Goal: Task Accomplishment & Management: Complete application form

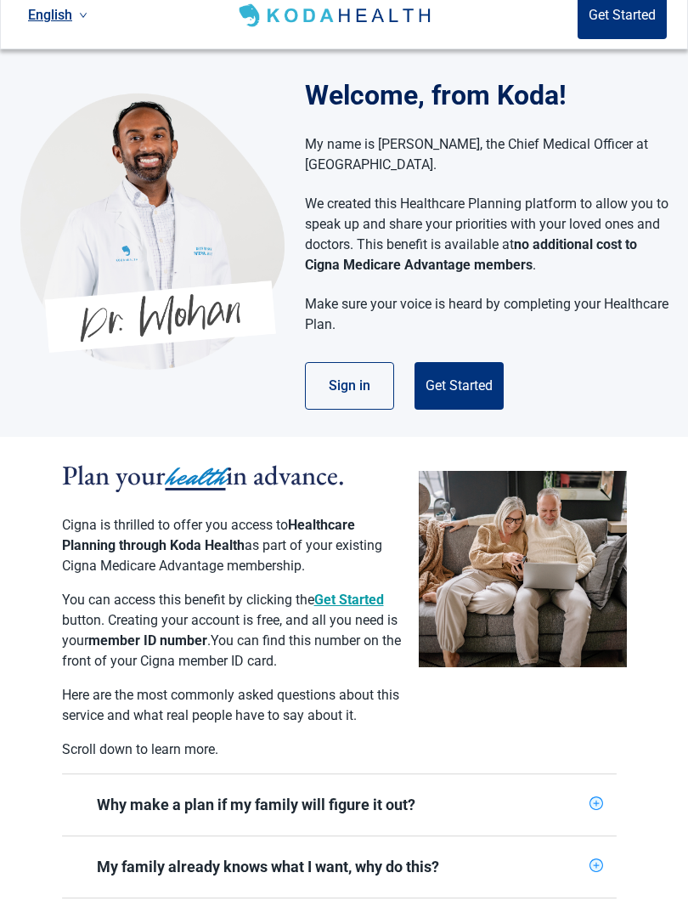
click at [371, 382] on button "Sign in" at bounding box center [349, 405] width 89 height 48
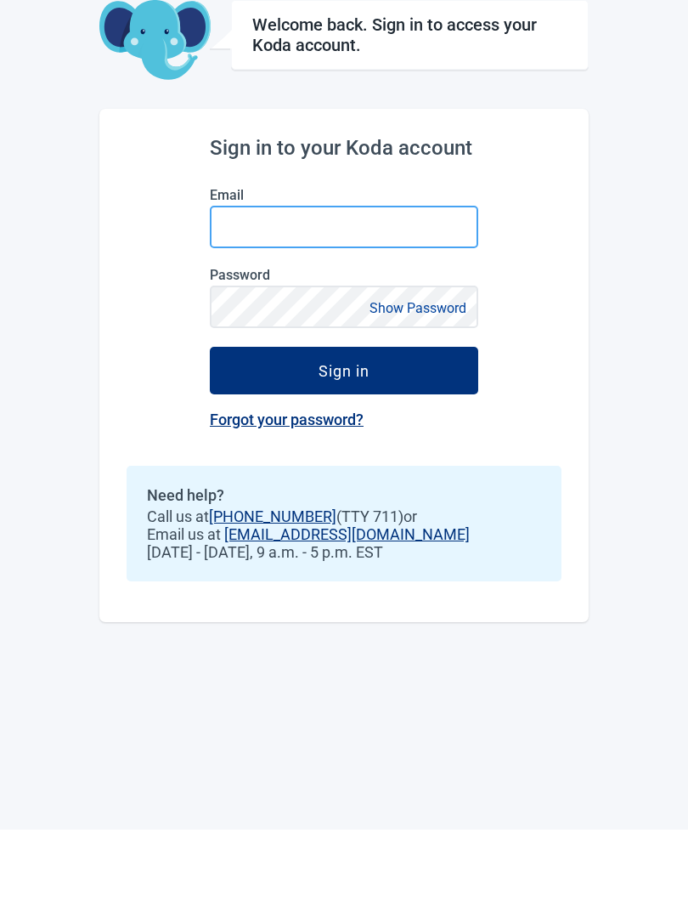
click at [263, 294] on input "Email" at bounding box center [344, 315] width 268 height 42
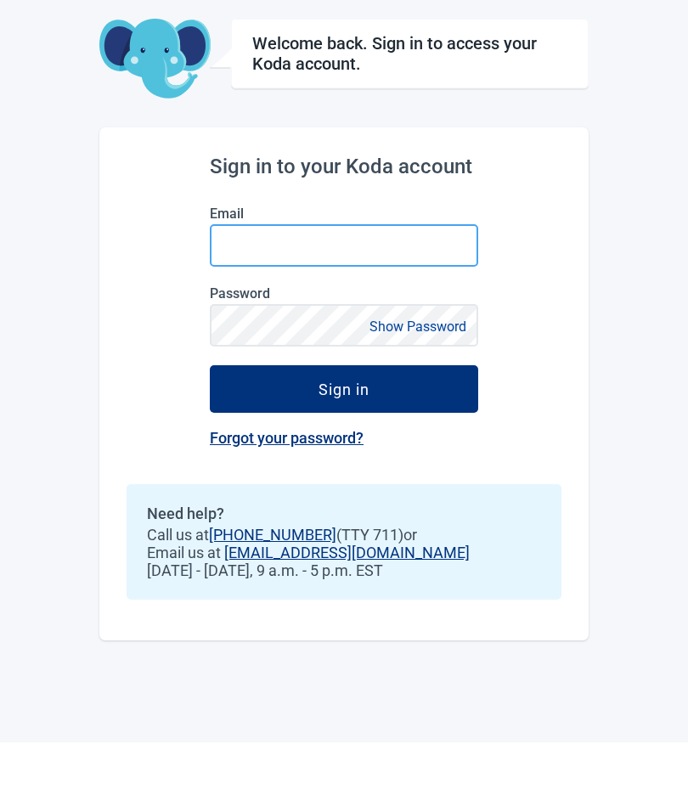
type input "[EMAIL_ADDRESS][DOMAIN_NAME]"
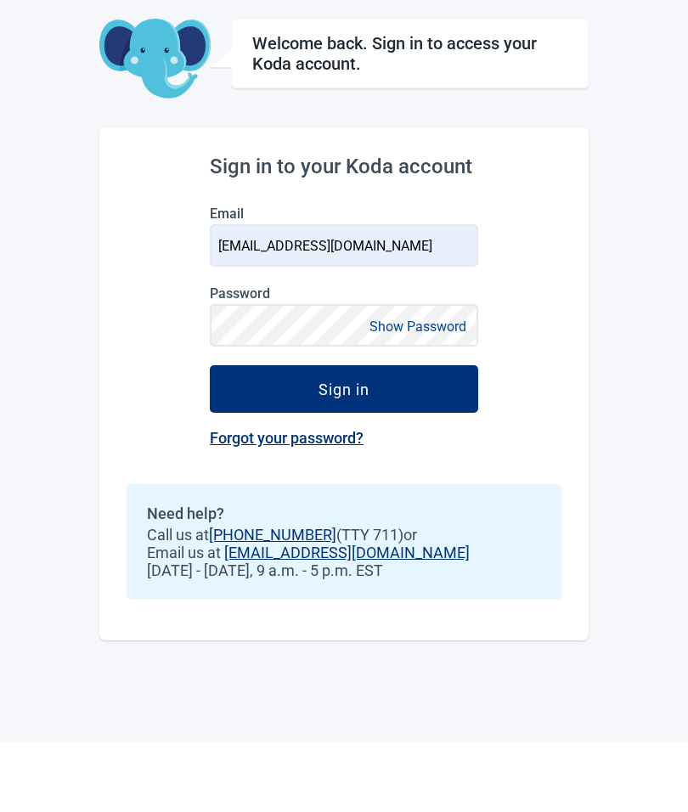
scroll to position [70, 0]
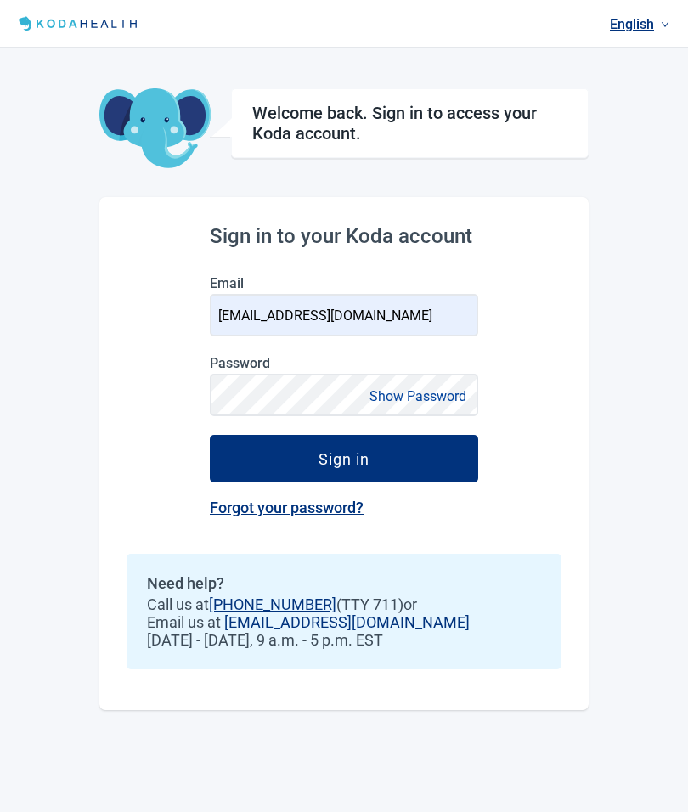
click at [442, 385] on button "Show Password" at bounding box center [417, 396] width 107 height 23
click at [367, 450] on div "Sign in" at bounding box center [344, 458] width 51 height 17
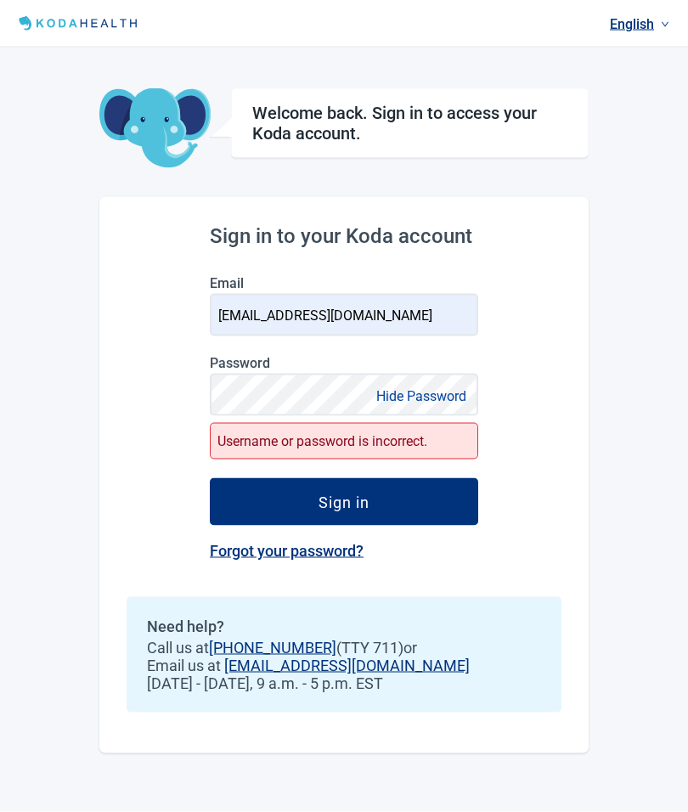
scroll to position [0, 0]
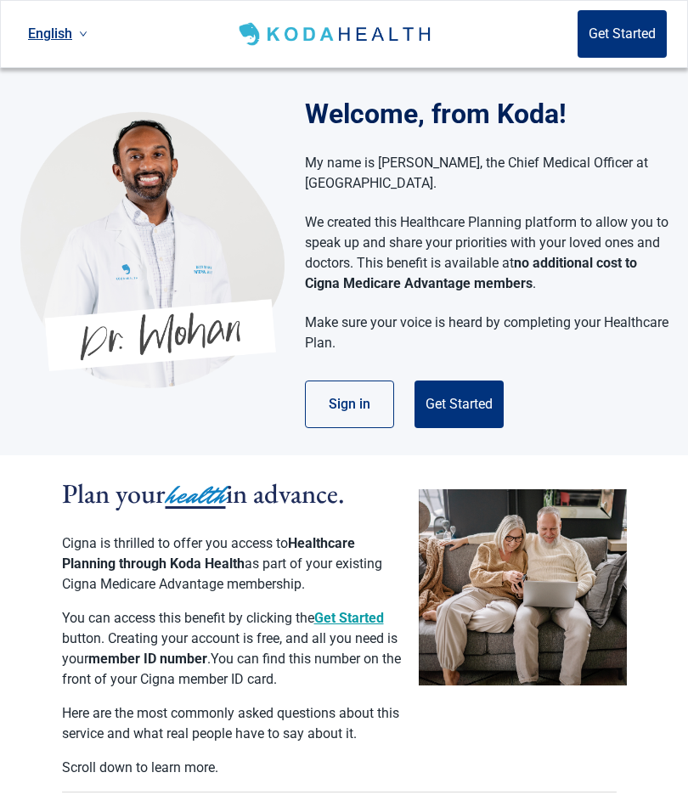
click at [624, 40] on button "Get Started" at bounding box center [622, 34] width 89 height 48
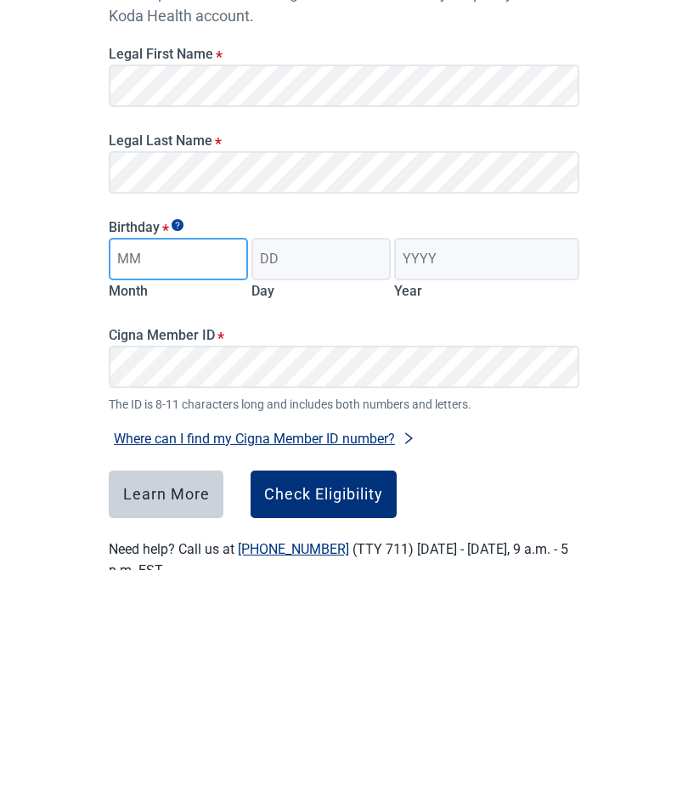
click at [177, 481] on input "Month" at bounding box center [178, 502] width 139 height 42
type input "10"
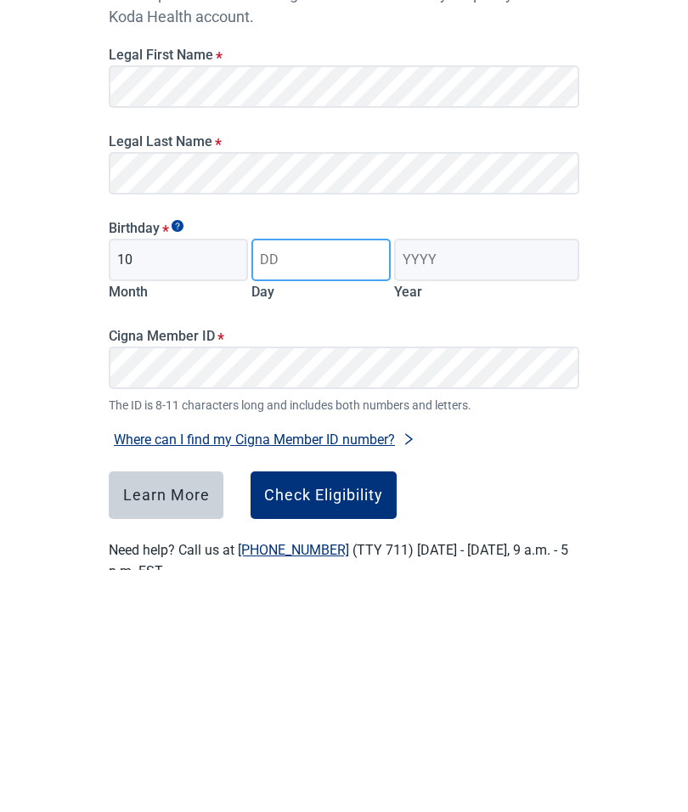
click at [305, 481] on input "Day" at bounding box center [320, 502] width 139 height 42
type input "06"
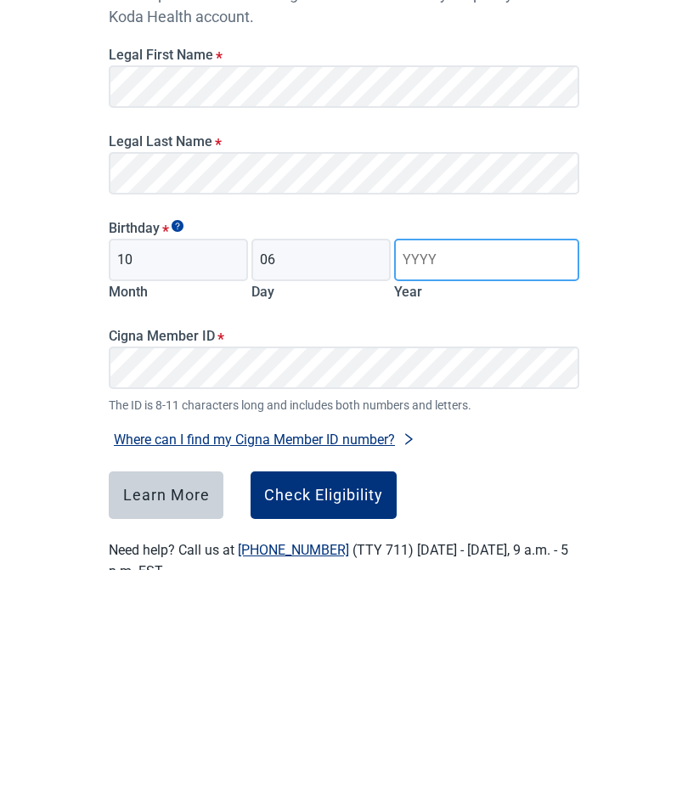
click at [456, 481] on input "Year" at bounding box center [486, 502] width 185 height 42
type input "1939"
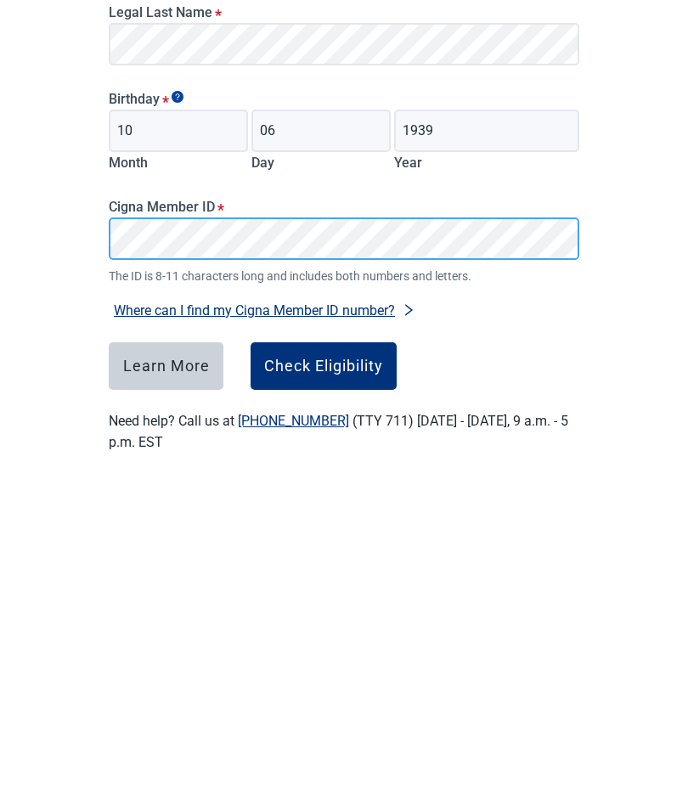
scroll to position [50, 0]
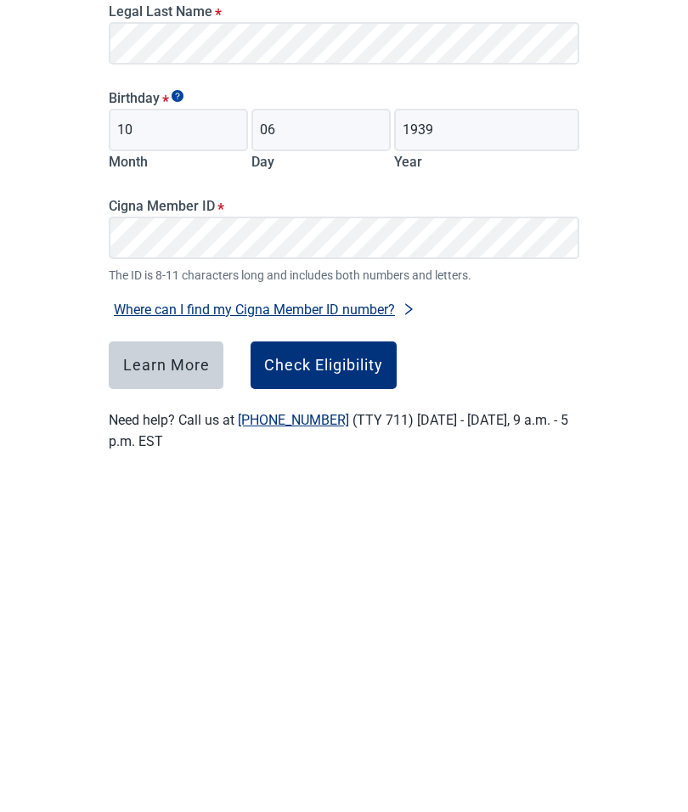
click at [320, 679] on div "Check Eligibility" at bounding box center [323, 687] width 119 height 17
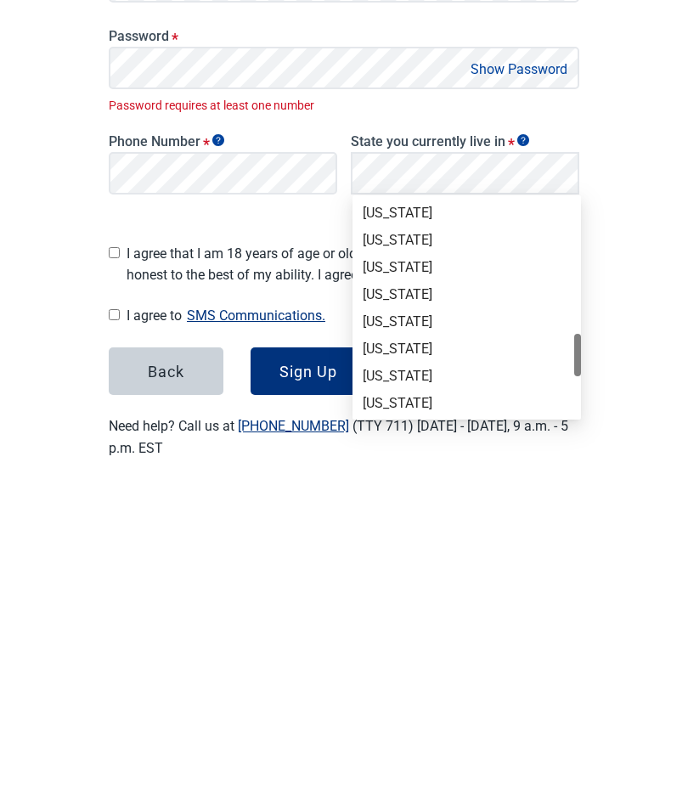
scroll to position [843, 0]
click at [424, 715] on div "[US_STATE]" at bounding box center [467, 724] width 208 height 19
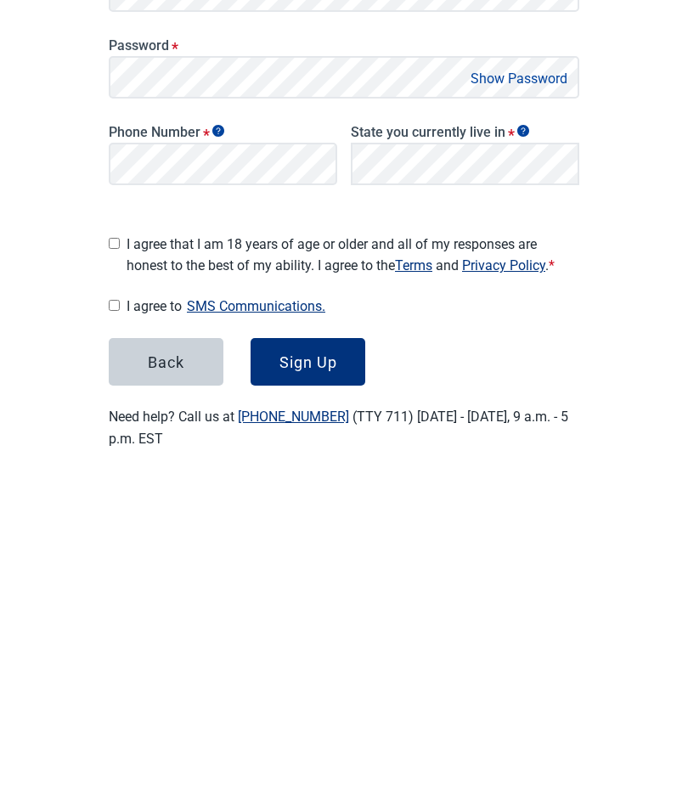
scroll to position [61, 0]
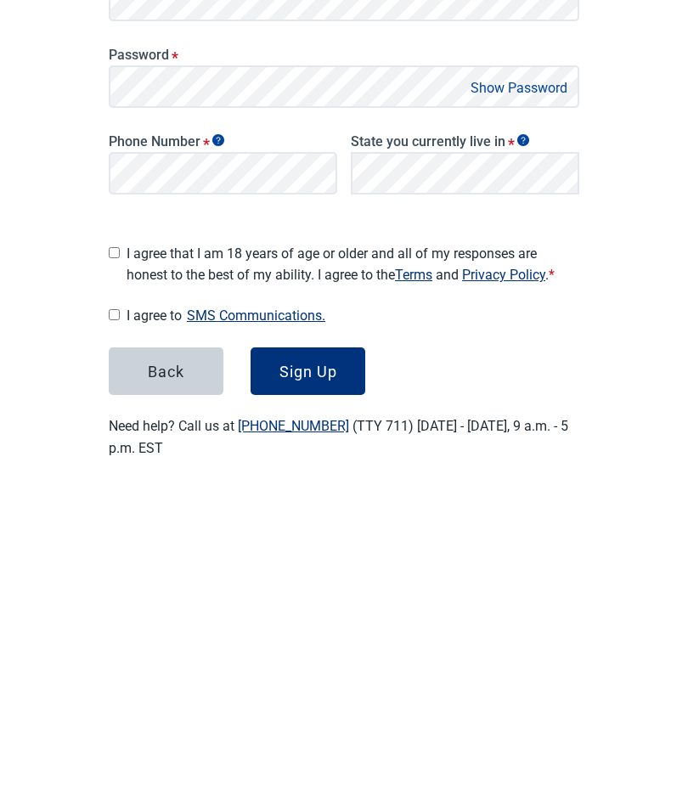
click at [120, 558] on div "Main content" at bounding box center [114, 572] width 11 height 28
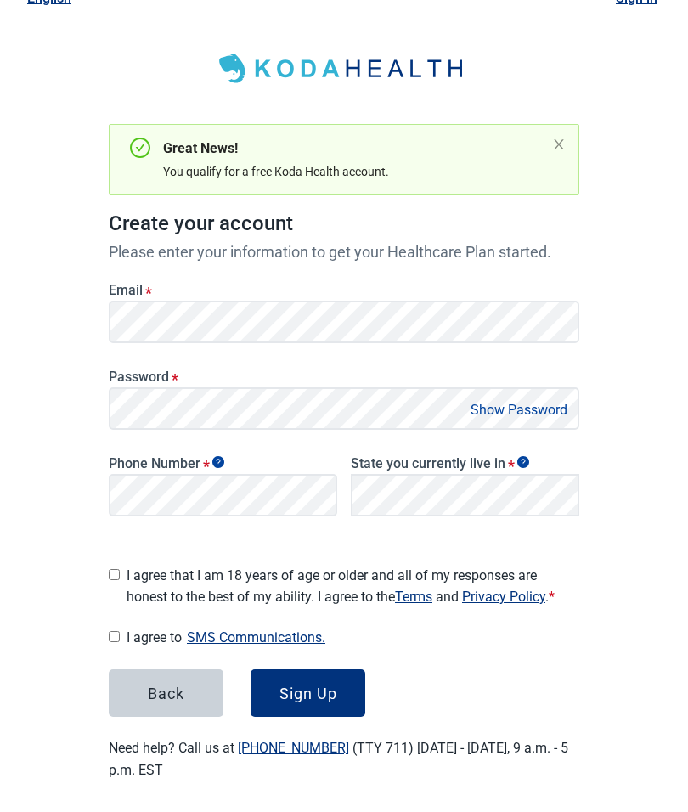
click at [115, 573] on input "I agree that I am 18 years of age or older and all of my responses are honest t…" at bounding box center [114, 574] width 11 height 11
checkbox input "true"
click at [106, 636] on main "Great News! You qualify for a free Koda Health account. Create your account Ple…" at bounding box center [344, 397] width 552 height 849
click at [117, 631] on input "I agree to SMS Communications." at bounding box center [114, 636] width 11 height 11
checkbox input "true"
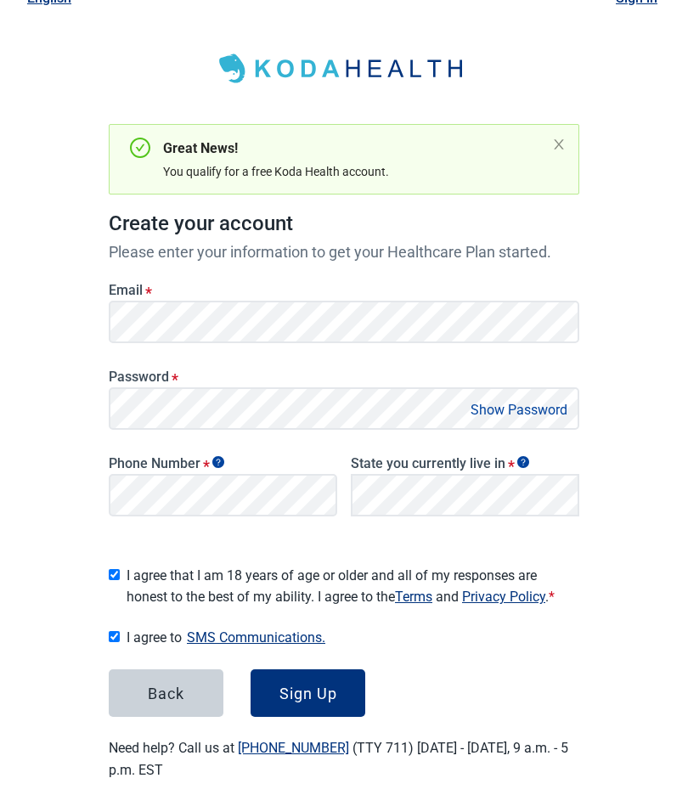
click at [316, 685] on div "Sign Up" at bounding box center [309, 693] width 58 height 17
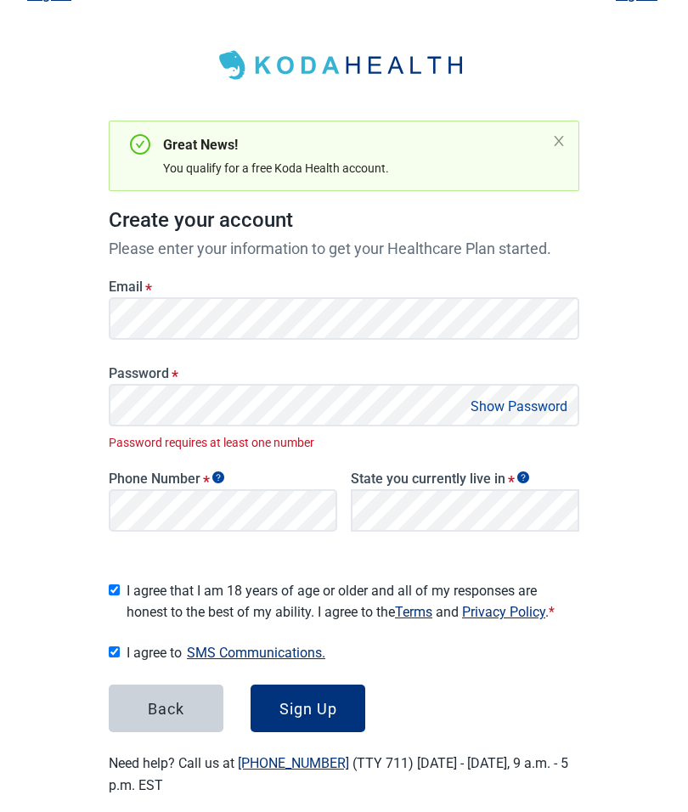
scroll to position [79, 0]
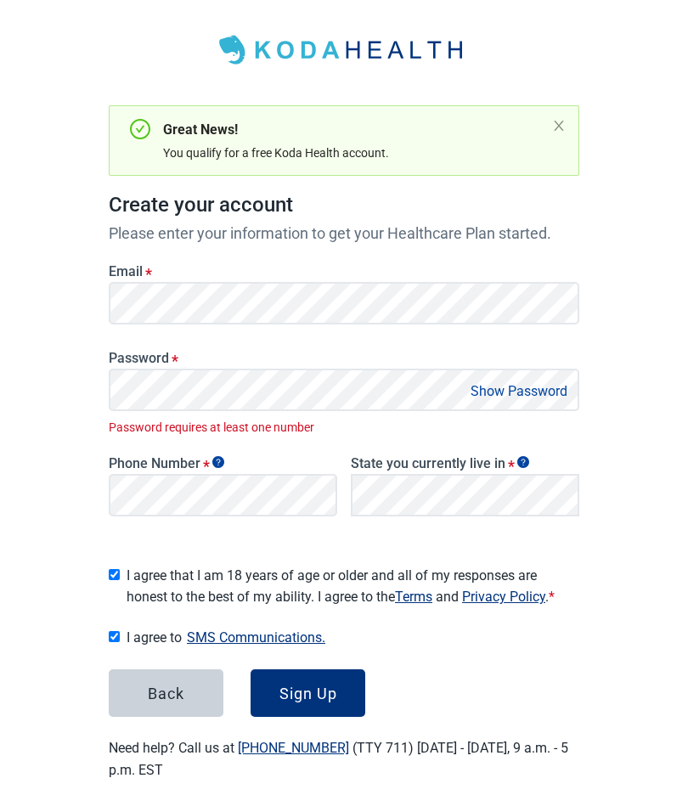
click at [302, 686] on div "Sign Up" at bounding box center [309, 694] width 58 height 17
click at [305, 686] on div "Sign Up" at bounding box center [309, 694] width 58 height 17
click at [465, 676] on div "Back Sign Up" at bounding box center [344, 694] width 471 height 48
click at [305, 687] on div "Sign Up" at bounding box center [309, 694] width 58 height 17
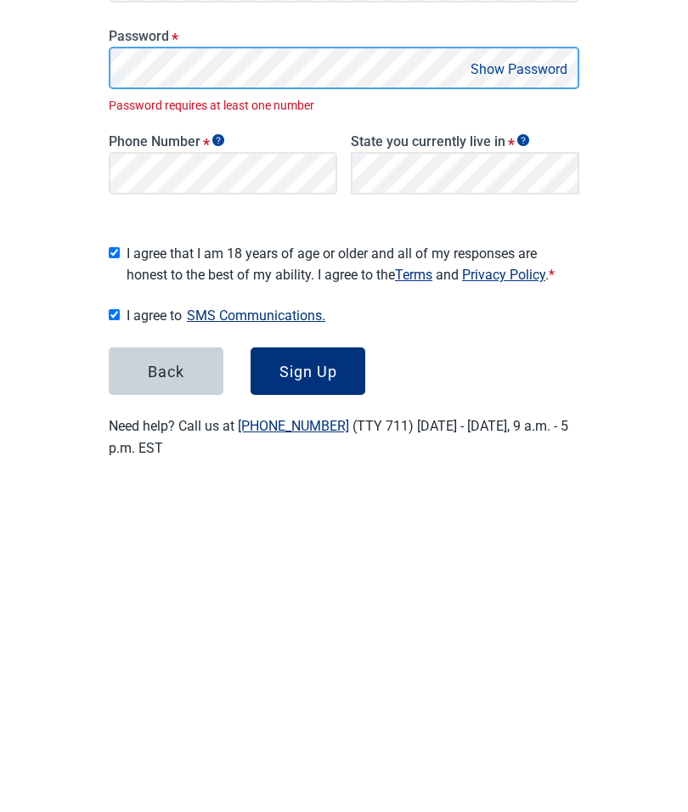
scroll to position [61, 0]
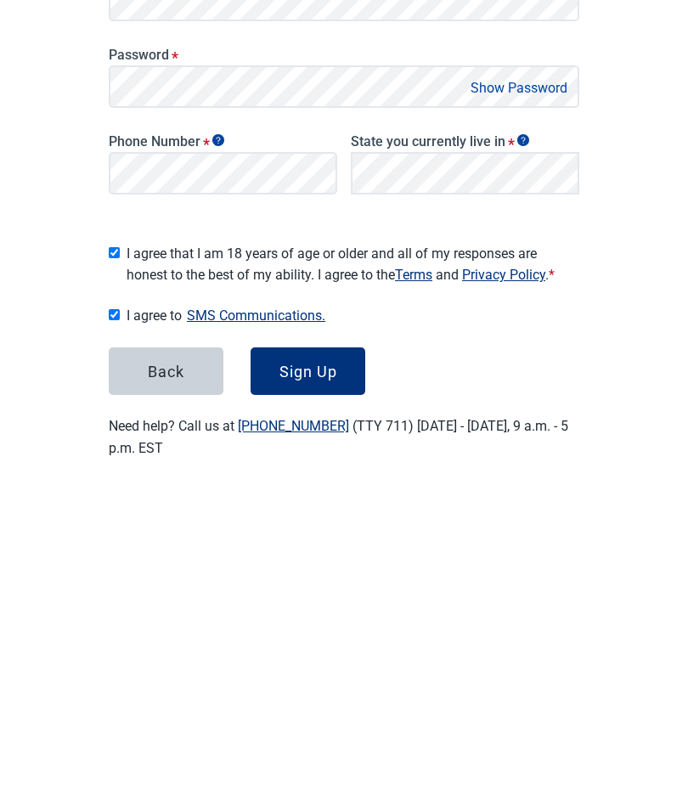
click at [303, 685] on div "Sign Up" at bounding box center [309, 693] width 58 height 17
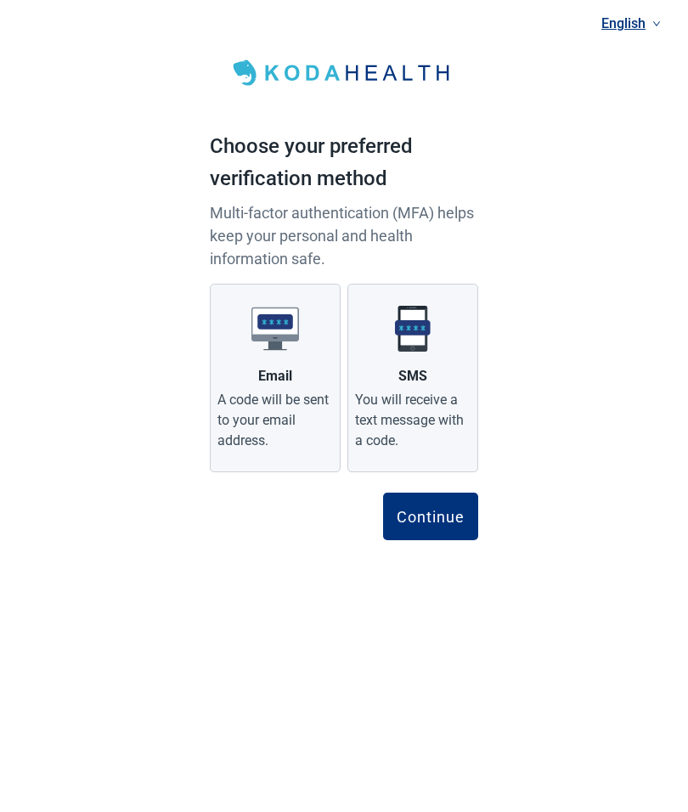
click at [268, 434] on div "A code will be sent to your email address." at bounding box center [275, 420] width 116 height 61
click at [0, 0] on input "Email A code will be sent to your email address." at bounding box center [0, 0] width 0 height 0
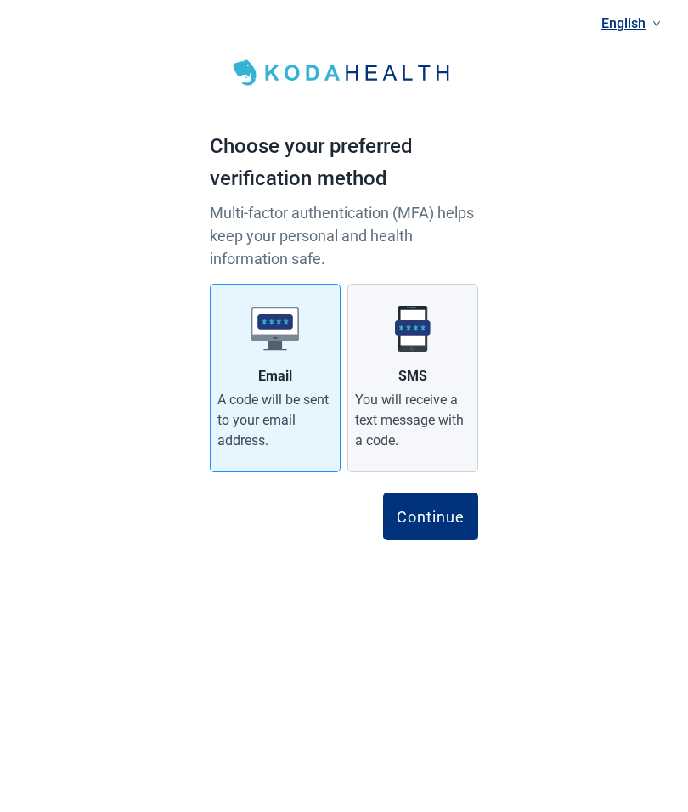
click at [425, 522] on div "Continue" at bounding box center [431, 516] width 68 height 17
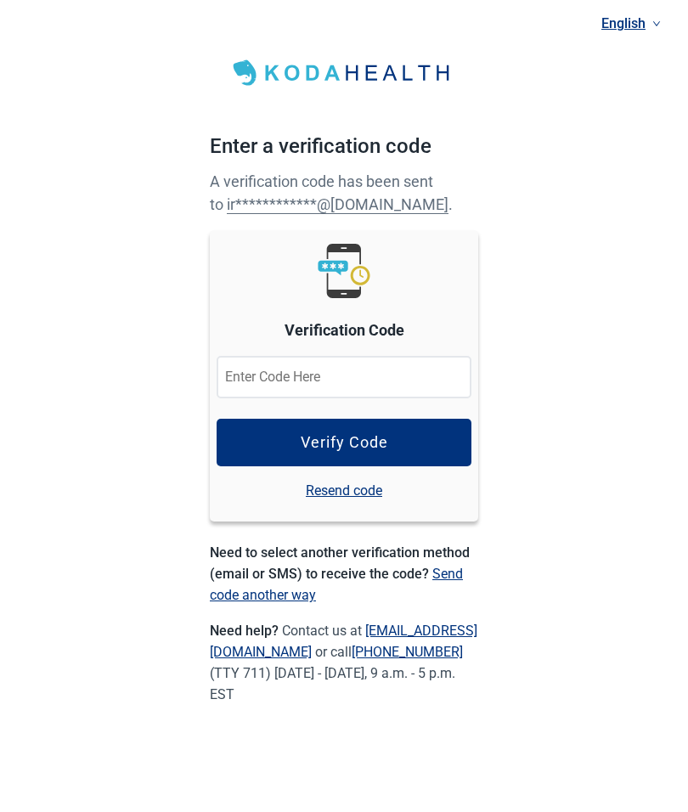
click at [274, 363] on input at bounding box center [344, 377] width 255 height 42
type input "061682"
click at [359, 443] on div "Verify Code" at bounding box center [345, 442] width 88 height 17
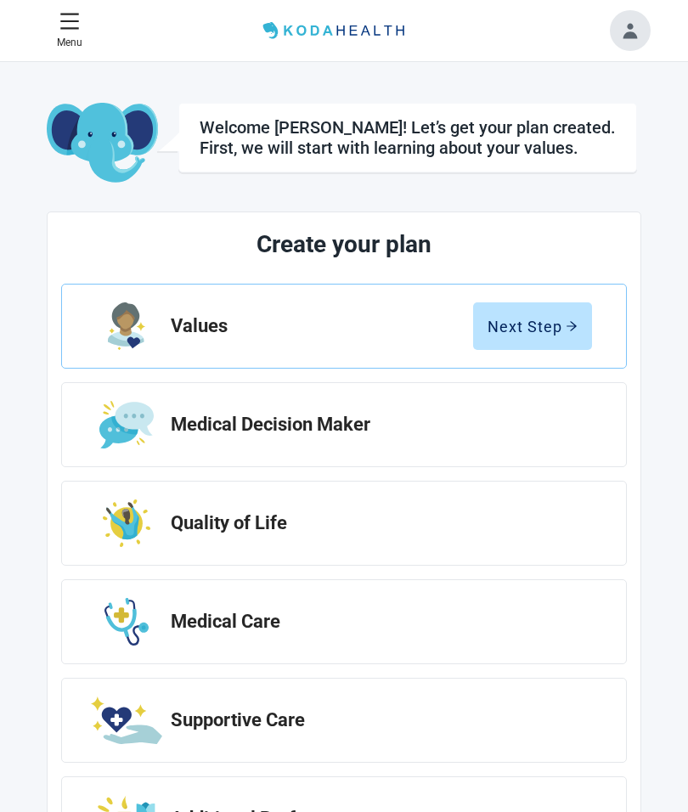
click at [539, 339] on button "Next Step" at bounding box center [532, 326] width 119 height 48
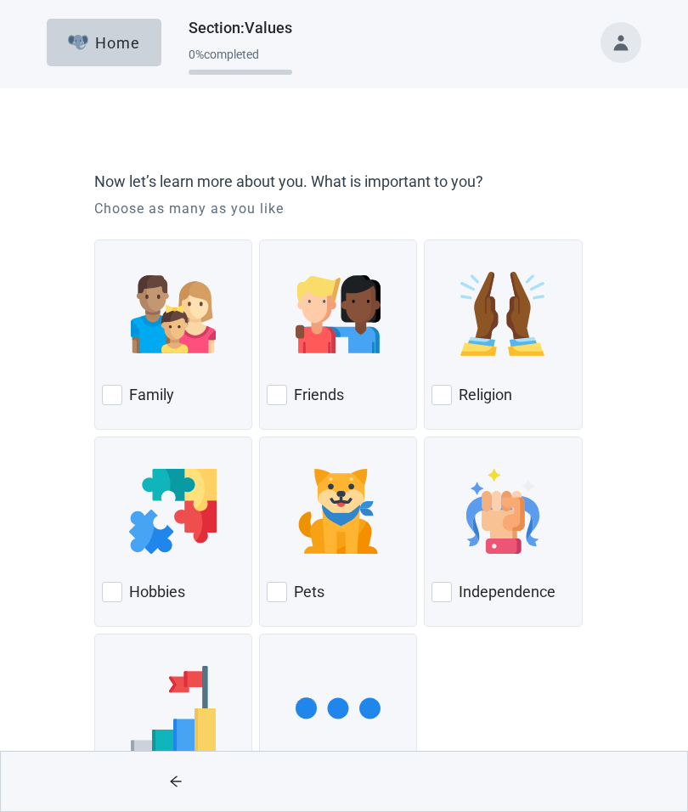
click at [110, 404] on div at bounding box center [112, 395] width 20 height 20
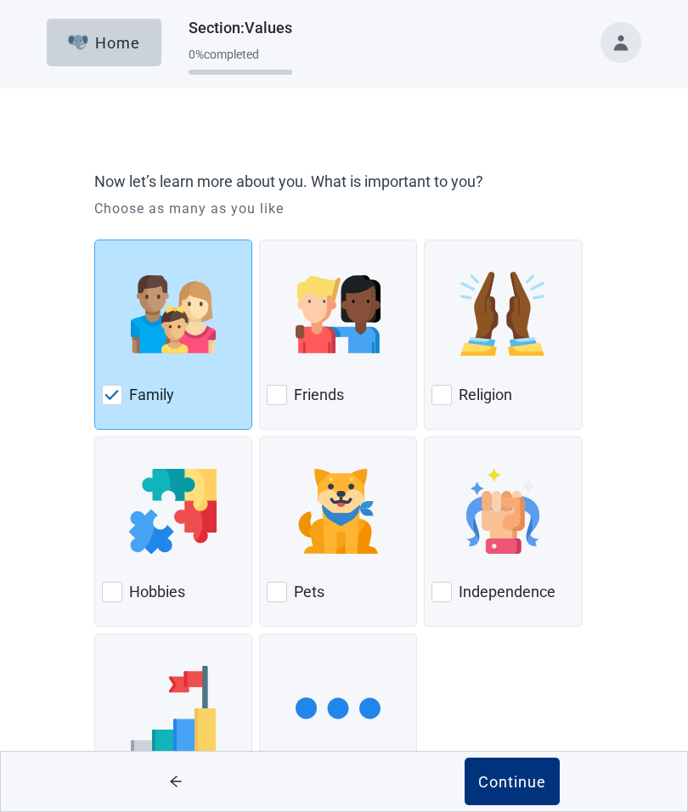
click at [276, 391] on div at bounding box center [277, 395] width 20 height 20
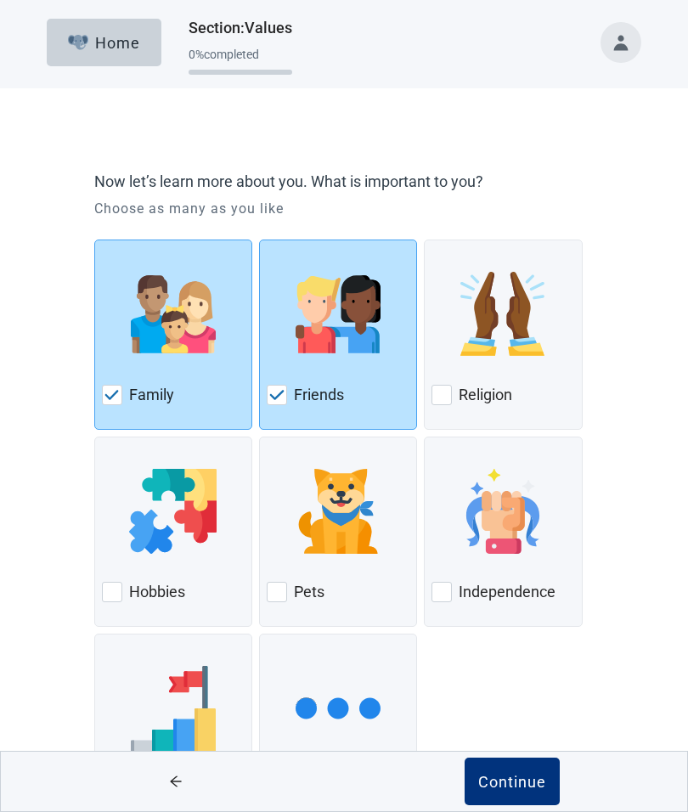
click at [452, 389] on div at bounding box center [442, 395] width 20 height 20
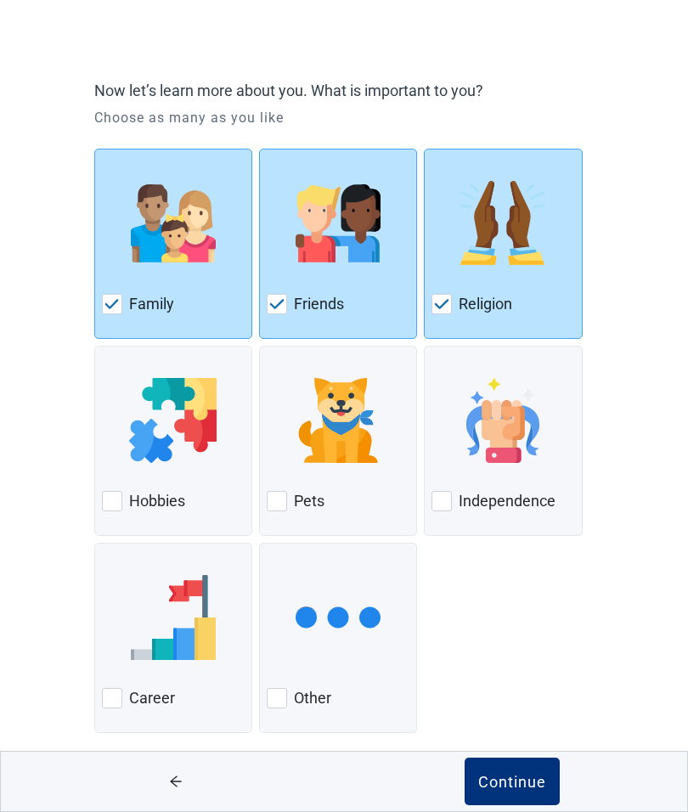
scroll to position [95, 0]
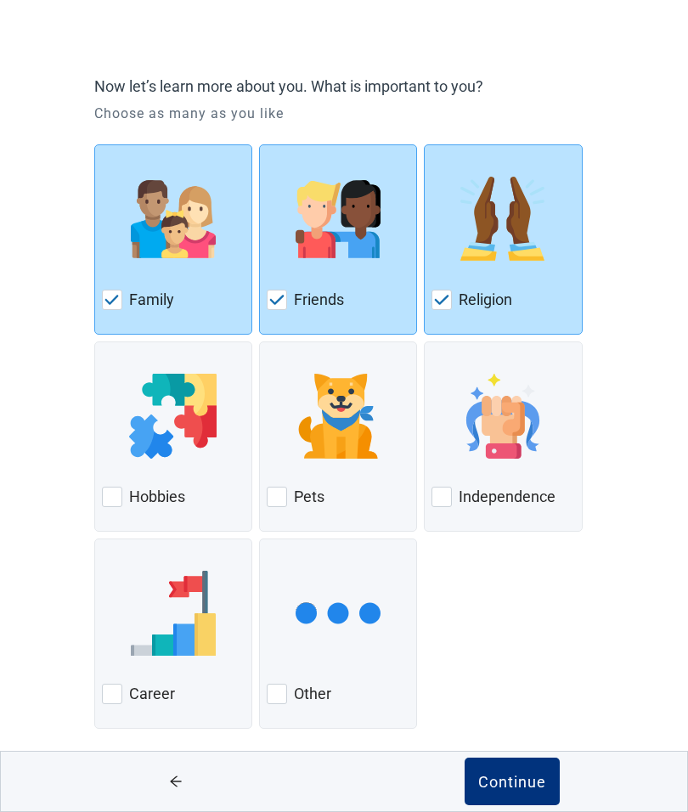
click at [438, 494] on div at bounding box center [442, 497] width 20 height 20
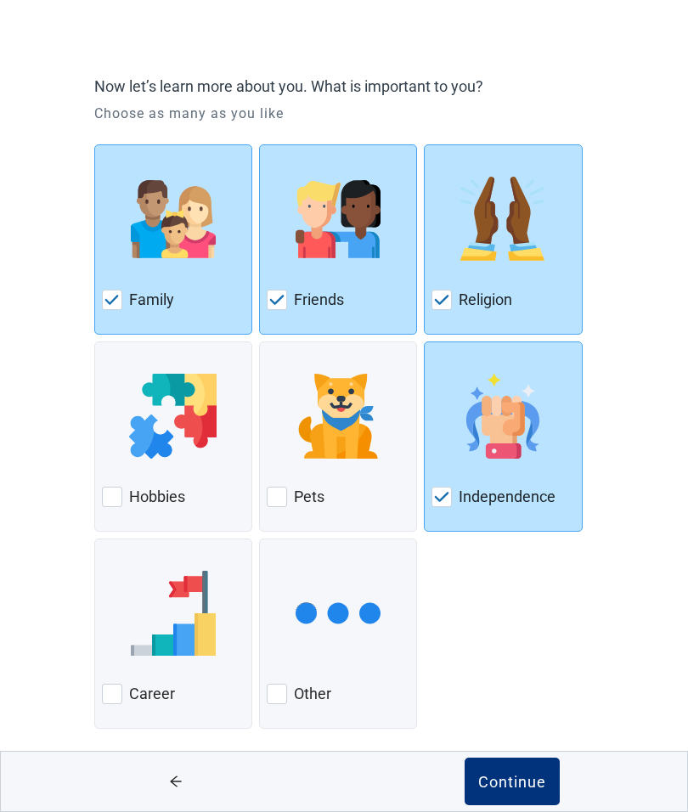
click at [521, 789] on div "Continue" at bounding box center [512, 781] width 68 height 17
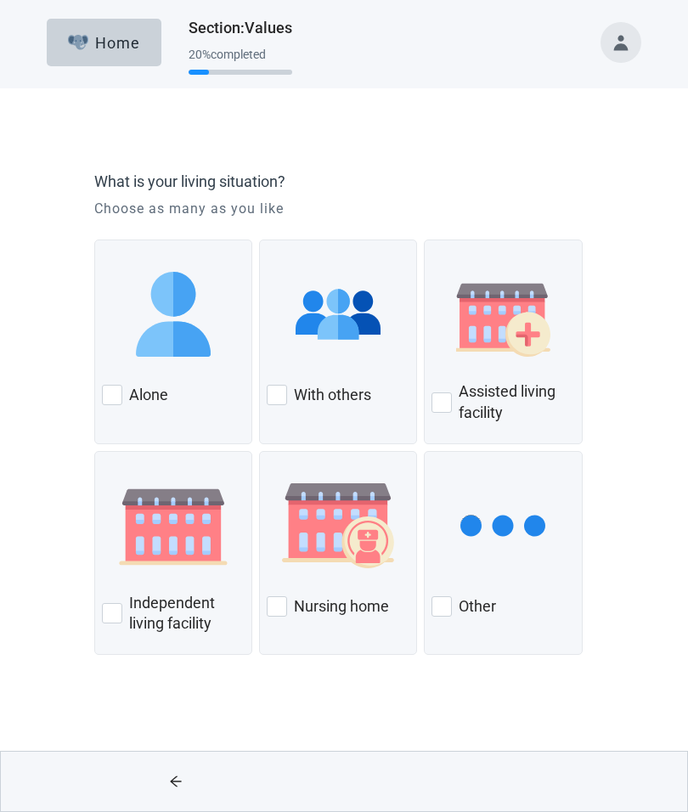
click at [109, 395] on div at bounding box center [112, 395] width 20 height 20
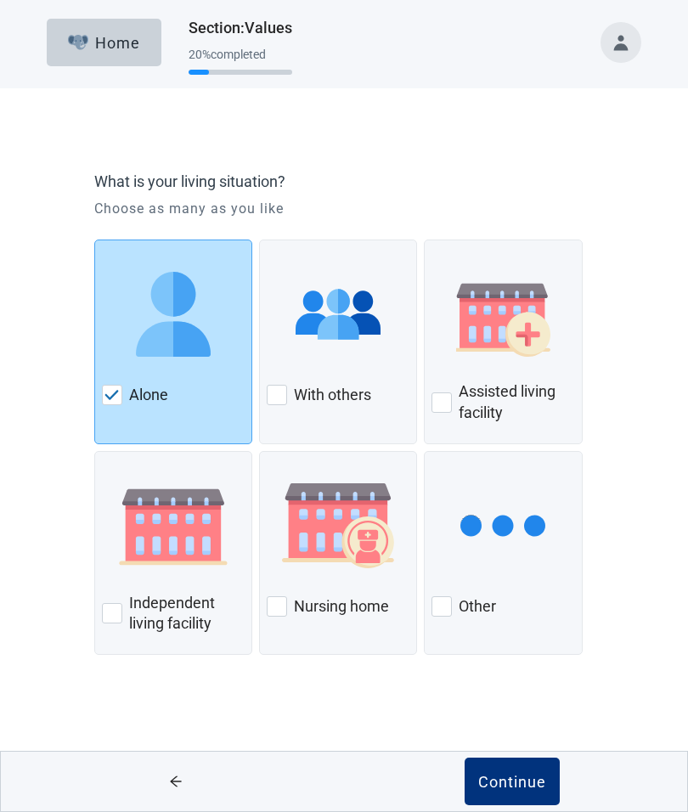
click at [520, 783] on div "Continue" at bounding box center [512, 781] width 68 height 17
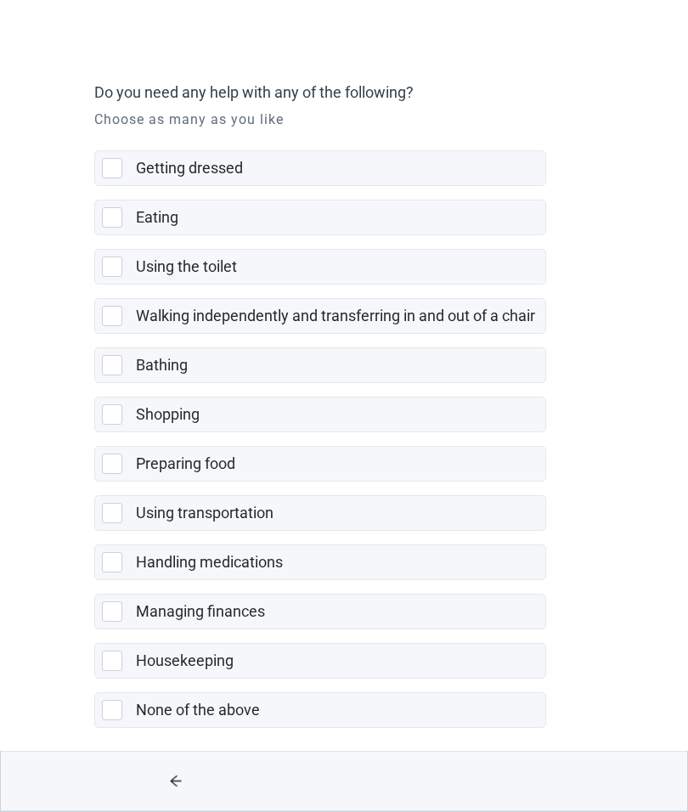
scroll to position [95, 0]
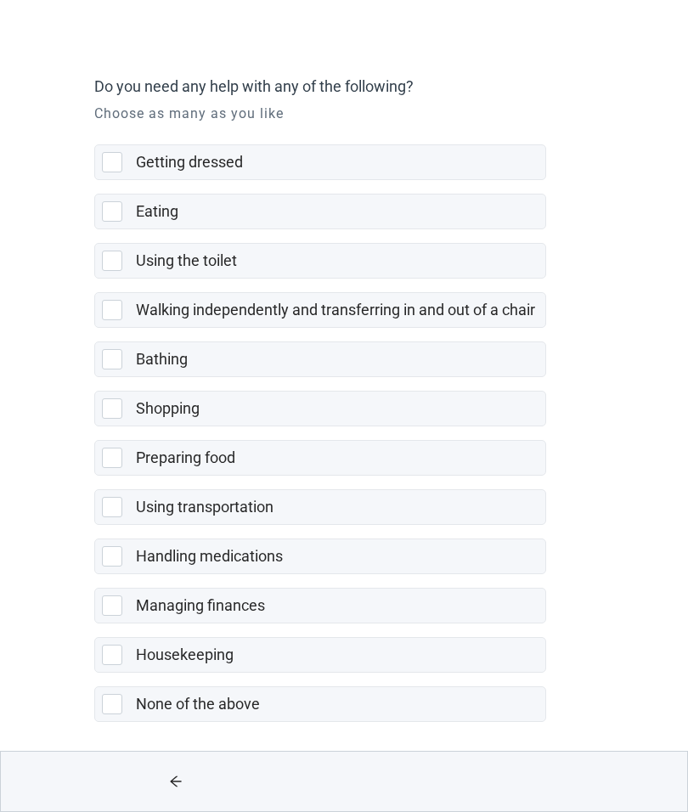
click at [110, 702] on div at bounding box center [112, 704] width 20 height 20
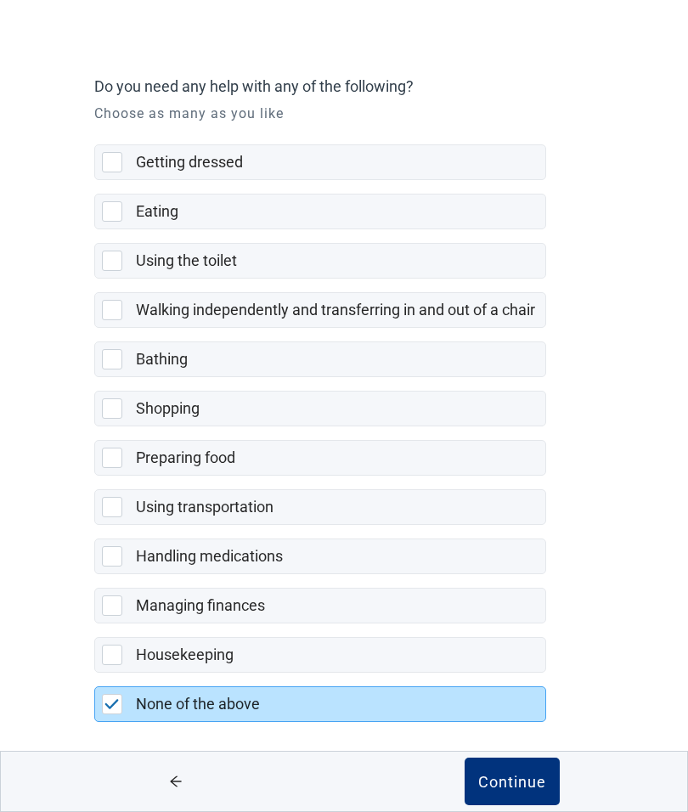
click at [522, 790] on div "Continue" at bounding box center [512, 781] width 68 height 17
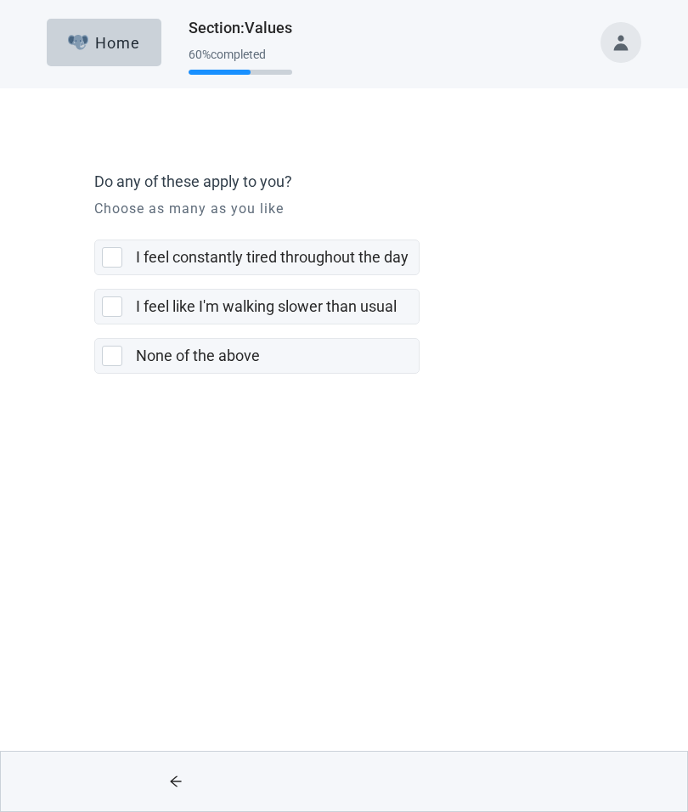
click at [106, 359] on div at bounding box center [112, 356] width 20 height 20
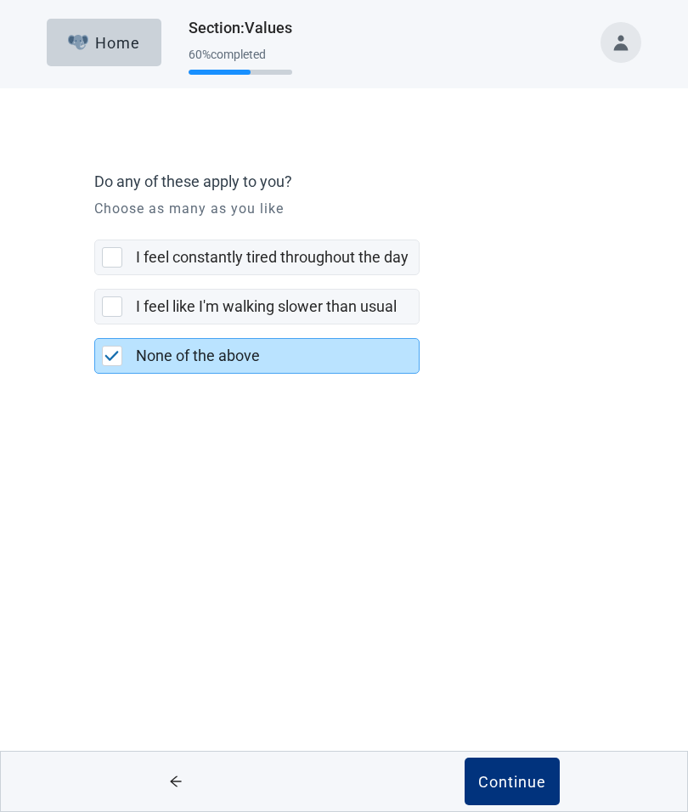
click at [519, 778] on div "Continue" at bounding box center [512, 781] width 68 height 17
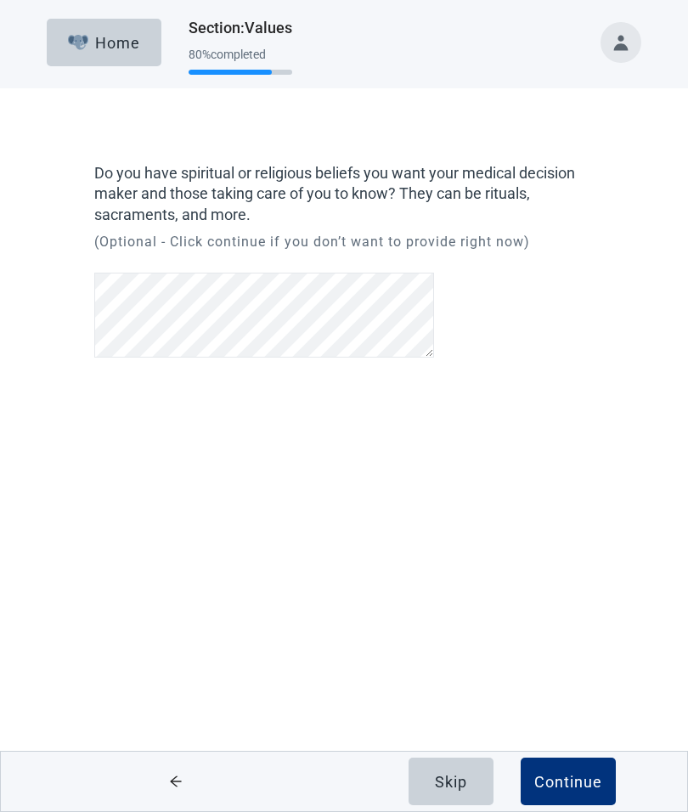
click at [571, 778] on div "Continue" at bounding box center [568, 781] width 68 height 17
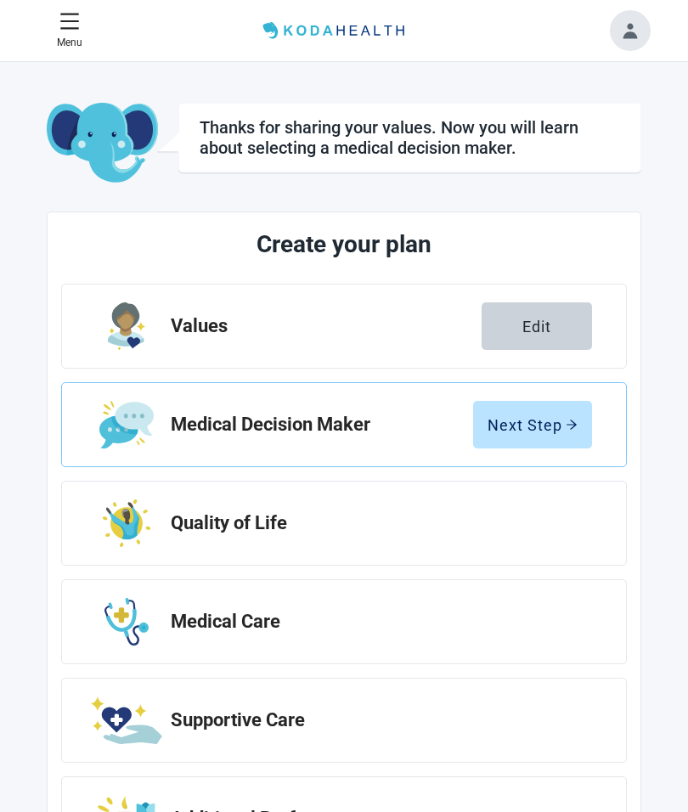
click at [538, 428] on div "Next Step" at bounding box center [533, 424] width 90 height 17
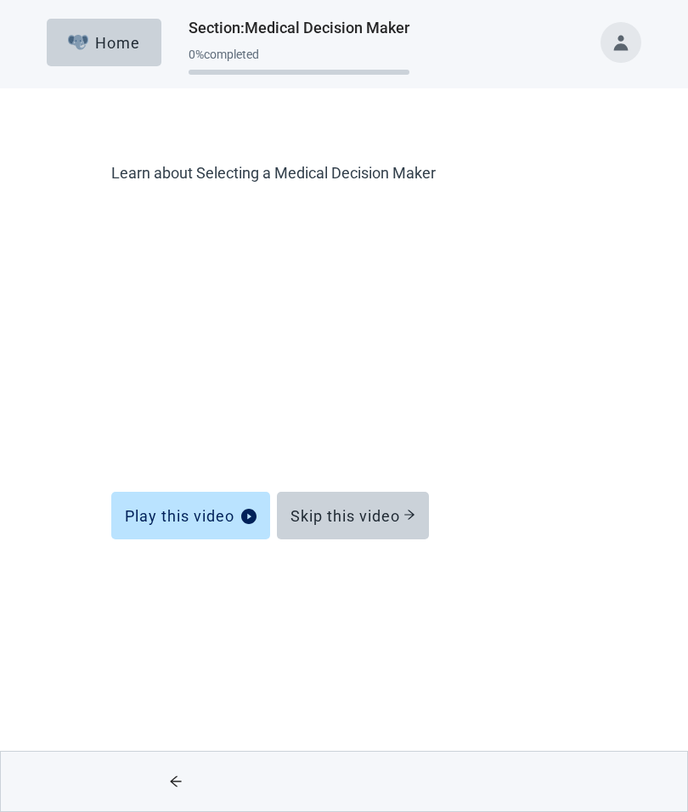
click at [404, 519] on div "Skip this video" at bounding box center [353, 515] width 125 height 17
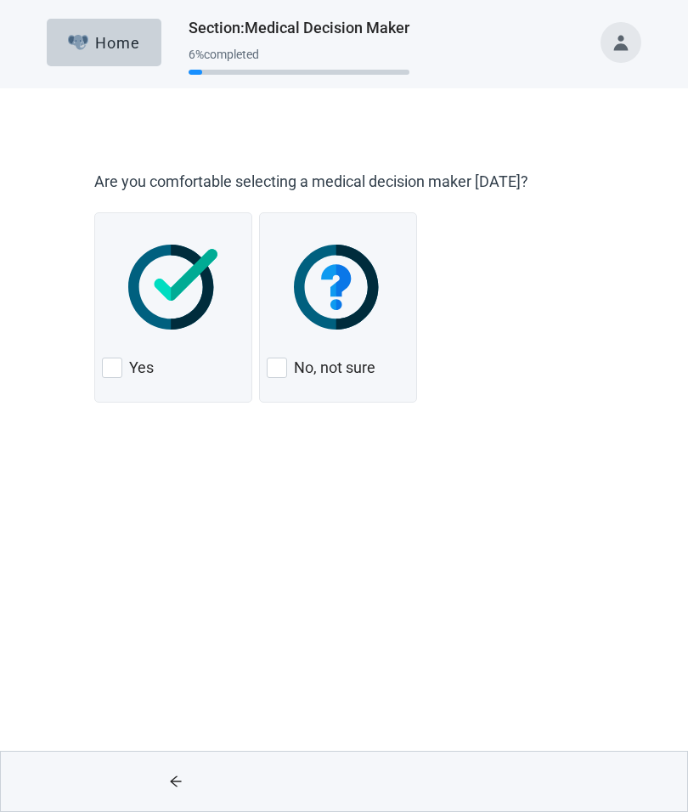
click at [119, 361] on div at bounding box center [112, 368] width 20 height 20
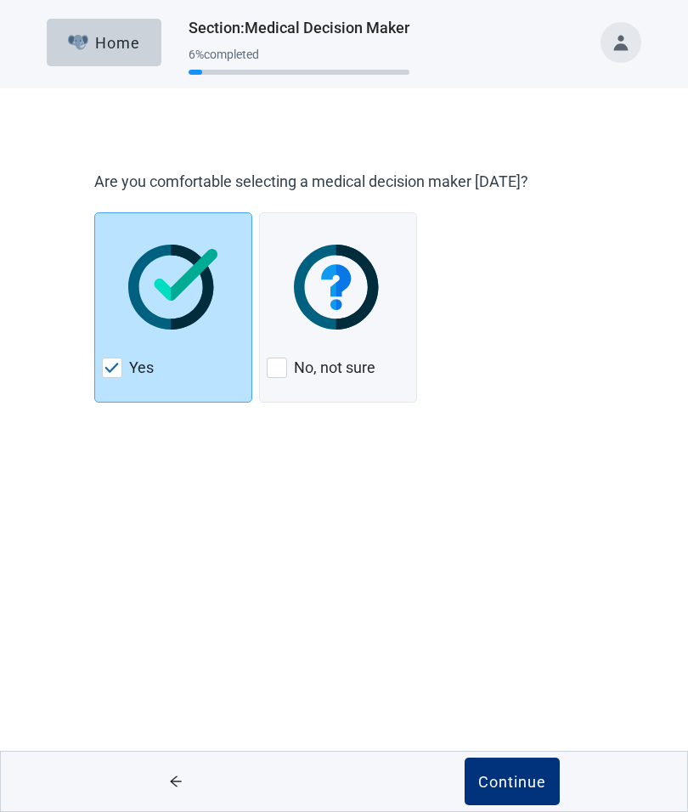
click at [501, 804] on button "Continue" at bounding box center [512, 782] width 95 height 48
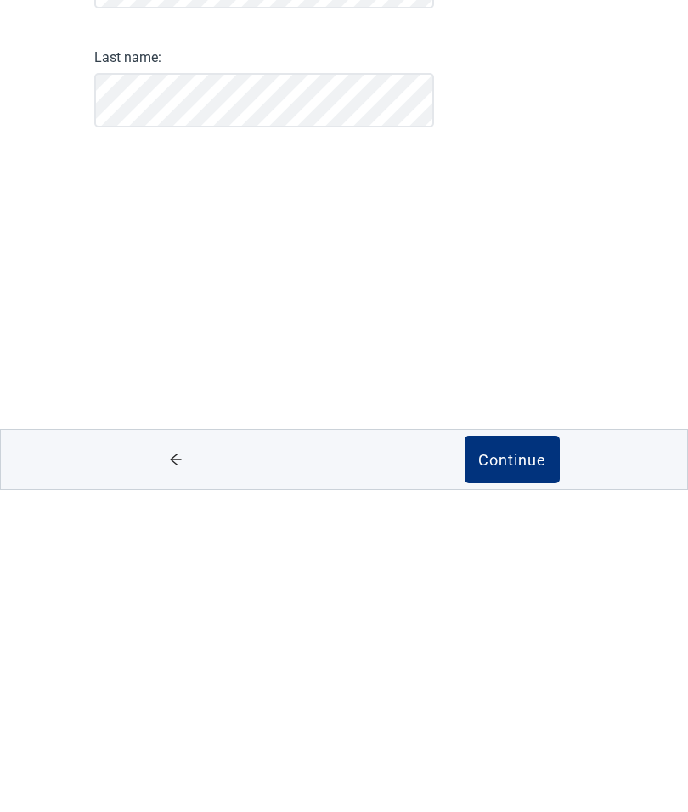
click at [522, 773] on div "Continue" at bounding box center [512, 781] width 68 height 17
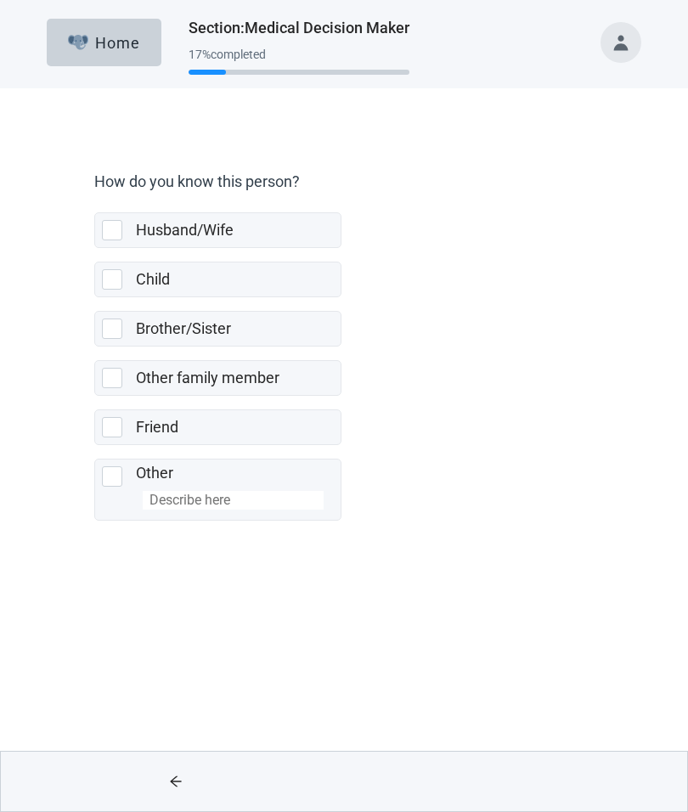
click at [116, 272] on div at bounding box center [112, 279] width 20 height 20
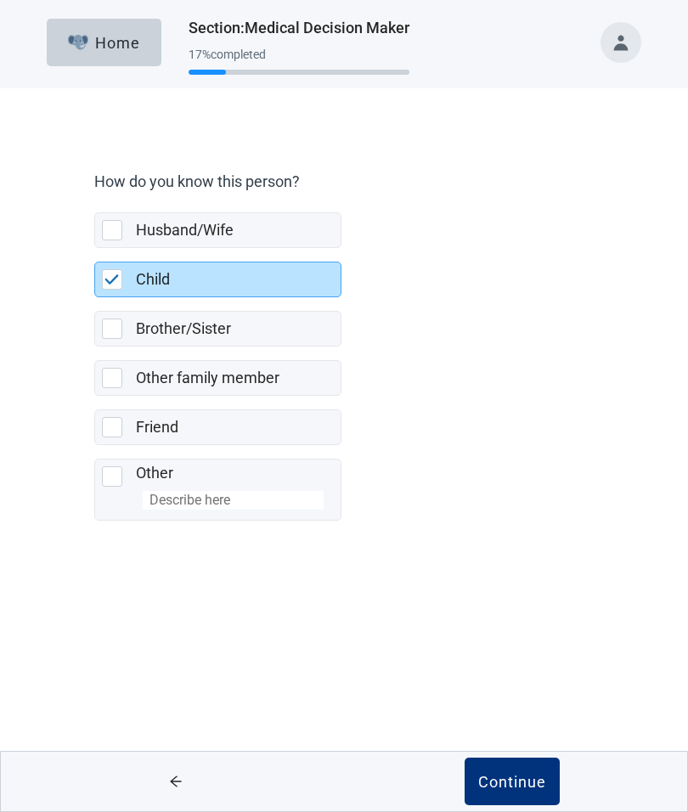
click at [524, 785] on div "Continue" at bounding box center [512, 781] width 68 height 17
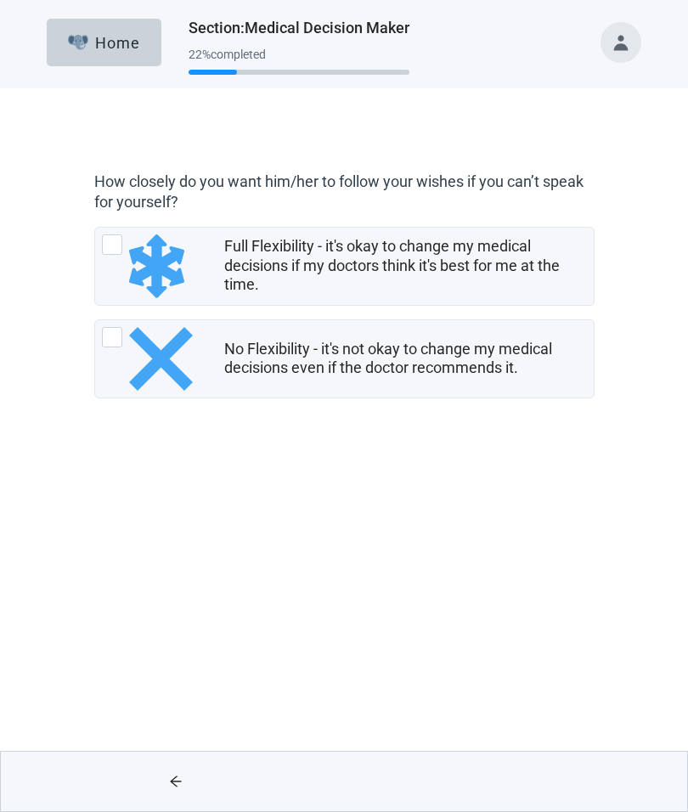
click at [110, 245] on div at bounding box center [112, 244] width 20 height 20
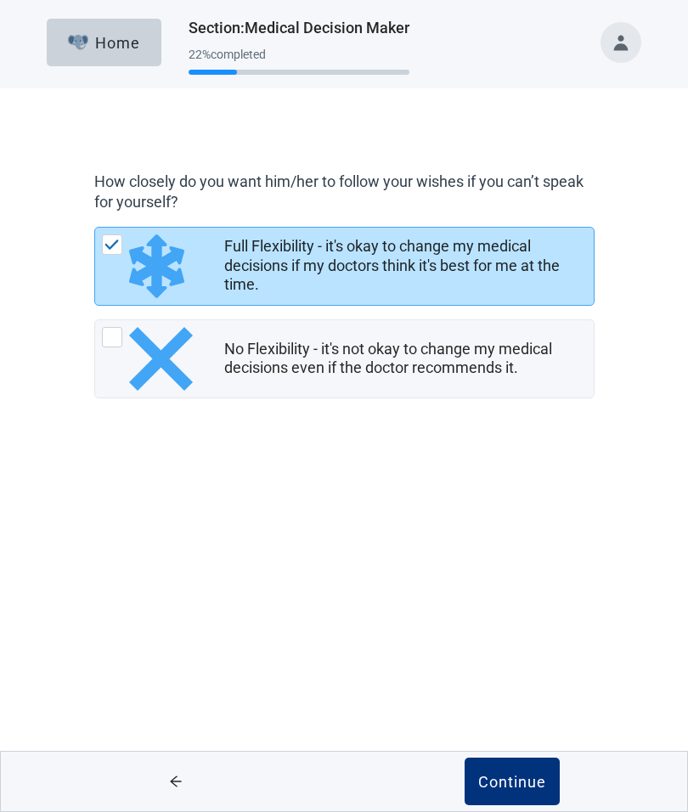
click at [508, 773] on div "Continue" at bounding box center [512, 781] width 68 height 17
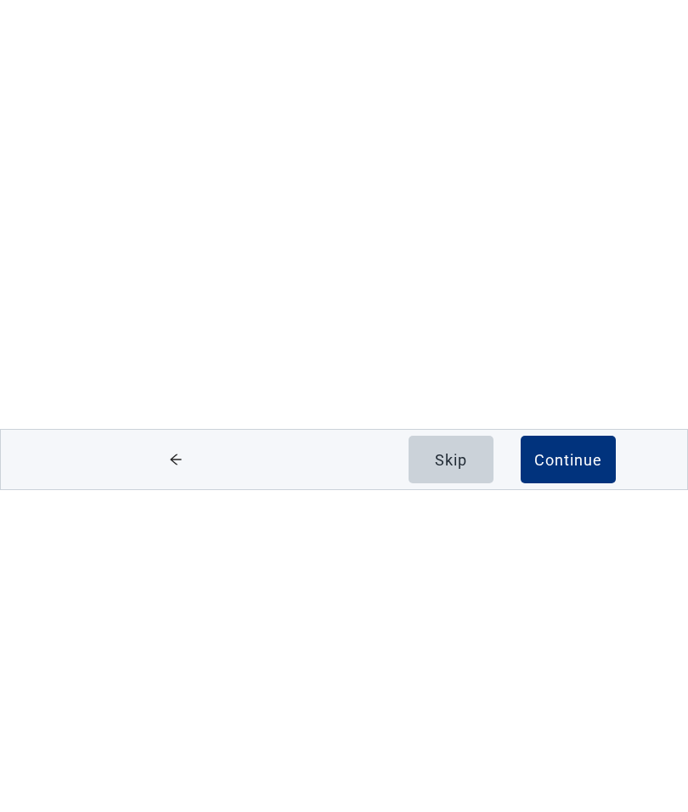
click at [558, 773] on div "Continue" at bounding box center [568, 781] width 68 height 17
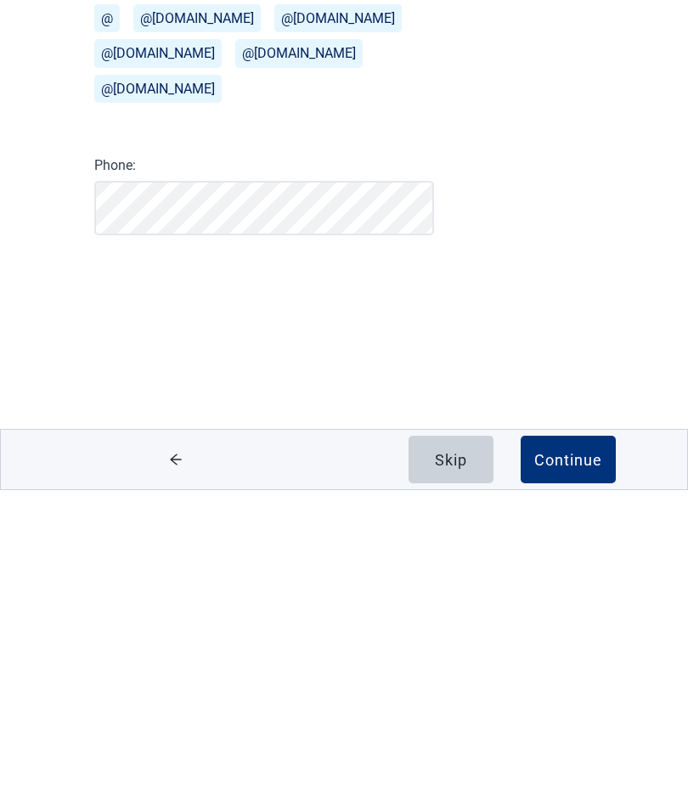
click at [576, 773] on div "Continue" at bounding box center [568, 781] width 68 height 17
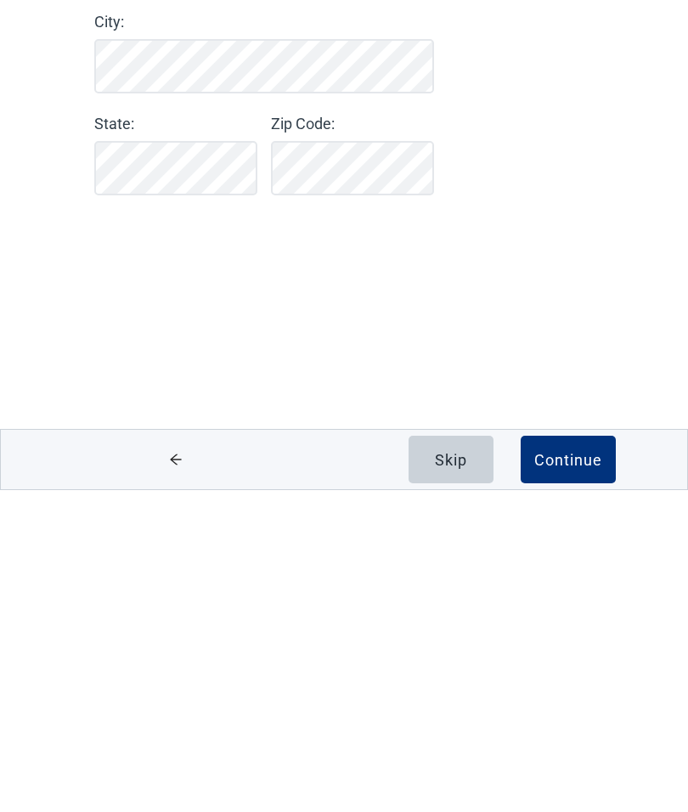
click at [564, 773] on div "Continue" at bounding box center [568, 781] width 68 height 17
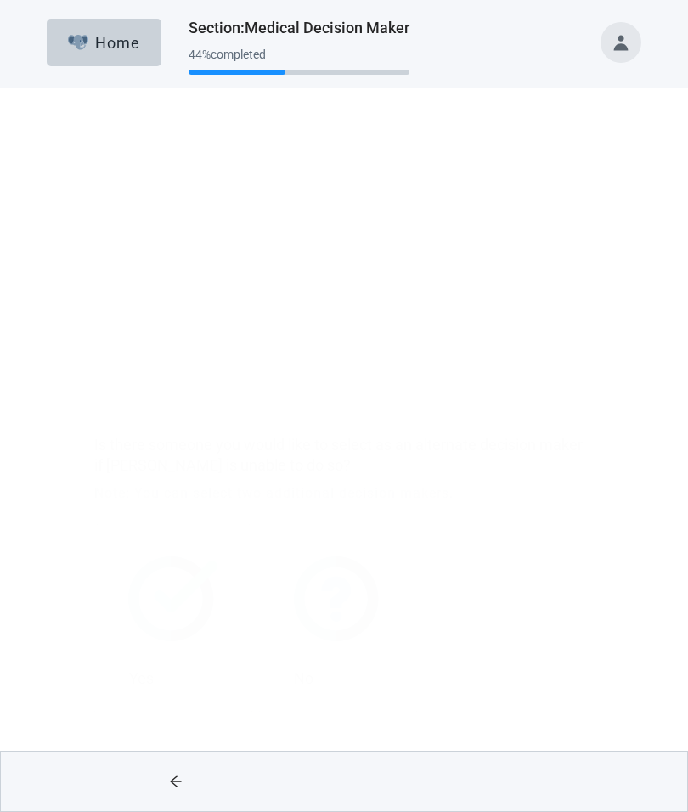
click at [347, 343] on img at bounding box center [338, 335] width 89 height 85
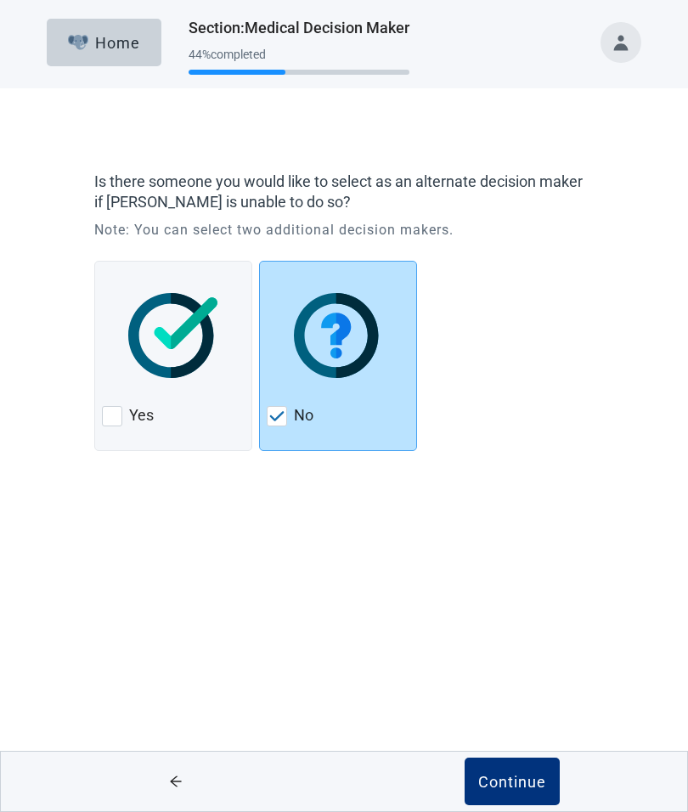
click at [515, 782] on div "Continue" at bounding box center [512, 781] width 68 height 17
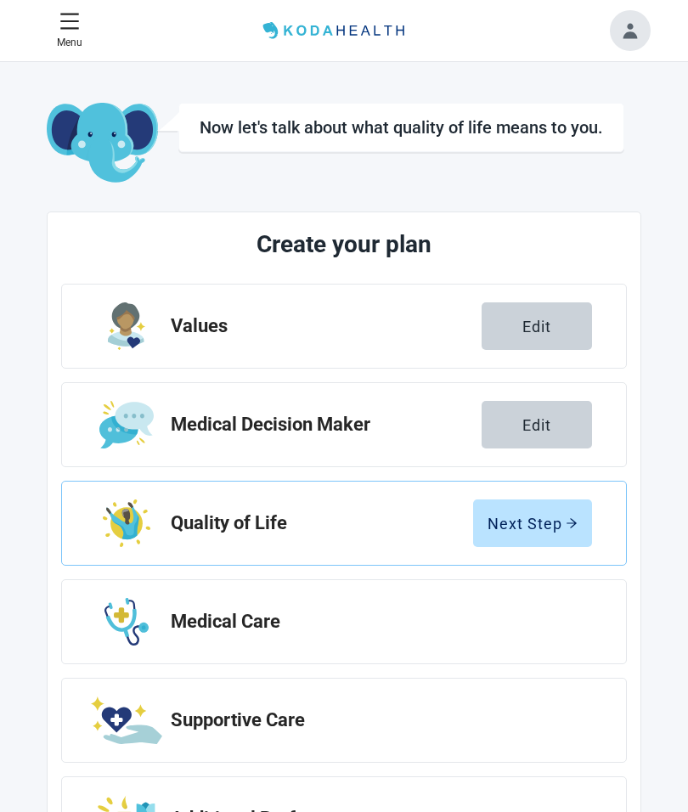
click at [545, 517] on div "Next Step" at bounding box center [533, 523] width 90 height 17
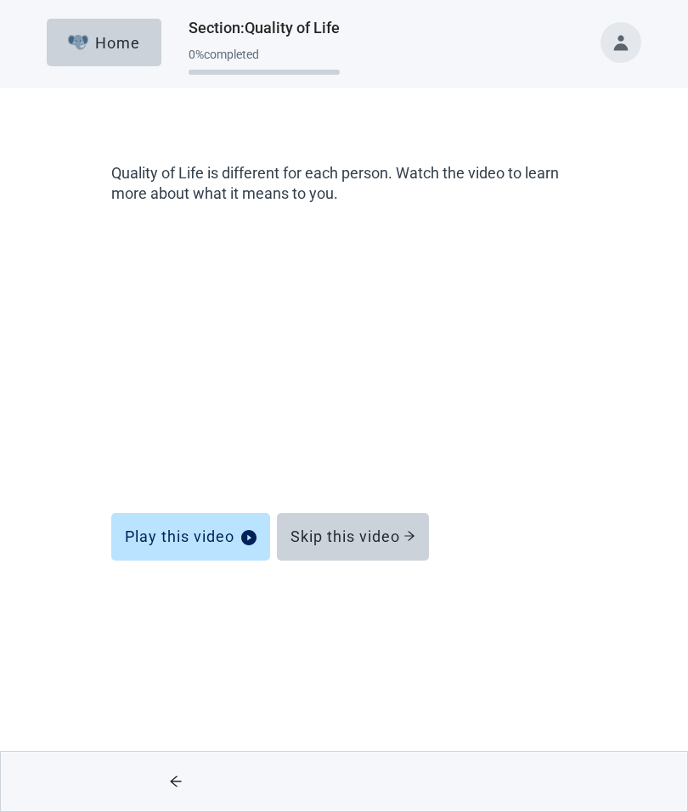
click at [206, 542] on div "Play this video" at bounding box center [191, 536] width 132 height 17
click at [390, 548] on button "Skip this video" at bounding box center [353, 537] width 152 height 48
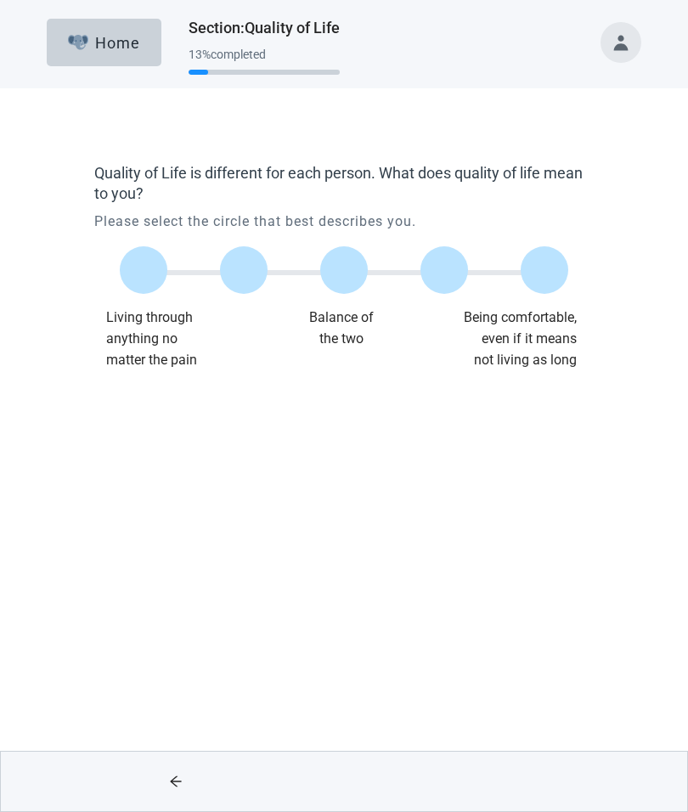
click at [447, 273] on div at bounding box center [445, 270] width 48 height 48
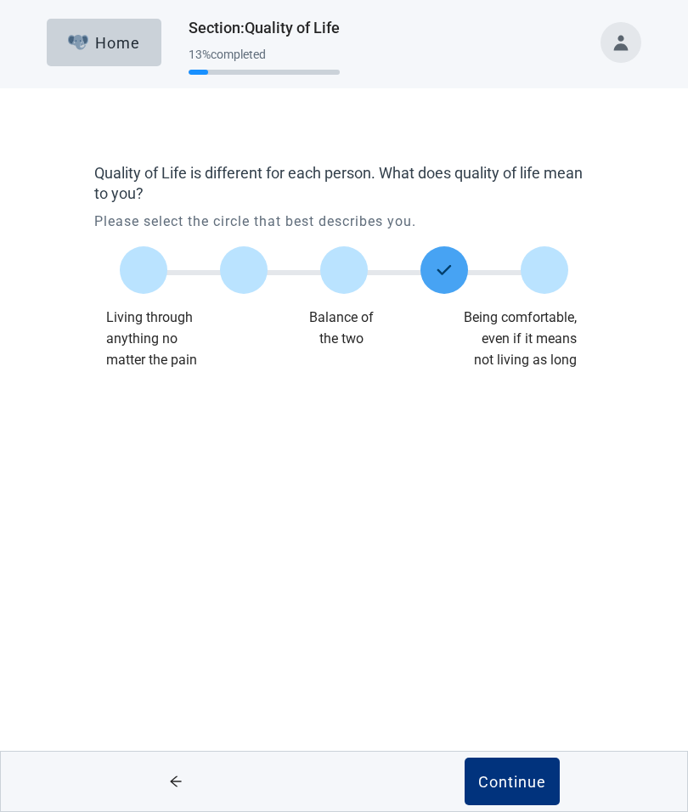
click at [529, 794] on button "Continue" at bounding box center [512, 782] width 95 height 48
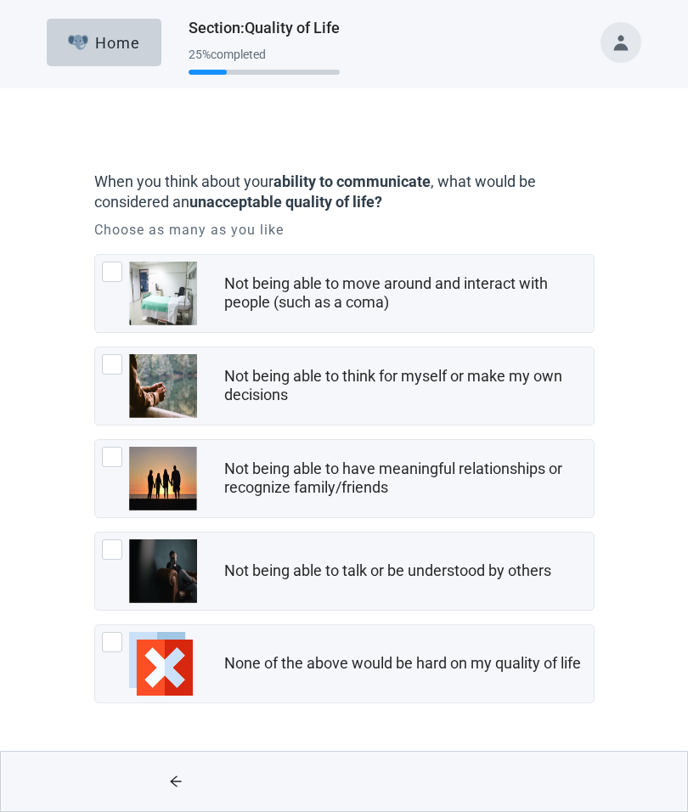
click at [112, 549] on div at bounding box center [112, 549] width 20 height 20
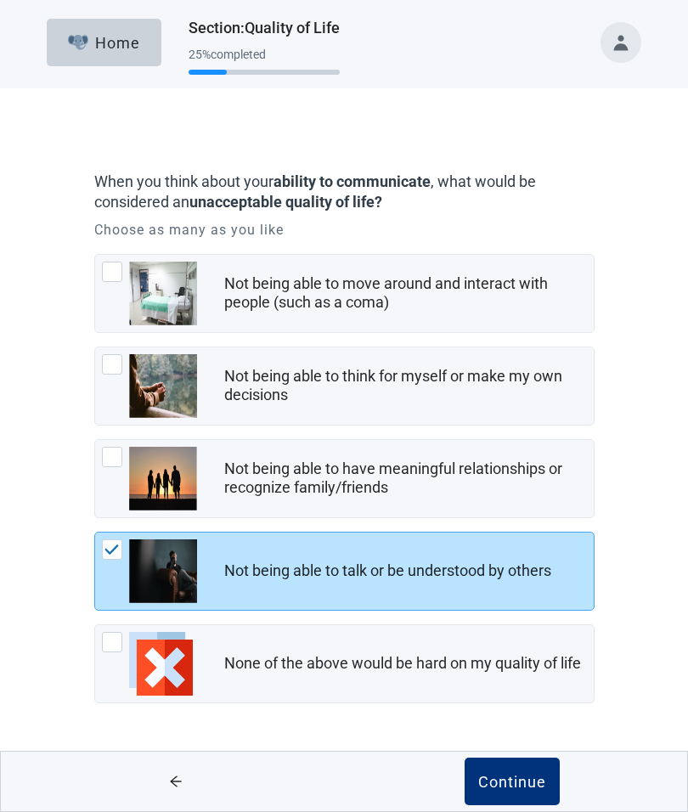
click at [122, 456] on div at bounding box center [149, 479] width 95 height 64
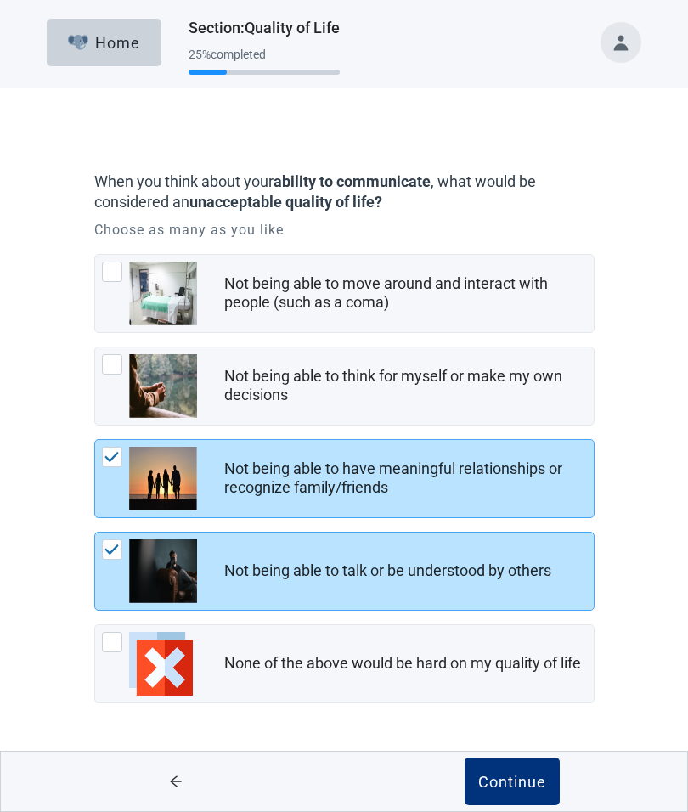
click at [110, 269] on div at bounding box center [112, 272] width 20 height 20
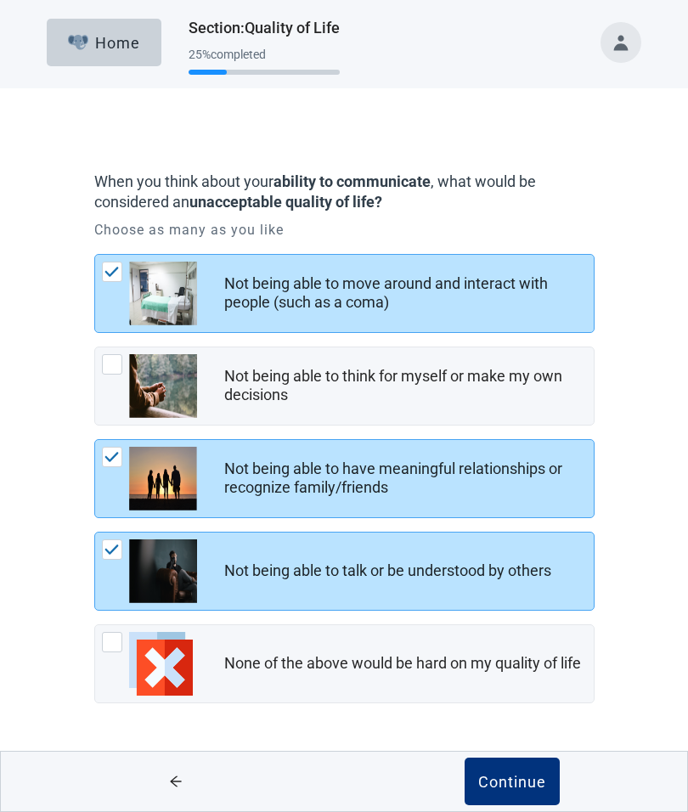
click at [110, 381] on div at bounding box center [149, 386] width 95 height 64
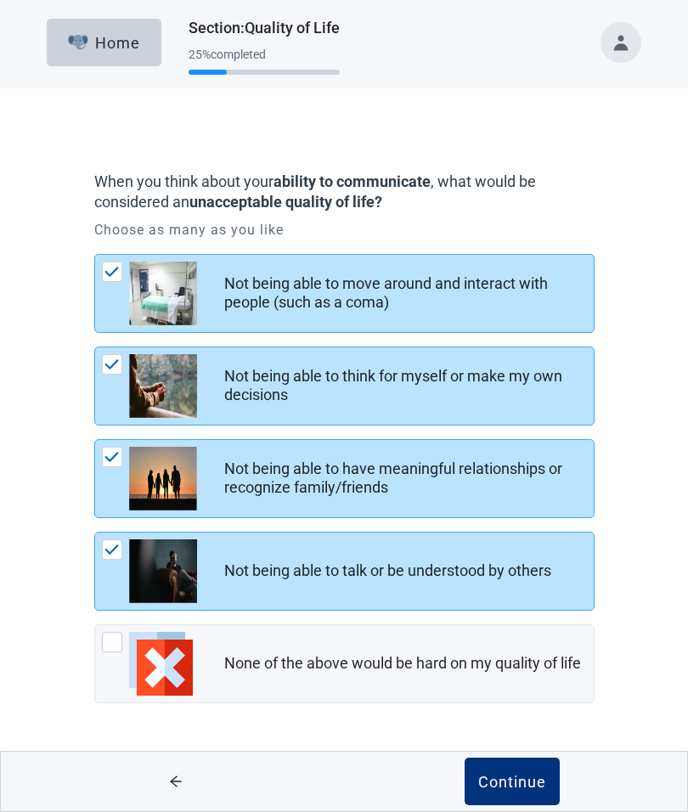
click at [524, 788] on div "Continue" at bounding box center [512, 781] width 68 height 17
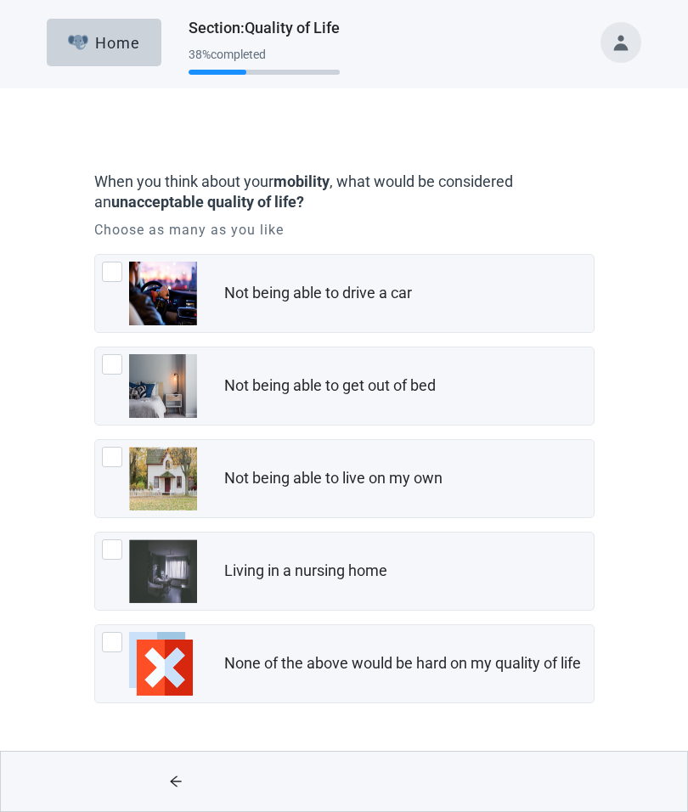
click at [118, 367] on div at bounding box center [112, 364] width 20 height 20
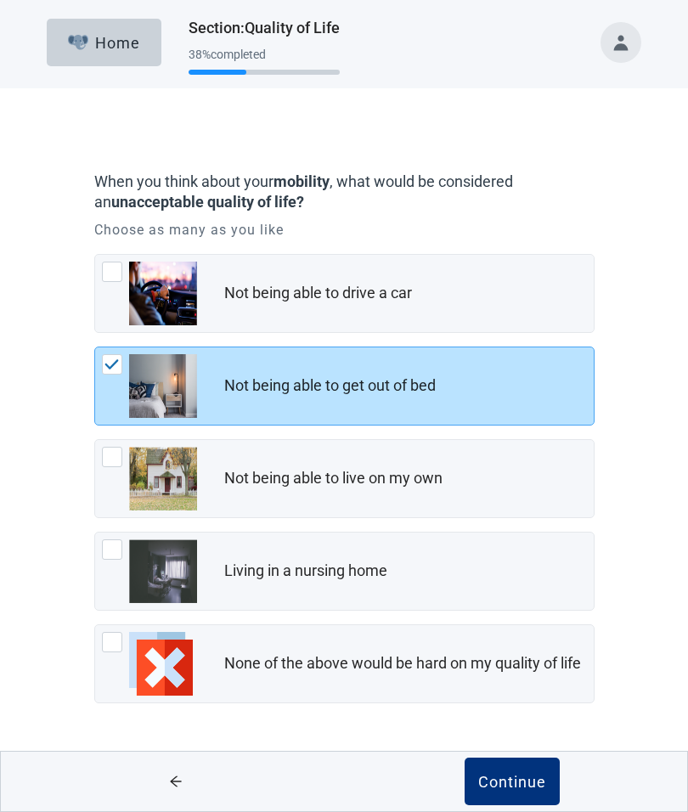
click at [516, 792] on button "Continue" at bounding box center [512, 782] width 95 height 48
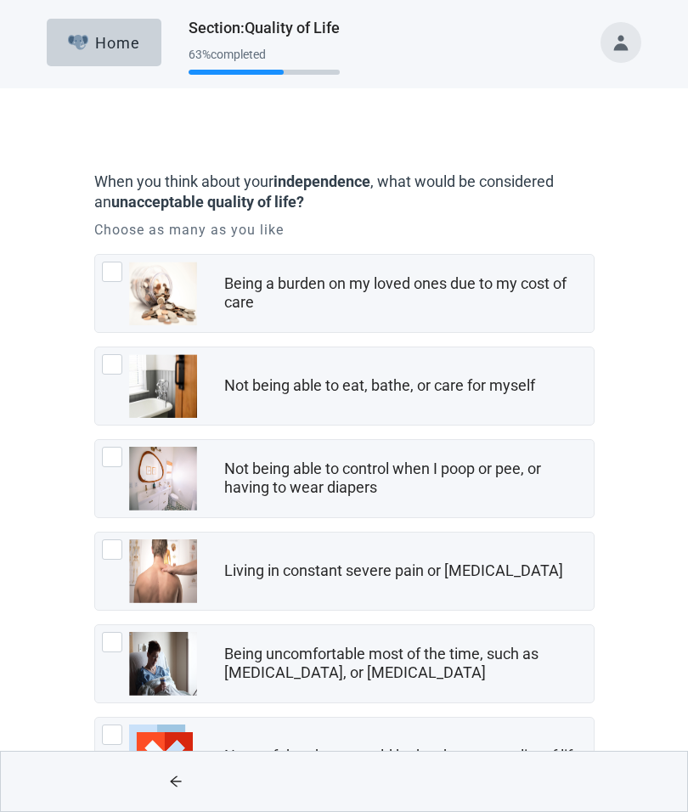
click at [110, 279] on div at bounding box center [112, 272] width 20 height 20
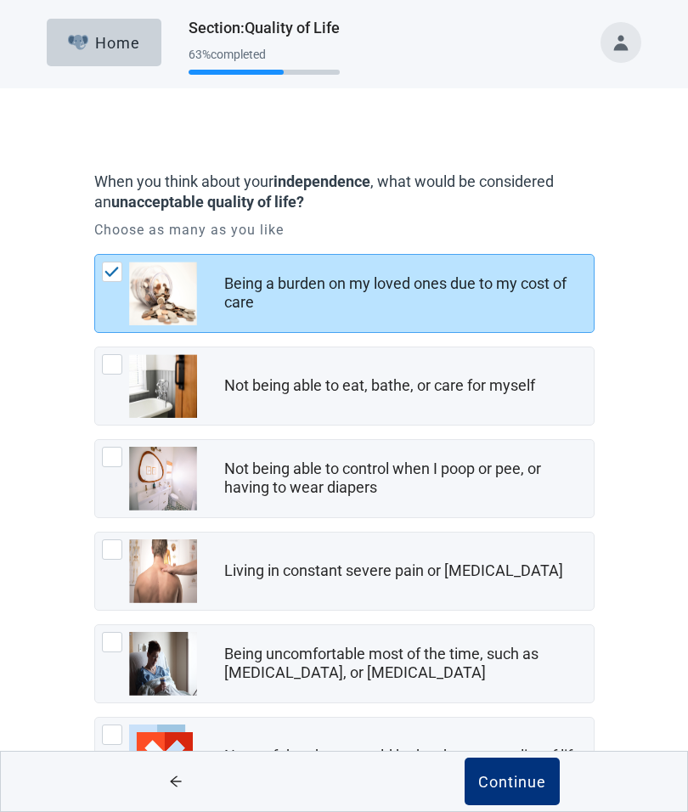
click at [119, 354] on div at bounding box center [112, 364] width 20 height 20
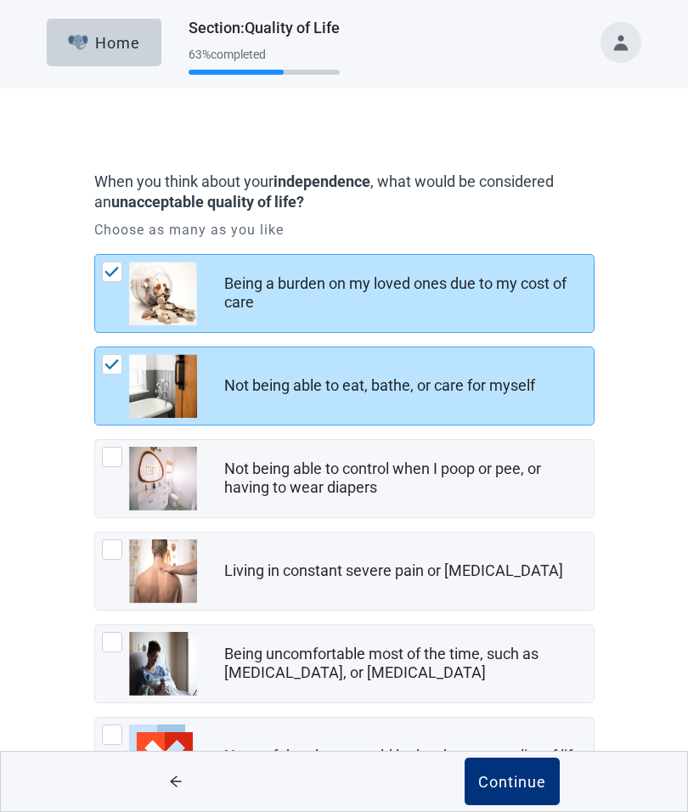
click at [114, 450] on div at bounding box center [112, 457] width 20 height 20
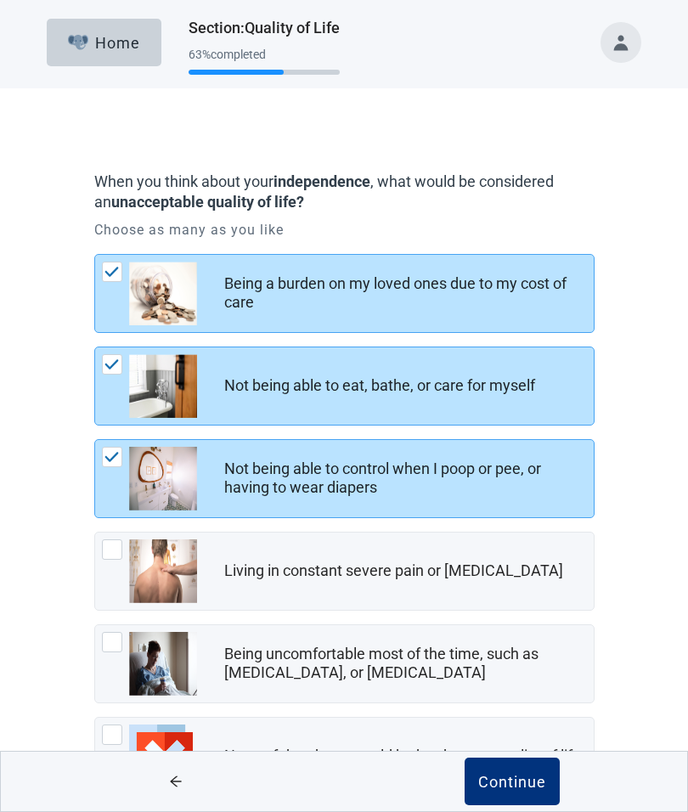
click at [115, 545] on div at bounding box center [112, 549] width 20 height 20
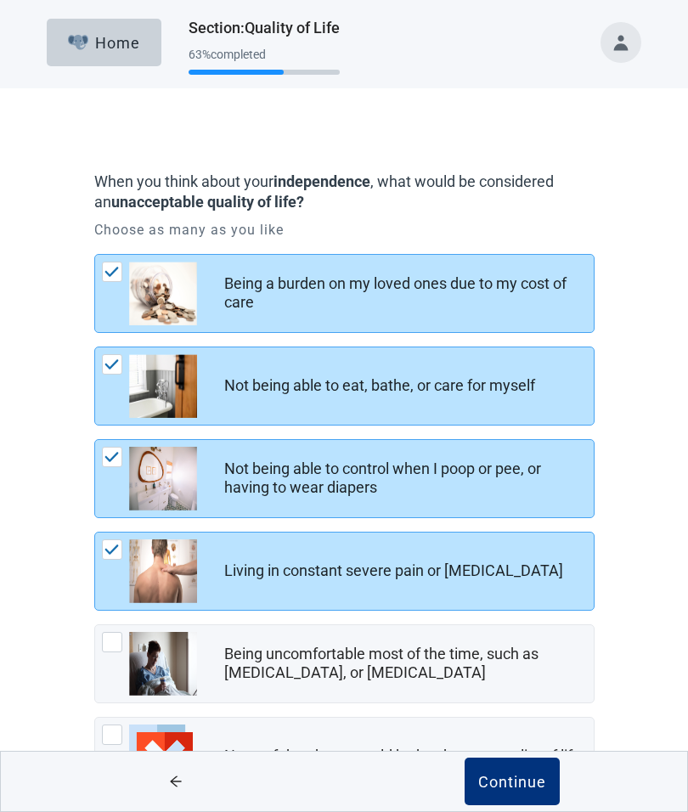
click at [116, 638] on div at bounding box center [112, 642] width 20 height 20
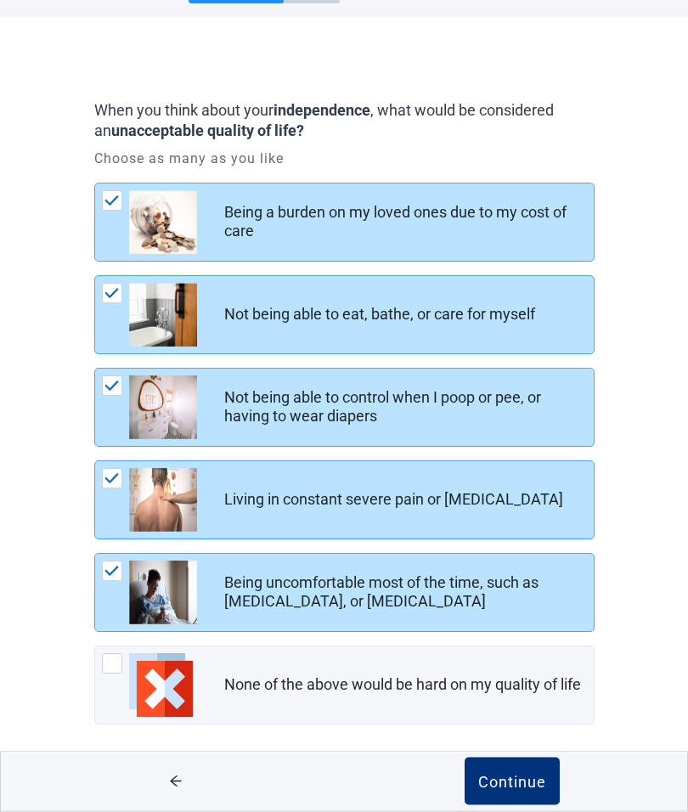
scroll to position [80, 0]
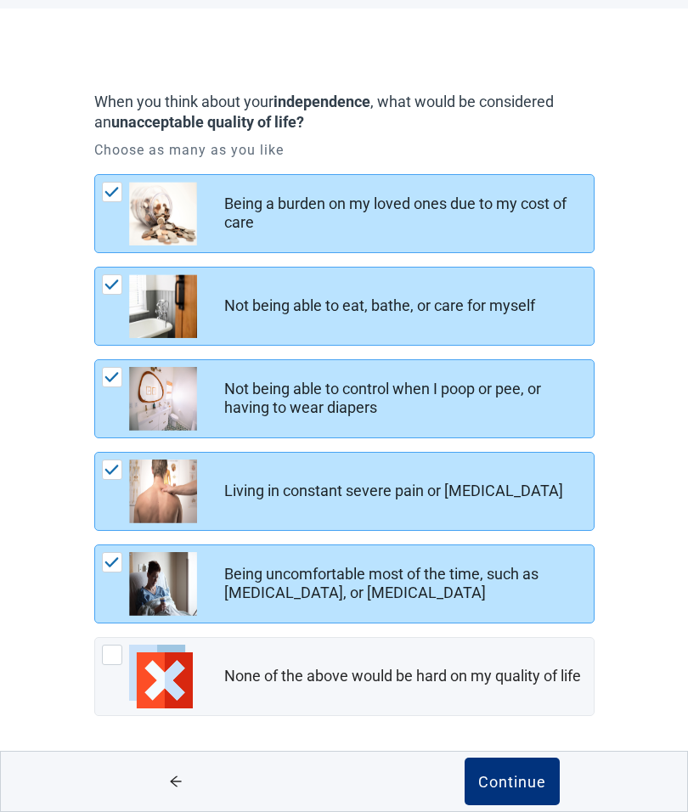
click at [522, 794] on button "Continue" at bounding box center [512, 782] width 95 height 48
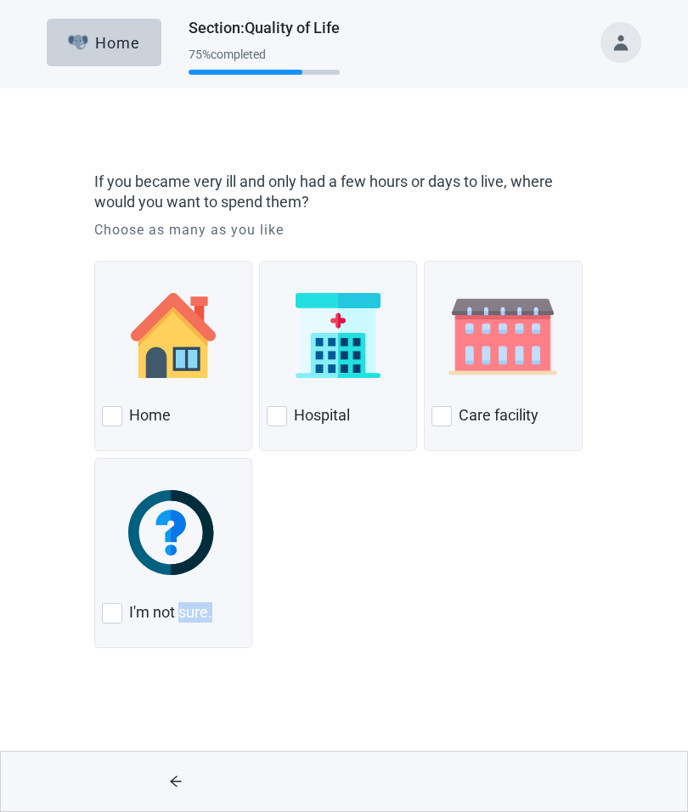
click at [121, 408] on div at bounding box center [112, 416] width 20 height 20
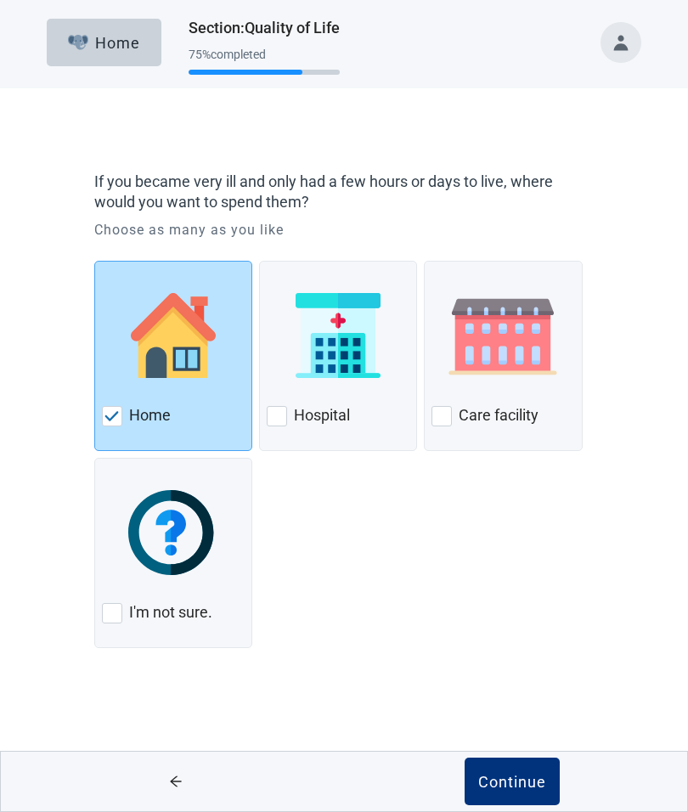
click at [516, 782] on div "Continue" at bounding box center [512, 781] width 68 height 17
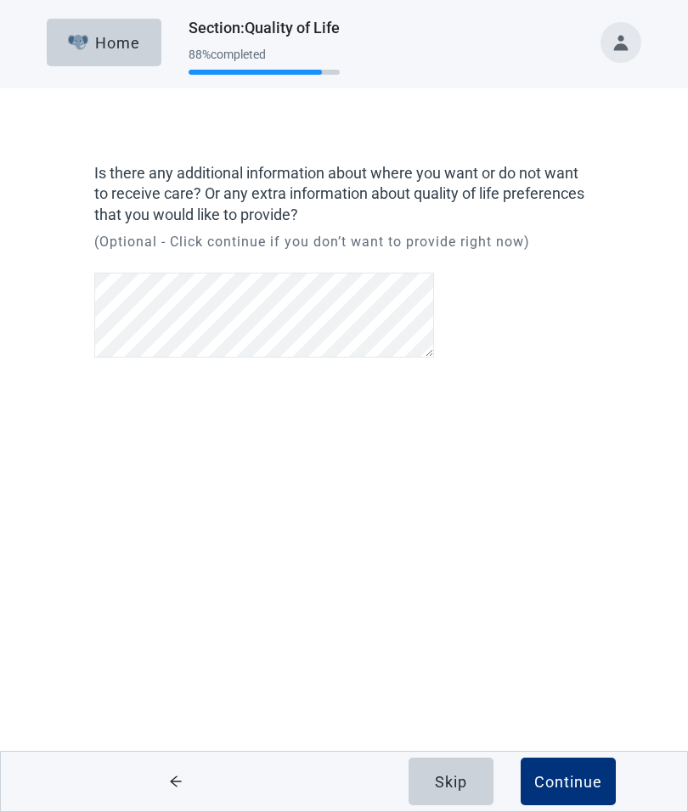
click at [573, 782] on div "Continue" at bounding box center [568, 781] width 68 height 17
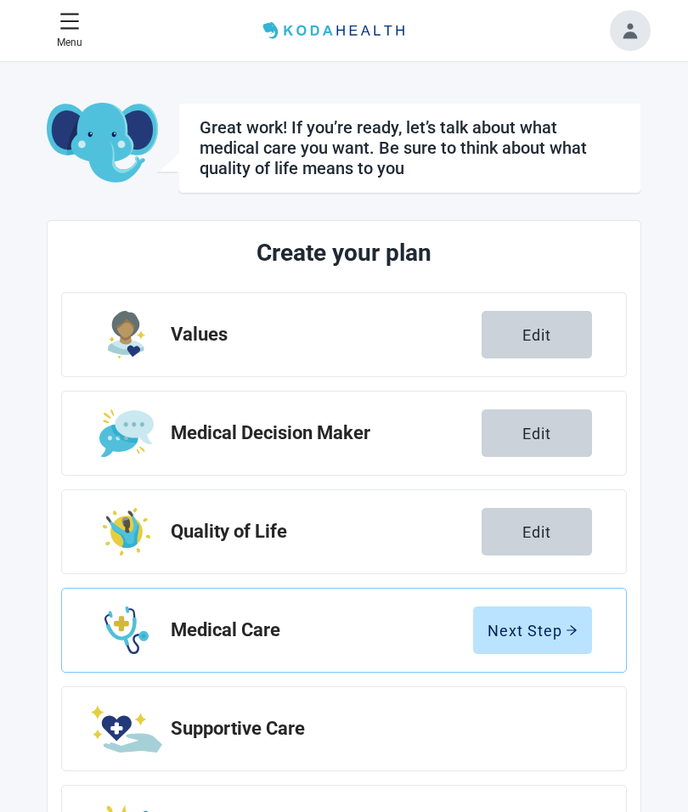
click at [543, 626] on div "Next Step" at bounding box center [533, 630] width 90 height 17
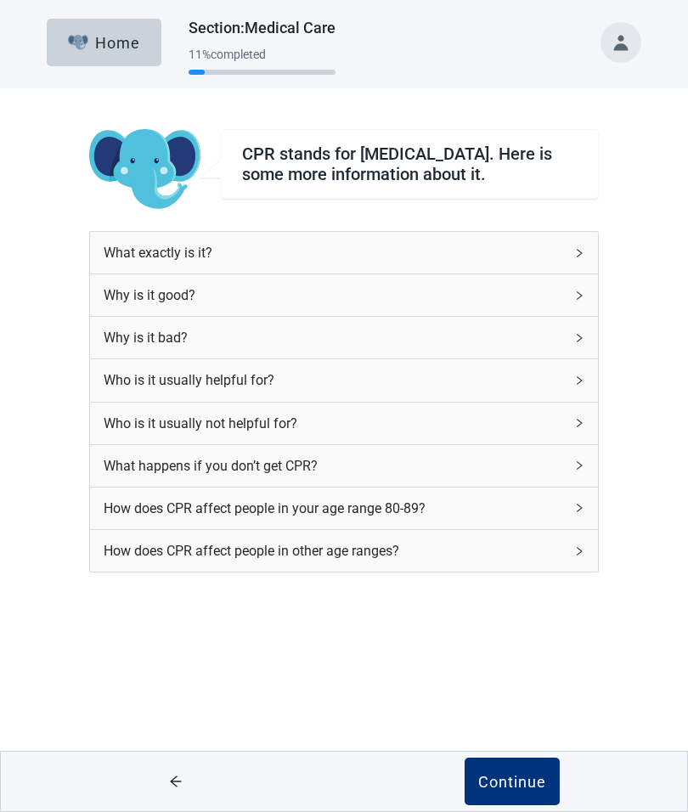
click at [586, 518] on div "How does CPR affect people in your age range 80-89?" at bounding box center [344, 509] width 508 height 42
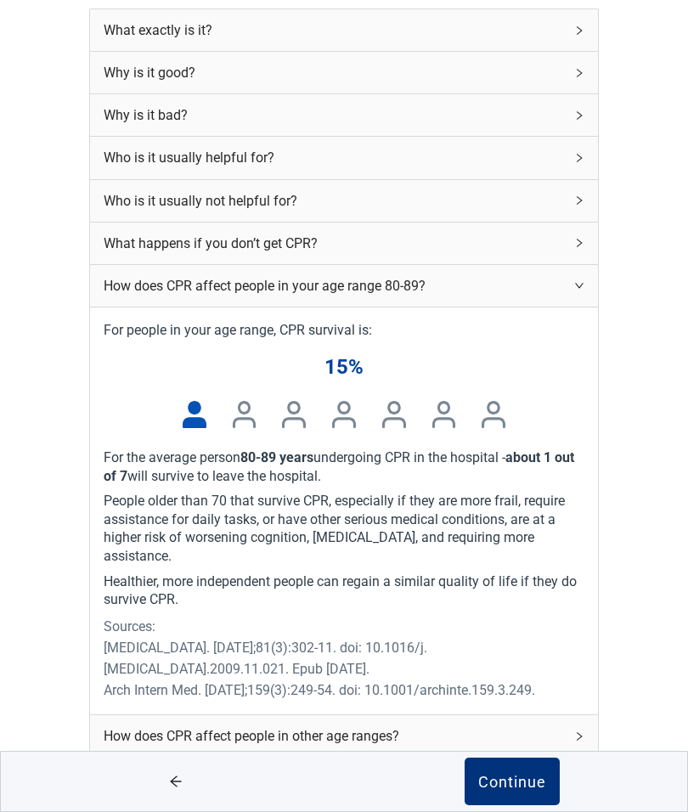
scroll to position [292, 0]
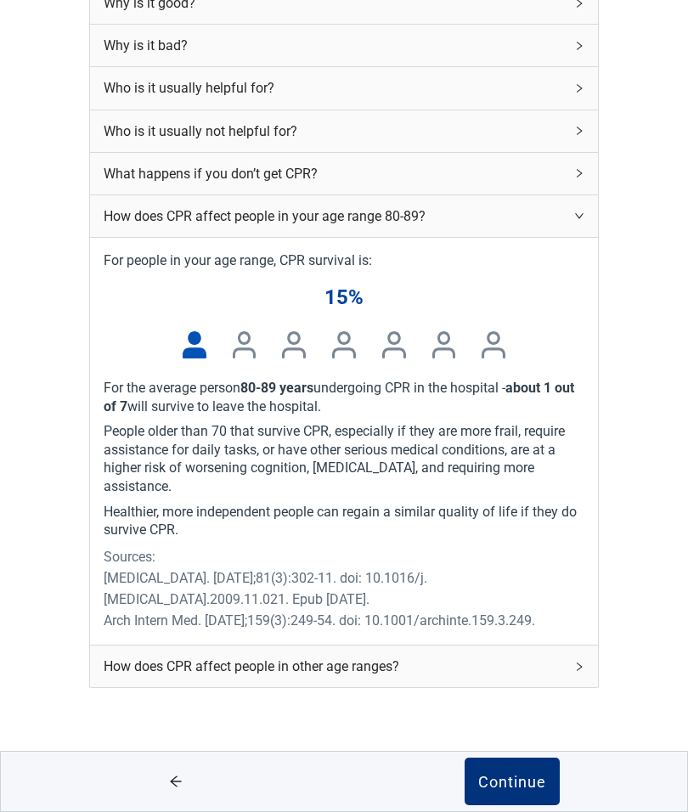
click at [517, 784] on div "Continue" at bounding box center [512, 781] width 68 height 17
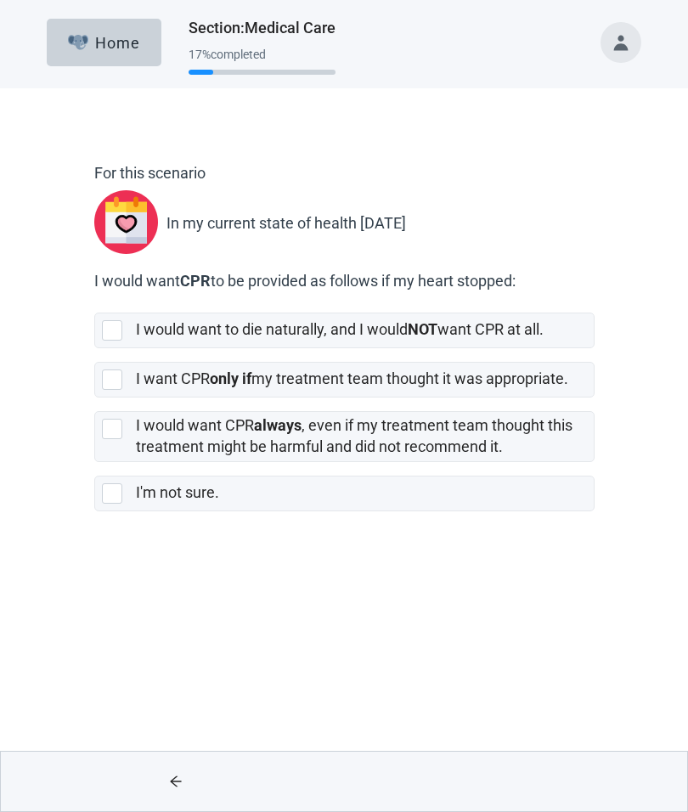
click at [126, 370] on div at bounding box center [115, 380] width 27 height 20
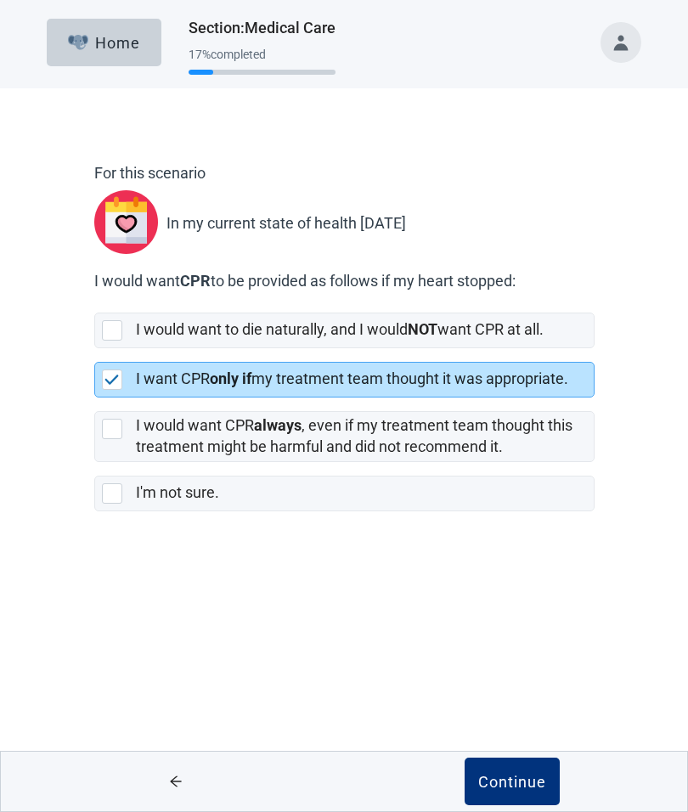
click at [519, 781] on div "Continue" at bounding box center [512, 781] width 68 height 17
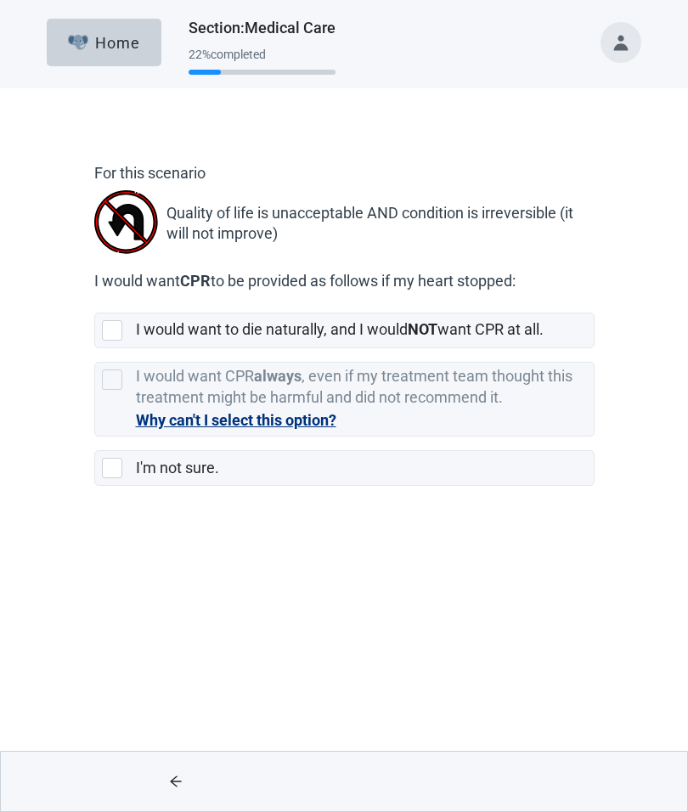
click at [103, 472] on div at bounding box center [112, 468] width 20 height 20
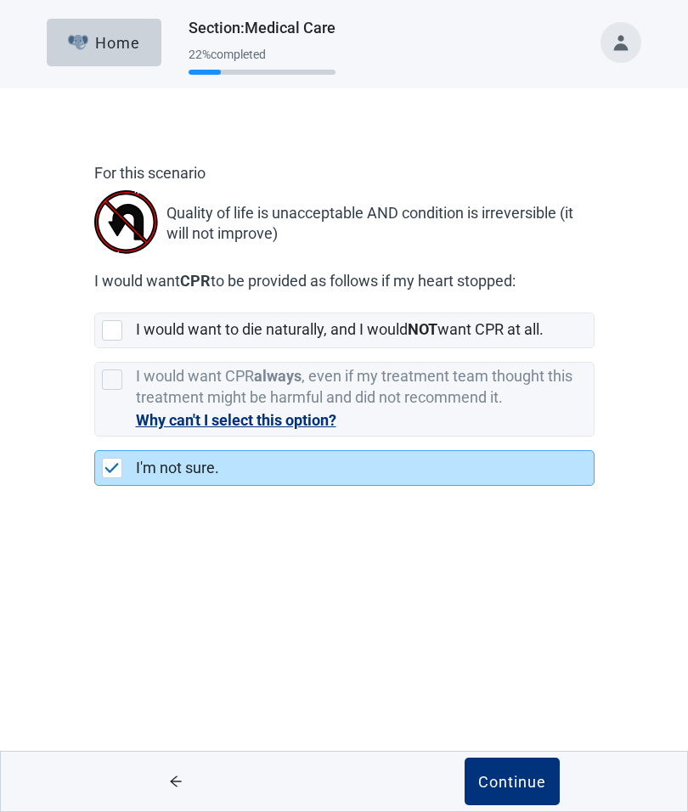
click at [514, 795] on button "Continue" at bounding box center [512, 782] width 95 height 48
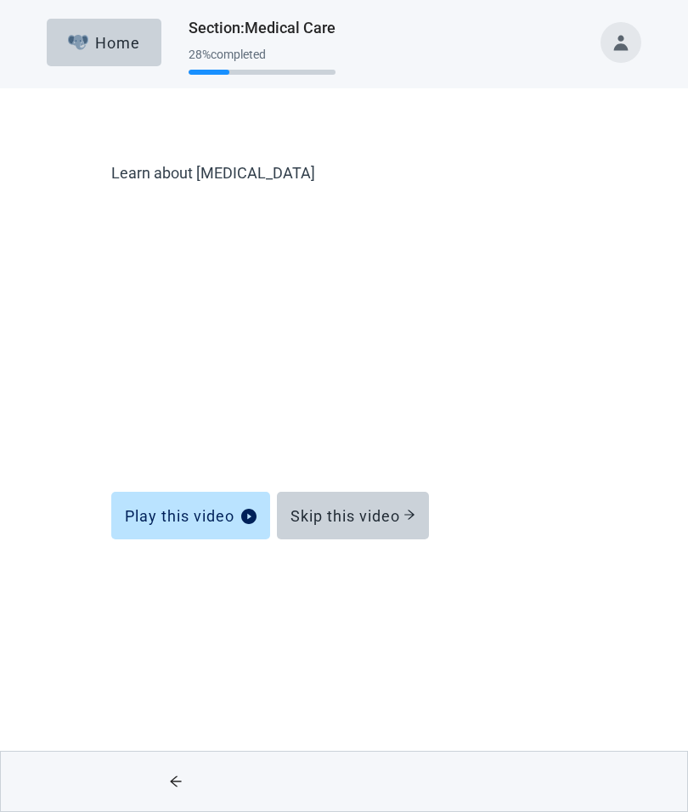
click at [189, 528] on button "Play this video" at bounding box center [190, 516] width 159 height 48
click at [404, 513] on div "Skip this video" at bounding box center [353, 515] width 125 height 17
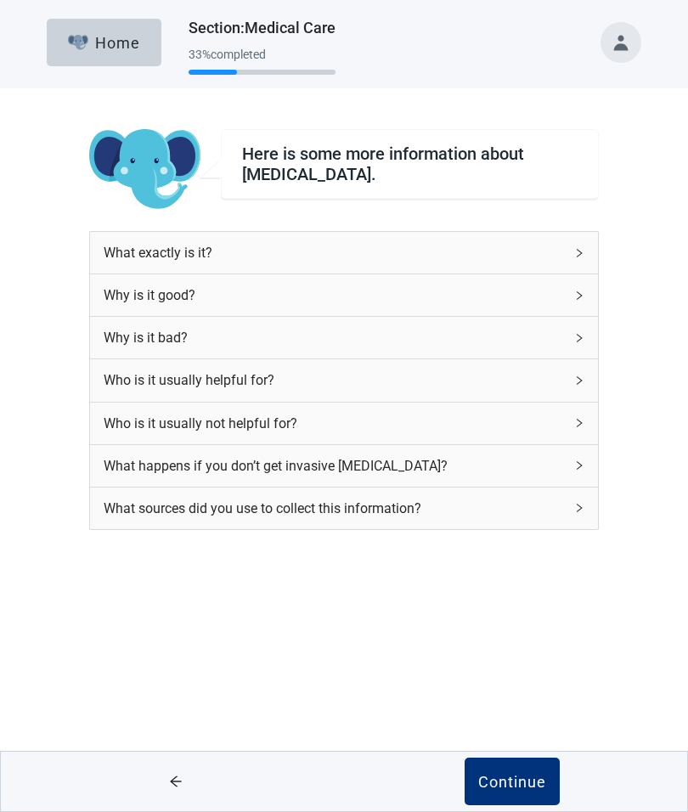
click at [573, 341] on div "Why is it bad?" at bounding box center [344, 338] width 508 height 42
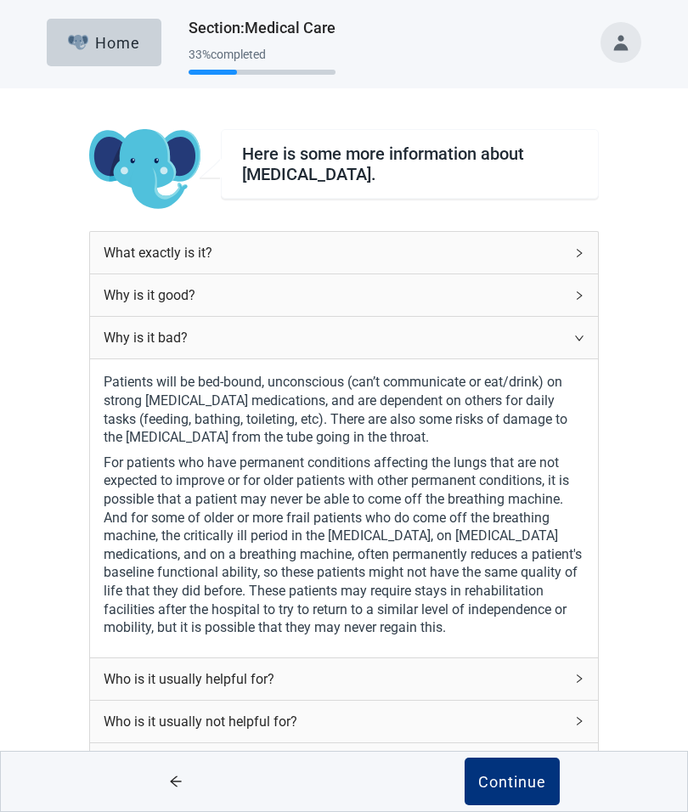
click at [664, 538] on div "Home Section : Medical Care 33 % completed Here is some more information about …" at bounding box center [344, 484] width 688 height 968
click at [508, 783] on div "Continue" at bounding box center [512, 781] width 68 height 17
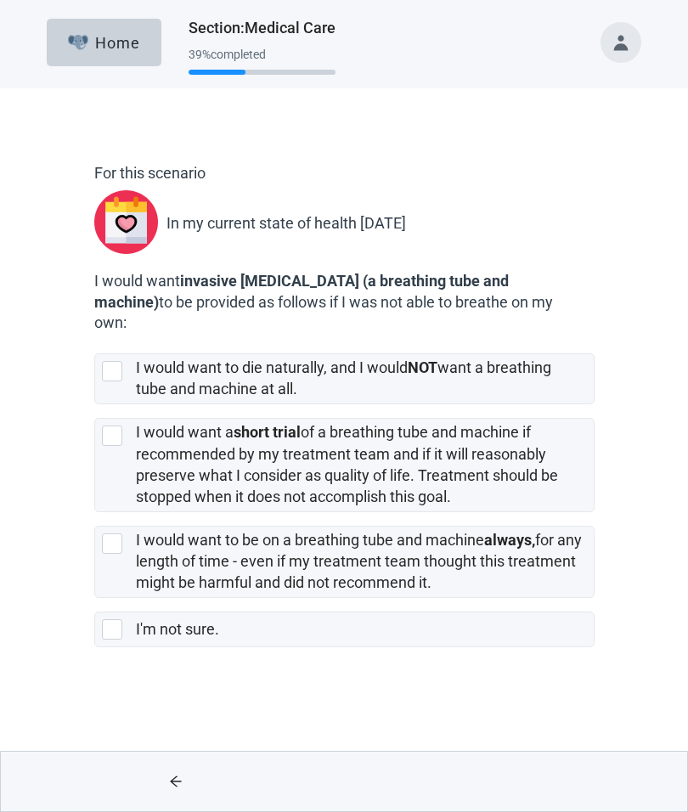
click at [109, 372] on div at bounding box center [112, 371] width 20 height 20
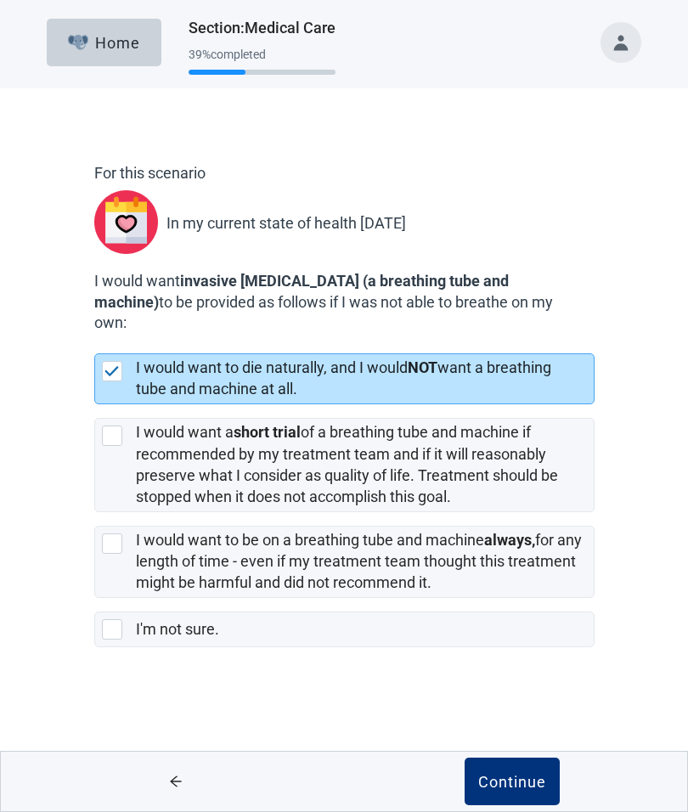
click at [525, 788] on div "Continue" at bounding box center [512, 781] width 68 height 17
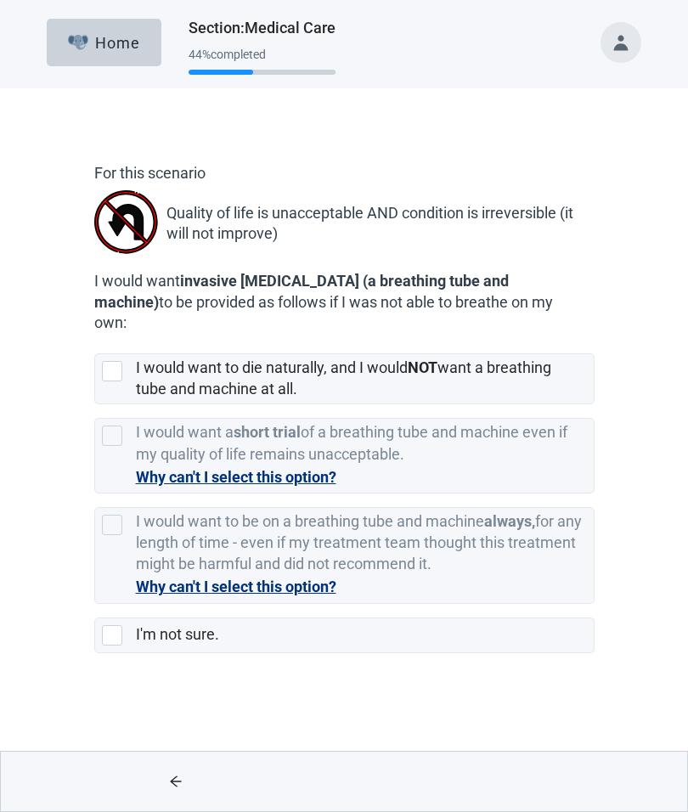
click at [115, 368] on div at bounding box center [112, 371] width 20 height 20
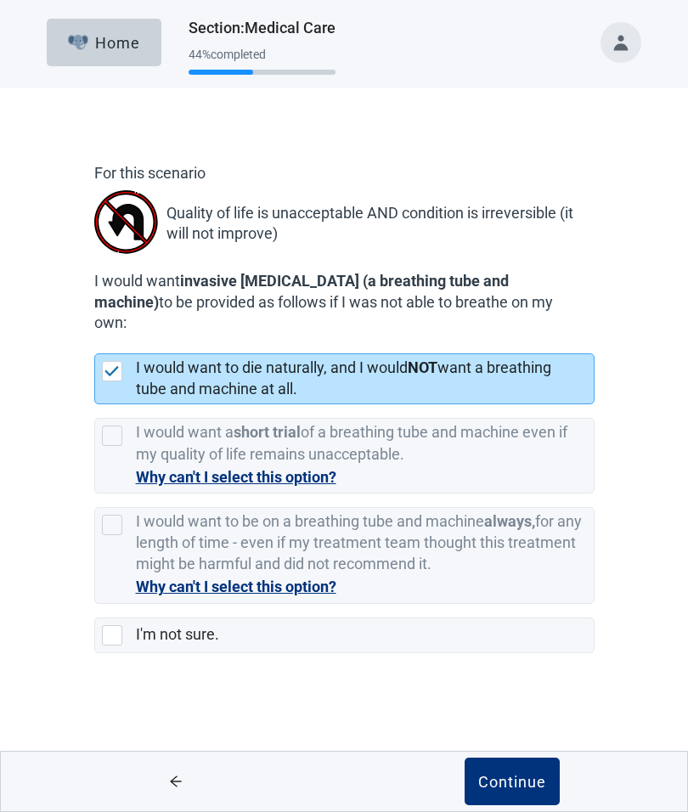
click at [516, 796] on button "Continue" at bounding box center [512, 782] width 95 height 48
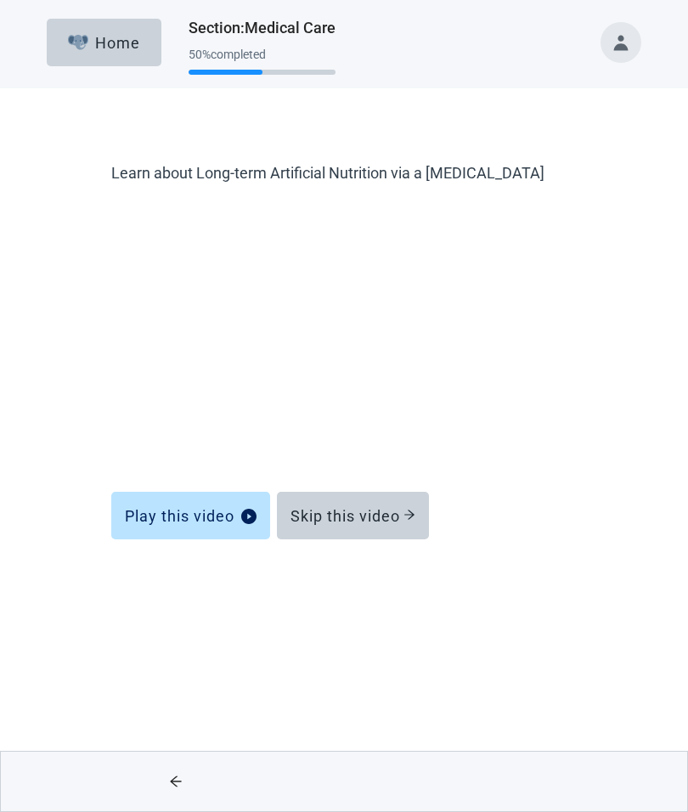
click at [389, 514] on div "Skip this video" at bounding box center [353, 515] width 125 height 17
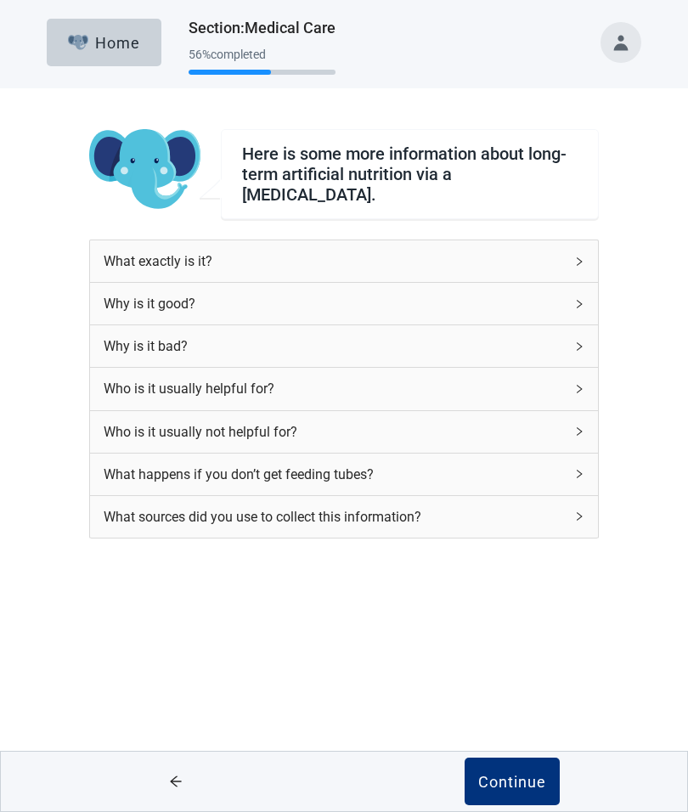
click at [524, 780] on div "Continue" at bounding box center [512, 781] width 68 height 17
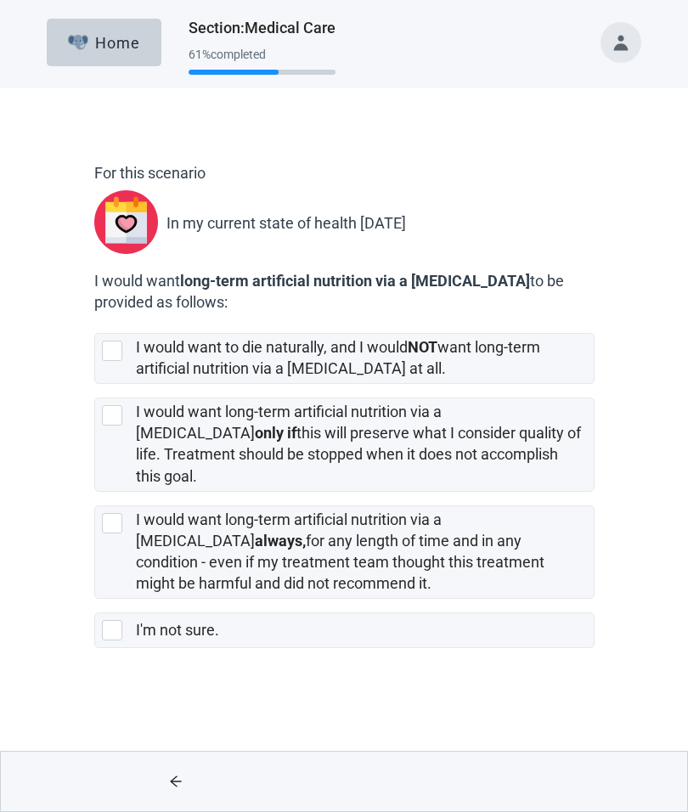
click at [101, 353] on div "I would want to die naturally, and I would NOT want long-term artificial nutrit…" at bounding box center [344, 358] width 499 height 49
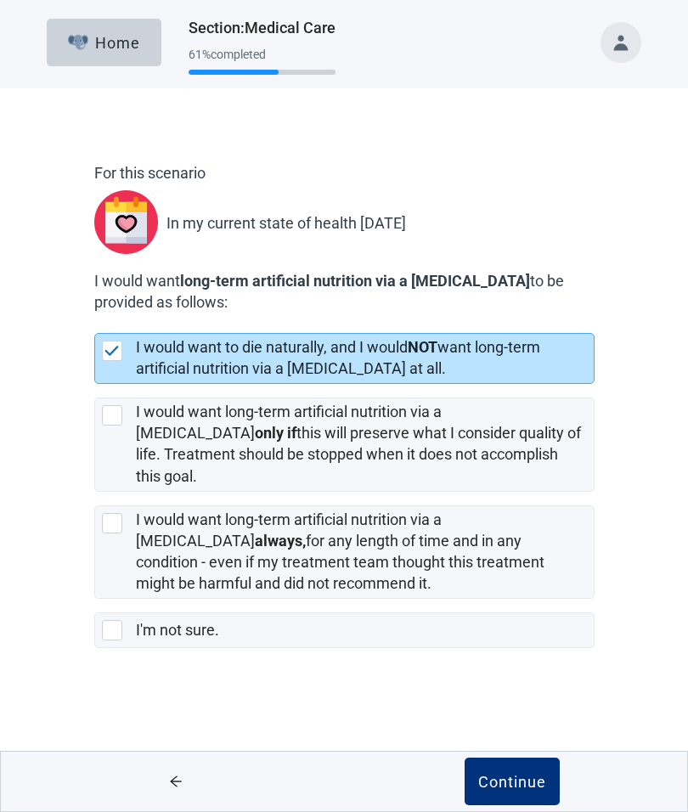
click at [514, 777] on div "Continue" at bounding box center [512, 781] width 68 height 17
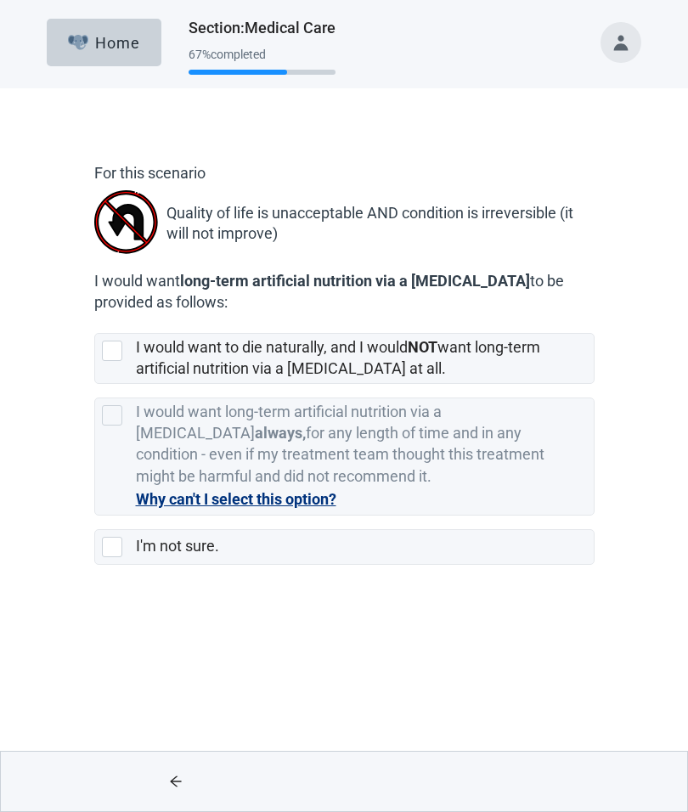
click at [114, 347] on div at bounding box center [112, 351] width 20 height 20
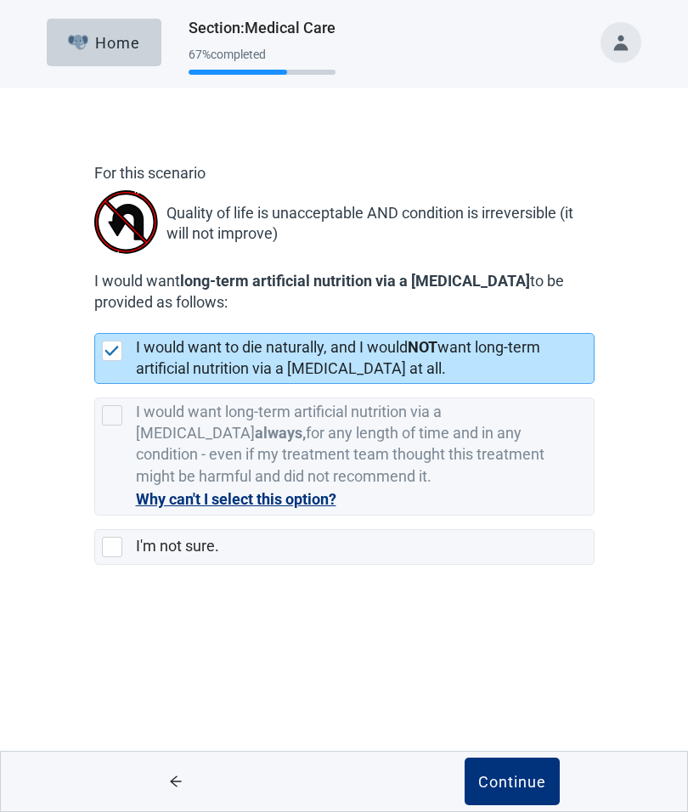
click at [517, 778] on div "Continue" at bounding box center [512, 781] width 68 height 17
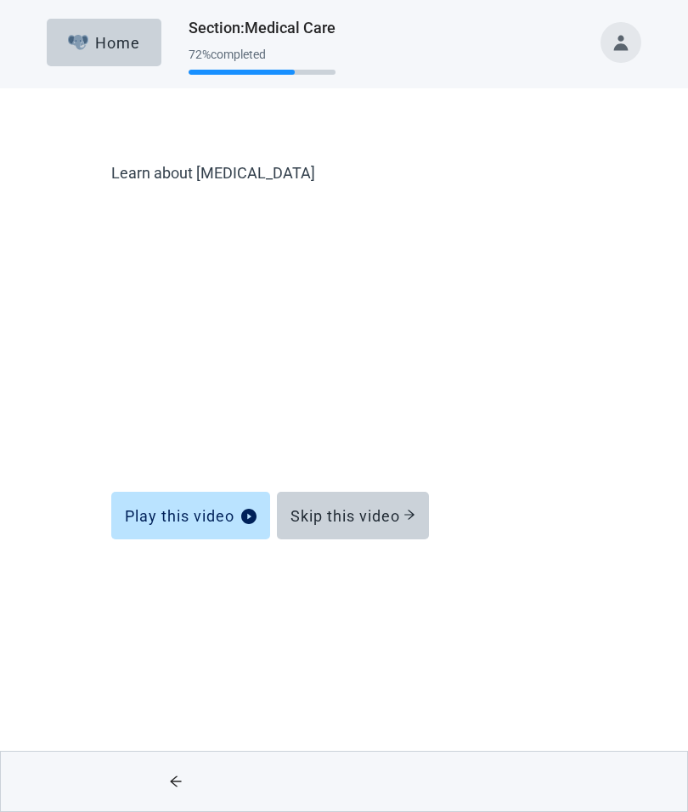
click at [421, 497] on button "Skip this video" at bounding box center [353, 516] width 152 height 48
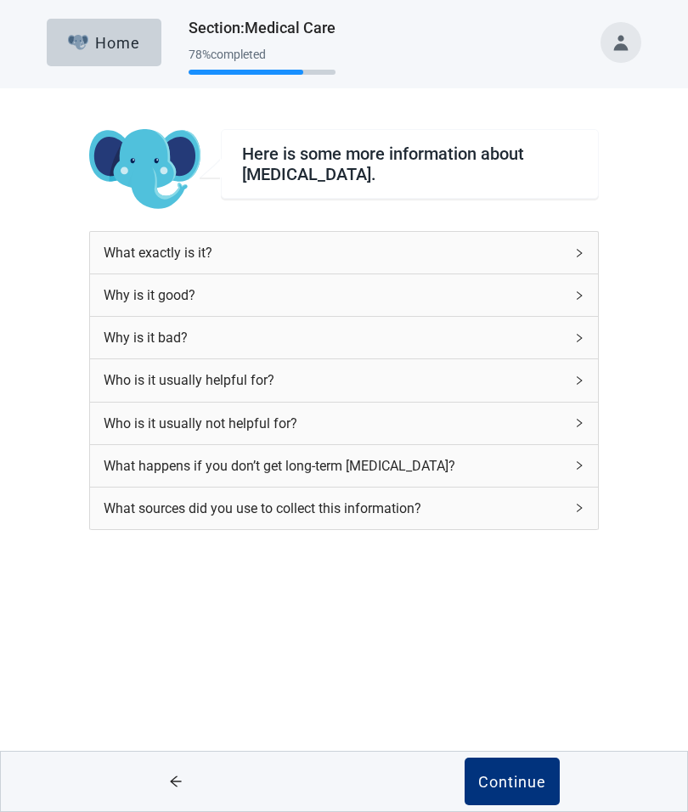
click at [520, 782] on div "Continue" at bounding box center [512, 781] width 68 height 17
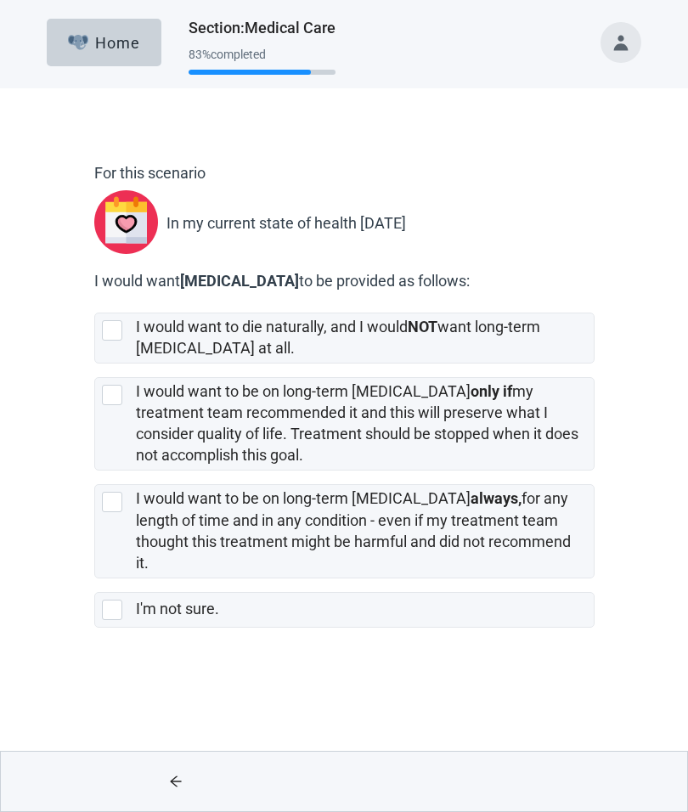
click at [111, 325] on div at bounding box center [112, 330] width 20 height 20
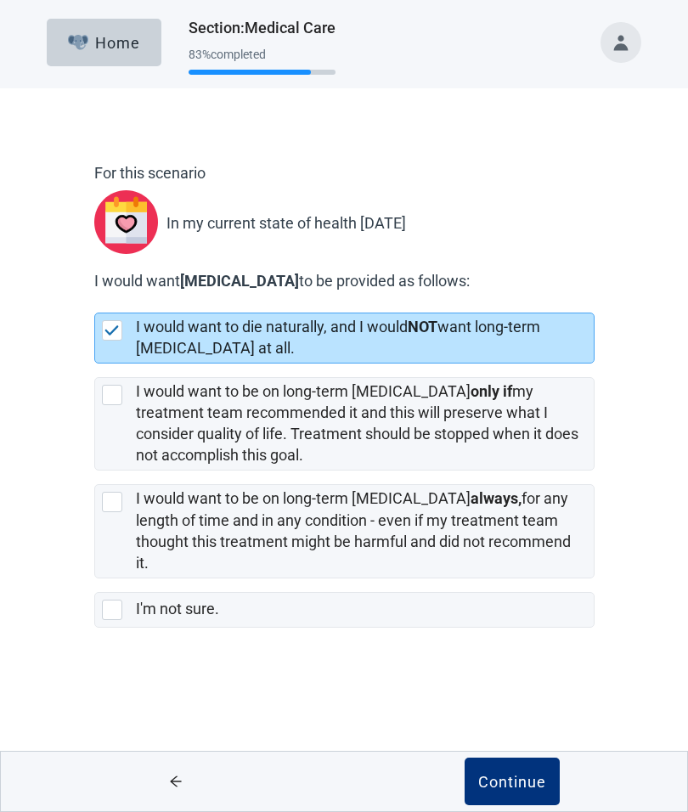
click at [517, 793] on button "Continue" at bounding box center [512, 782] width 95 height 48
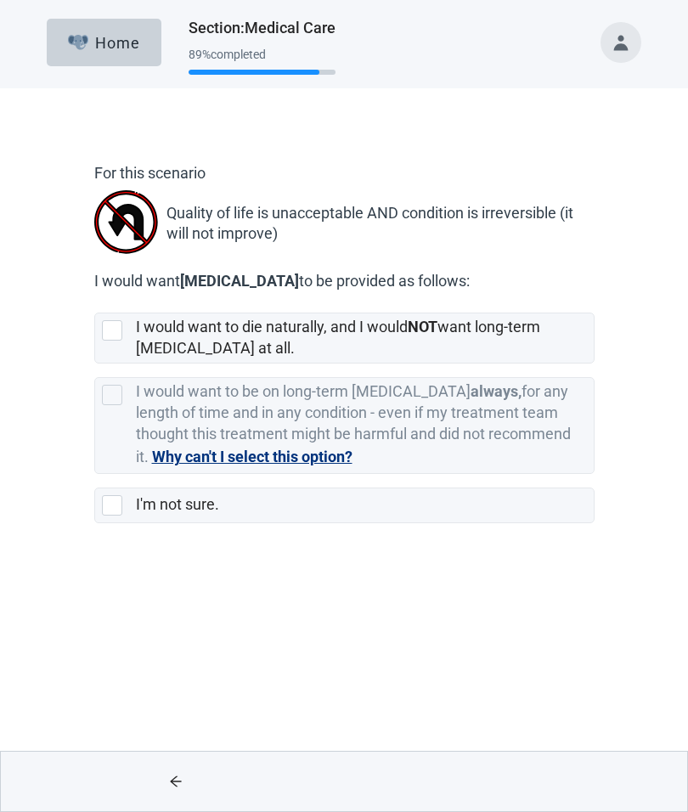
click at [111, 326] on div at bounding box center [112, 330] width 20 height 20
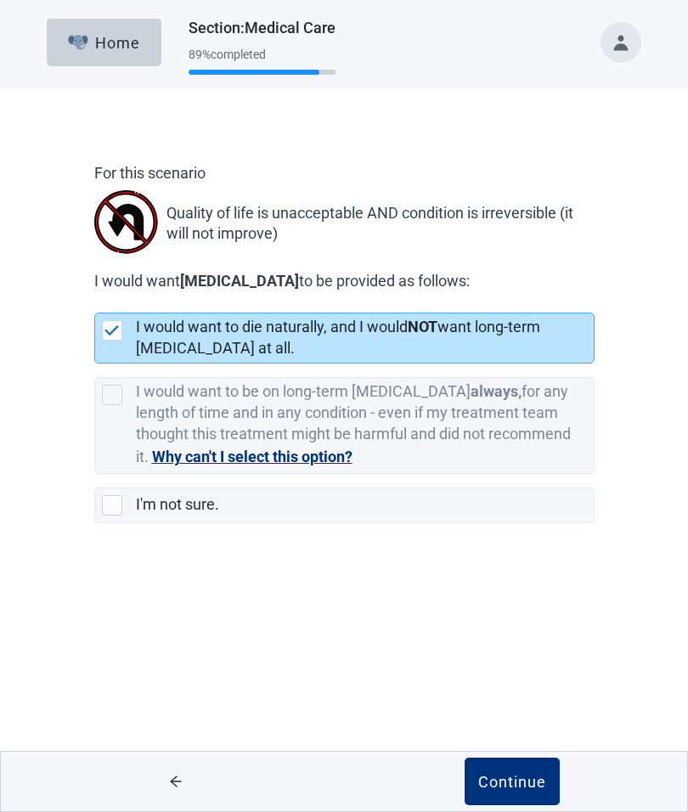
click at [508, 777] on div "Continue" at bounding box center [512, 781] width 68 height 17
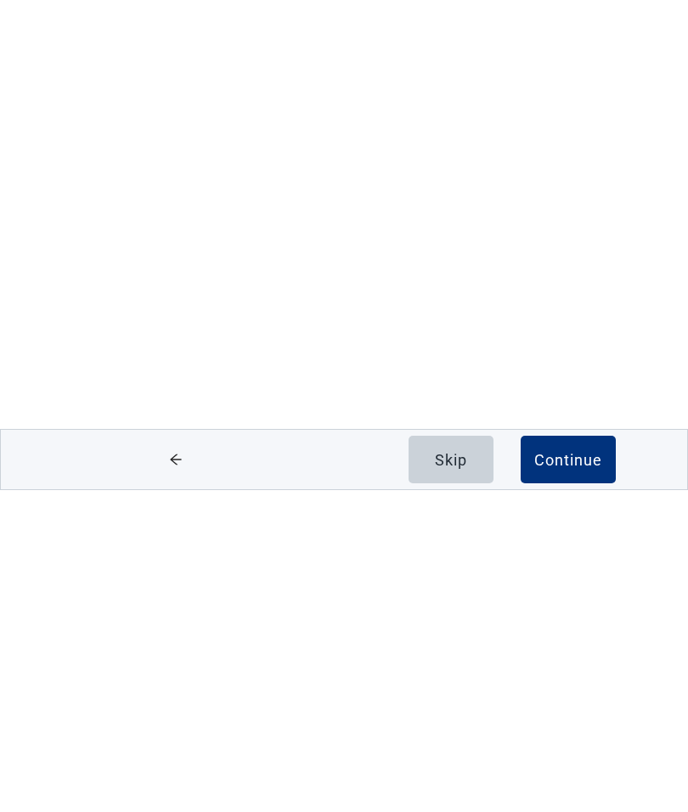
click at [573, 773] on div "Continue" at bounding box center [568, 781] width 68 height 17
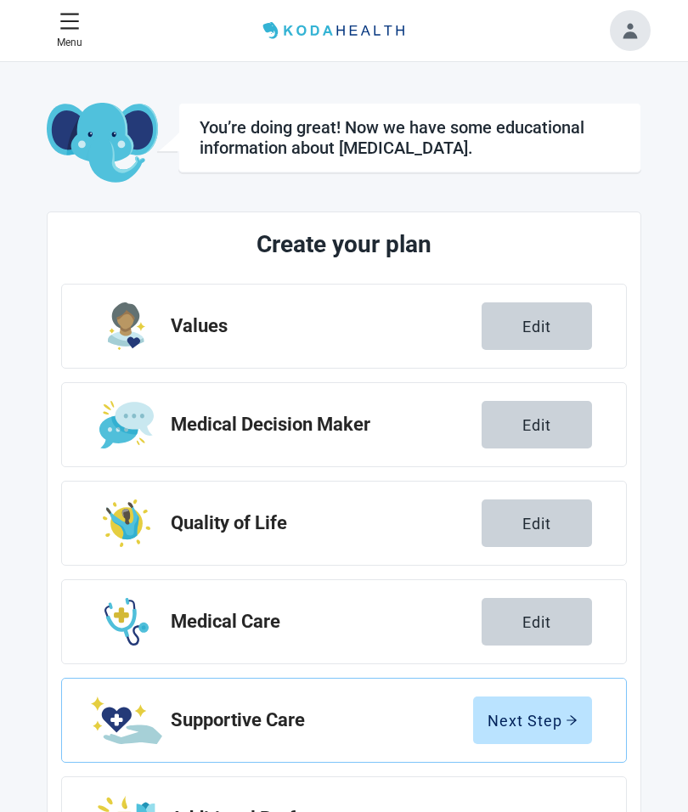
click at [559, 718] on div "Next Step" at bounding box center [533, 720] width 90 height 17
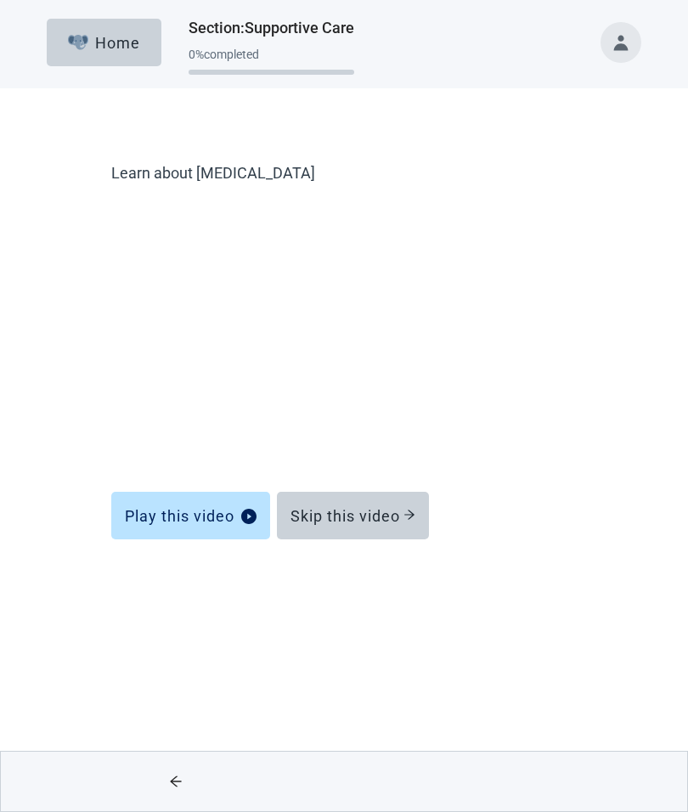
click at [393, 505] on button "Skip this video" at bounding box center [353, 516] width 152 height 48
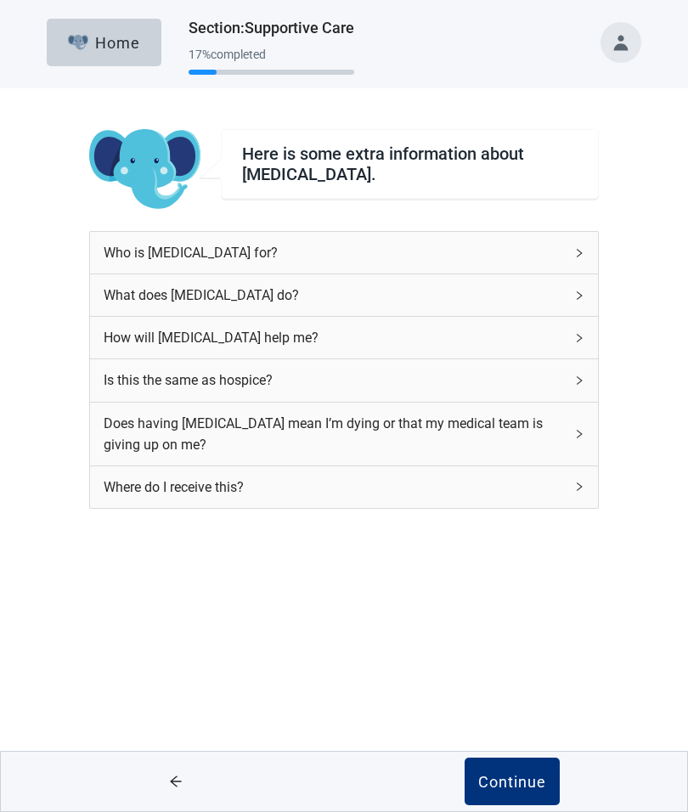
click at [563, 372] on div "Is this the same as hospice?" at bounding box center [334, 380] width 460 height 21
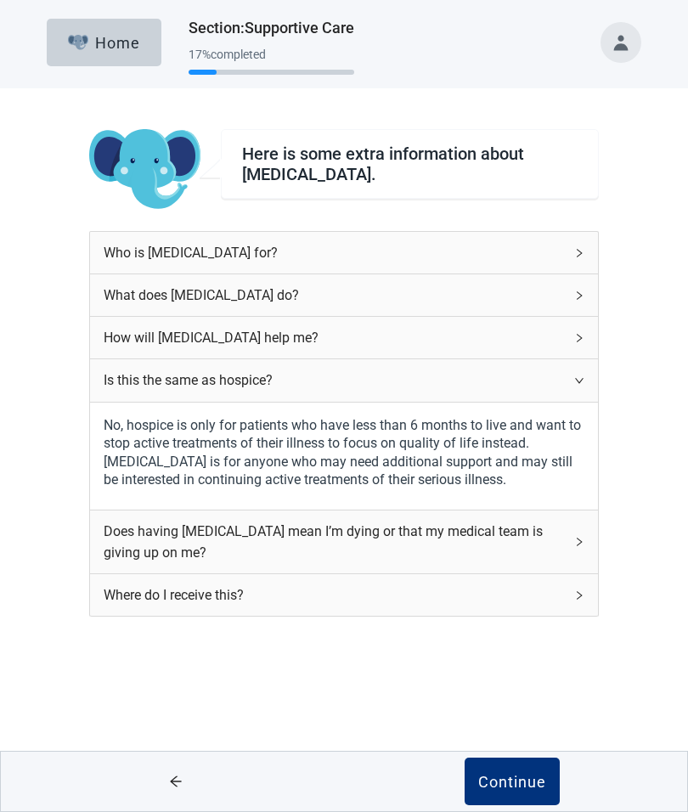
click at [582, 337] on icon "right" at bounding box center [579, 338] width 5 height 8
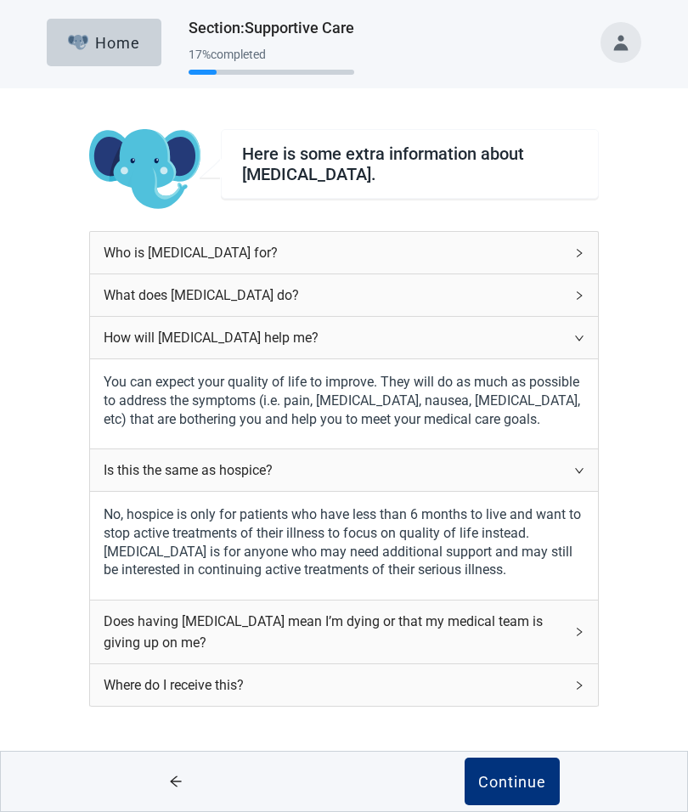
click at [528, 788] on div "Continue" at bounding box center [512, 781] width 68 height 17
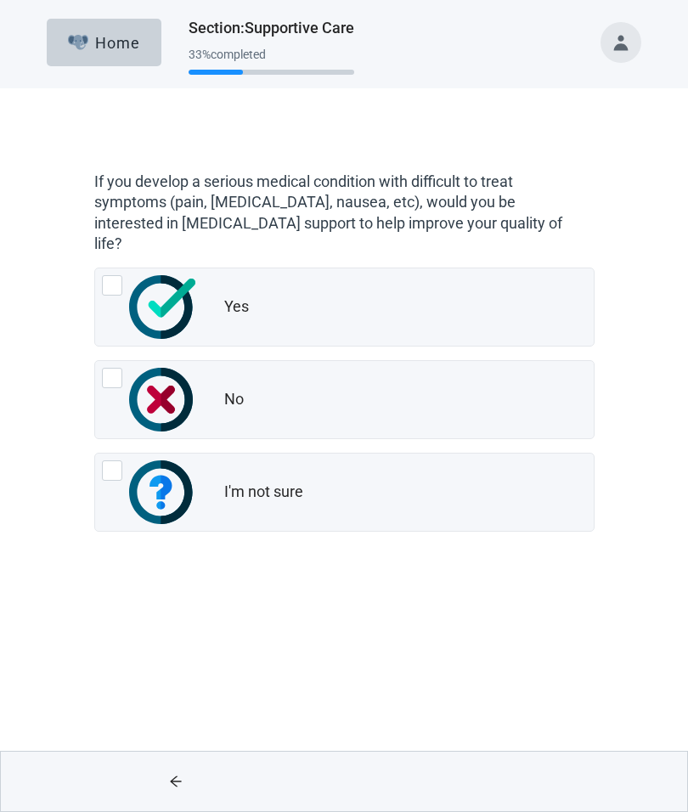
click at [110, 268] on div "Yes" at bounding box center [344, 306] width 499 height 77
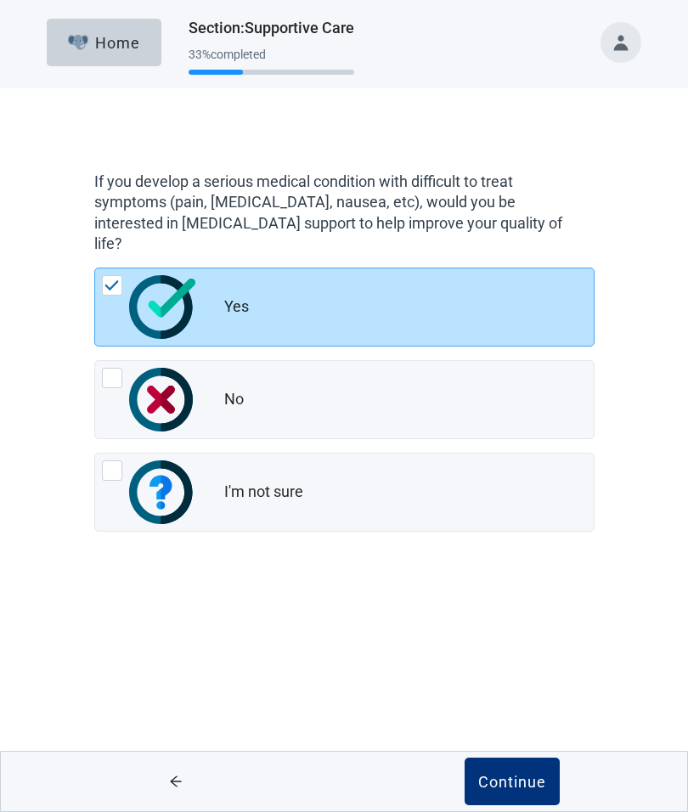
click at [516, 781] on div "Continue" at bounding box center [512, 781] width 68 height 17
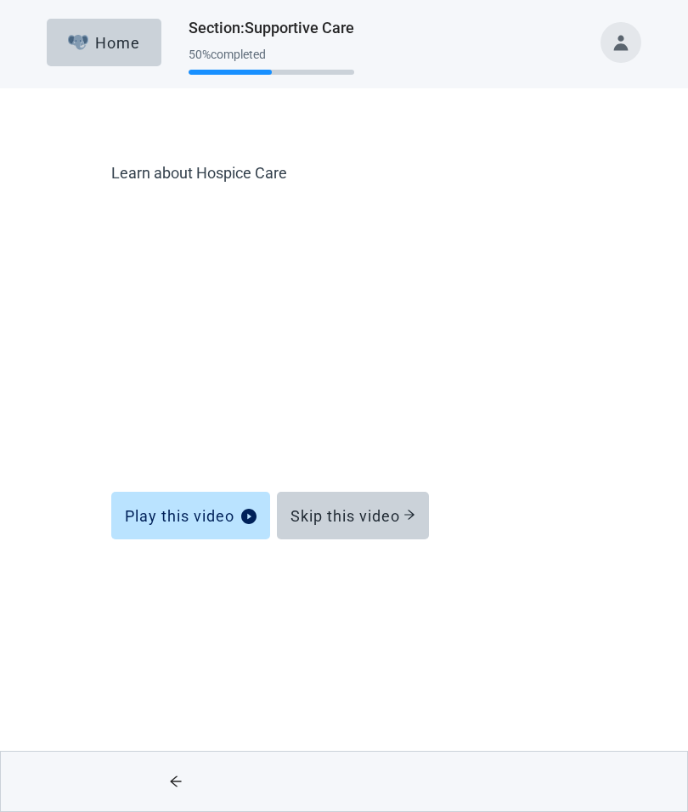
click at [387, 516] on div "Skip this video" at bounding box center [353, 515] width 125 height 17
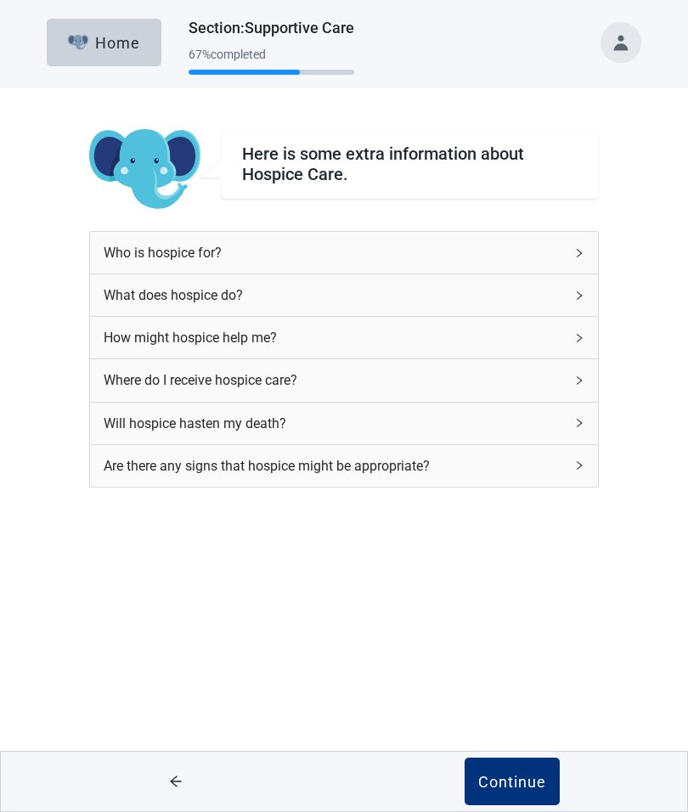
click at [522, 783] on div "Continue" at bounding box center [512, 781] width 68 height 17
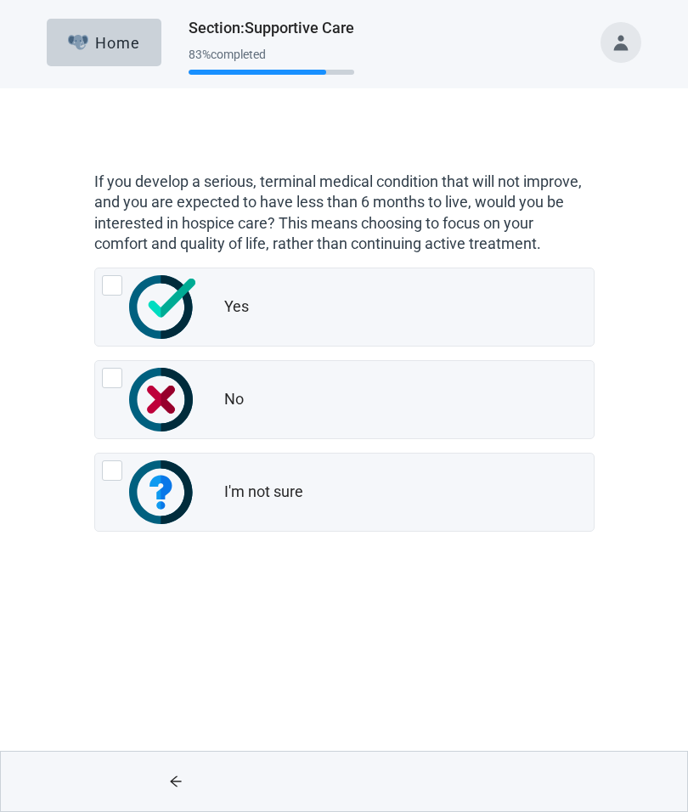
click at [117, 280] on div at bounding box center [112, 285] width 20 height 20
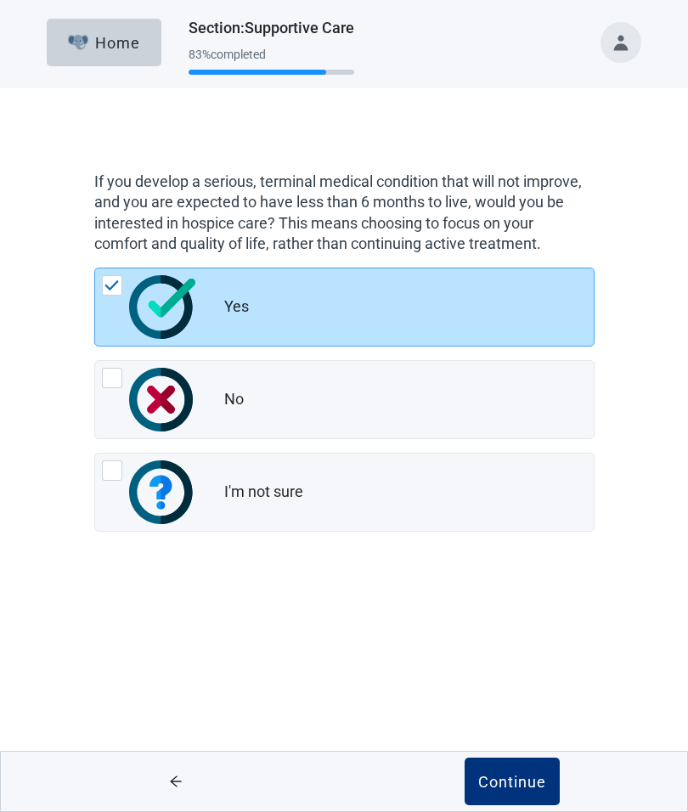
click at [512, 788] on div "Continue" at bounding box center [512, 781] width 68 height 17
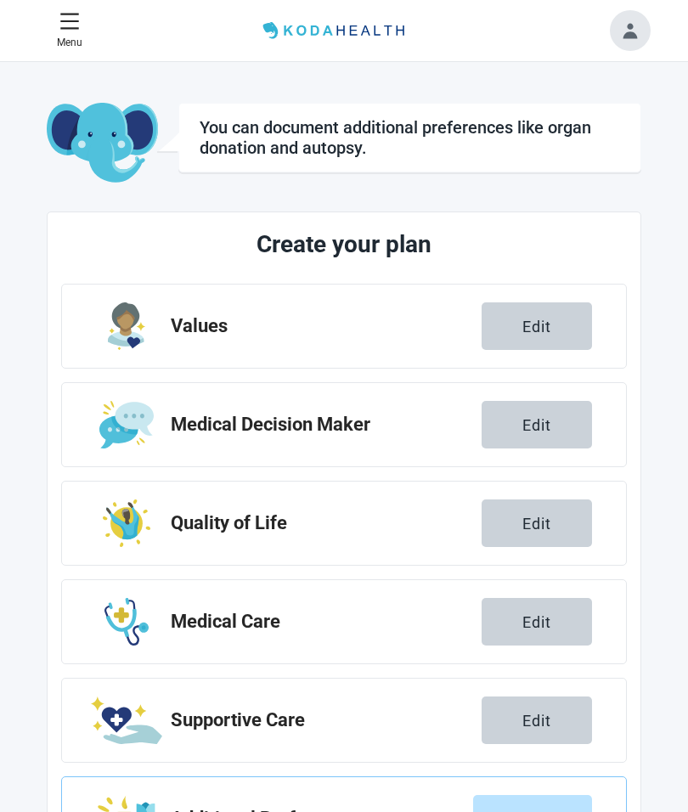
click at [551, 821] on div "Next Step" at bounding box center [533, 818] width 90 height 17
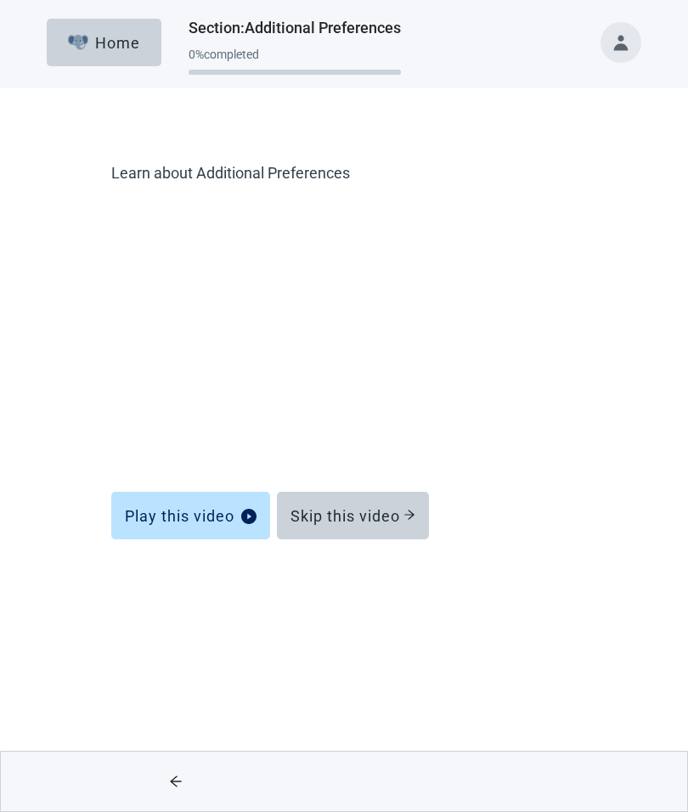
click at [404, 520] on div "Skip this video" at bounding box center [353, 515] width 125 height 17
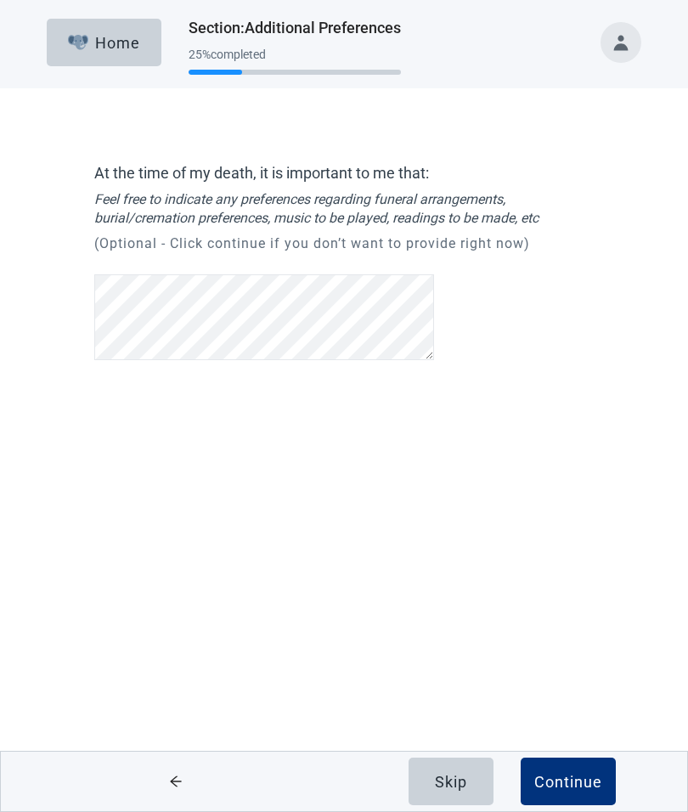
scroll to position [193, 0]
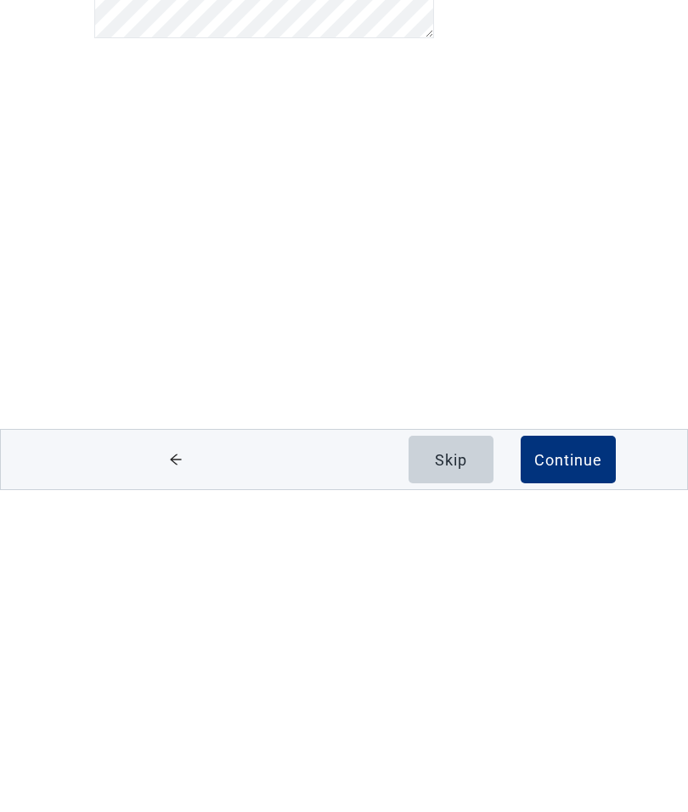
click at [573, 773] on div "Continue" at bounding box center [568, 781] width 68 height 17
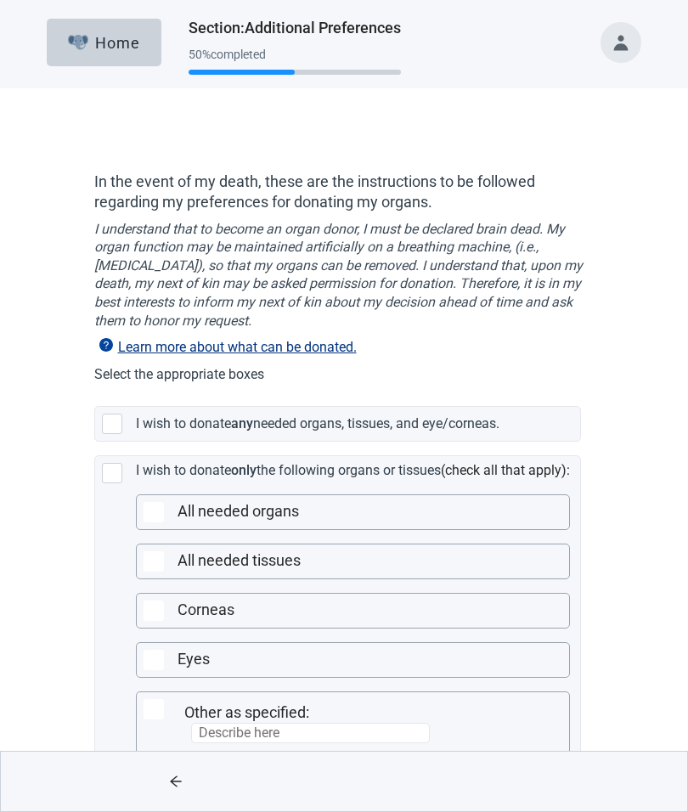
click at [111, 418] on div at bounding box center [112, 424] width 20 height 20
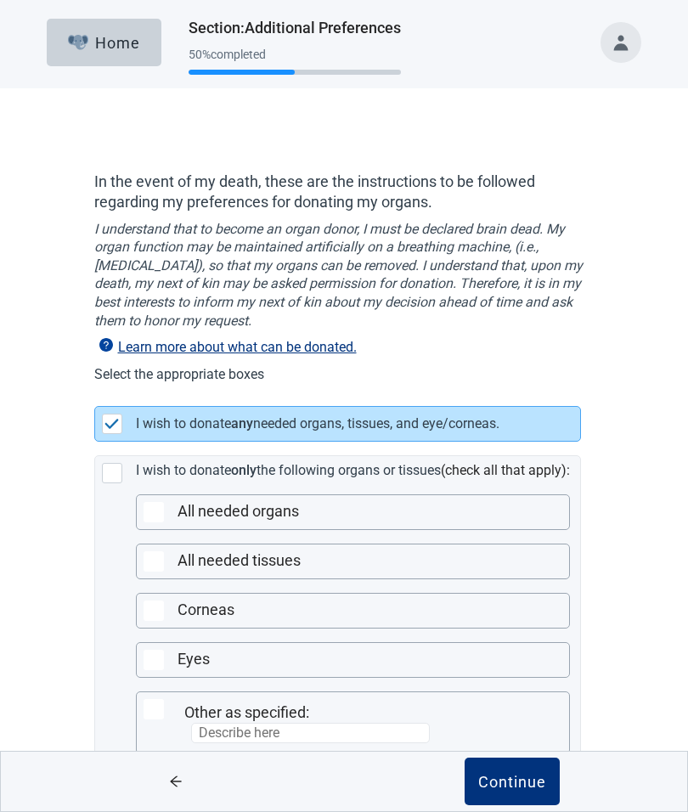
click at [104, 419] on img at bounding box center [111, 424] width 15 height 10
click at [116, 422] on img at bounding box center [111, 424] width 15 height 10
click at [110, 422] on img at bounding box center [111, 424] width 15 height 10
click at [114, 421] on img at bounding box center [111, 424] width 15 height 10
click at [531, 790] on div "Continue" at bounding box center [512, 781] width 68 height 17
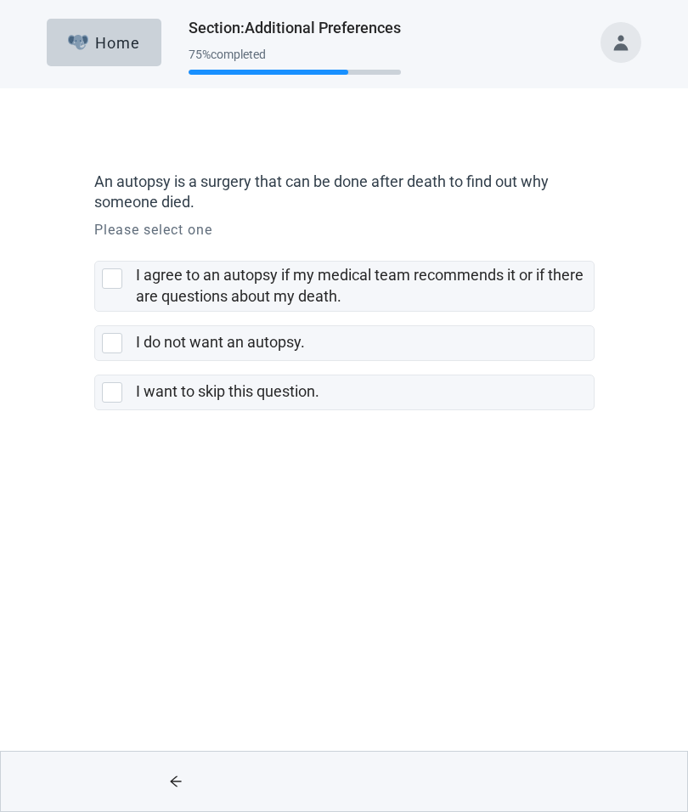
click at [111, 336] on div at bounding box center [112, 343] width 20 height 20
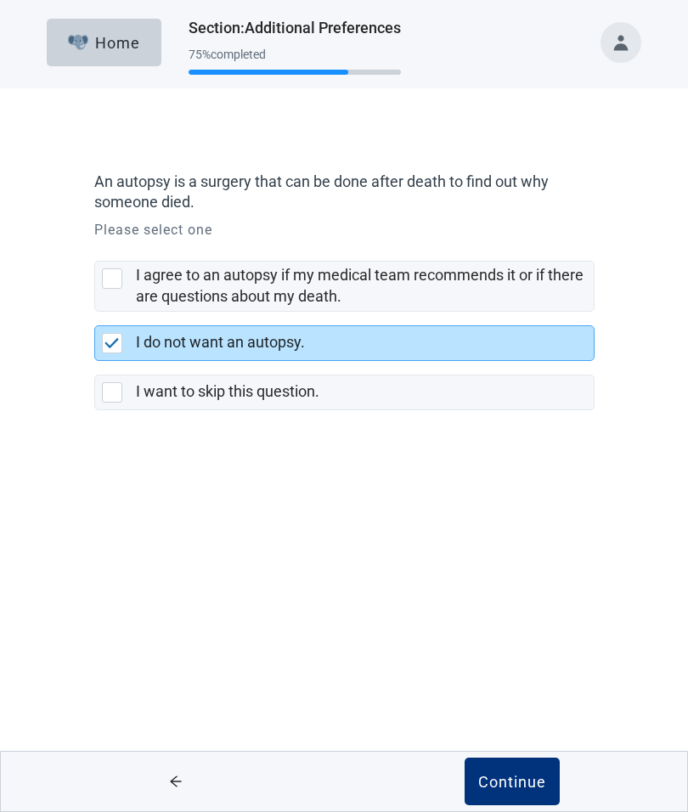
click at [517, 782] on div "Continue" at bounding box center [512, 781] width 68 height 17
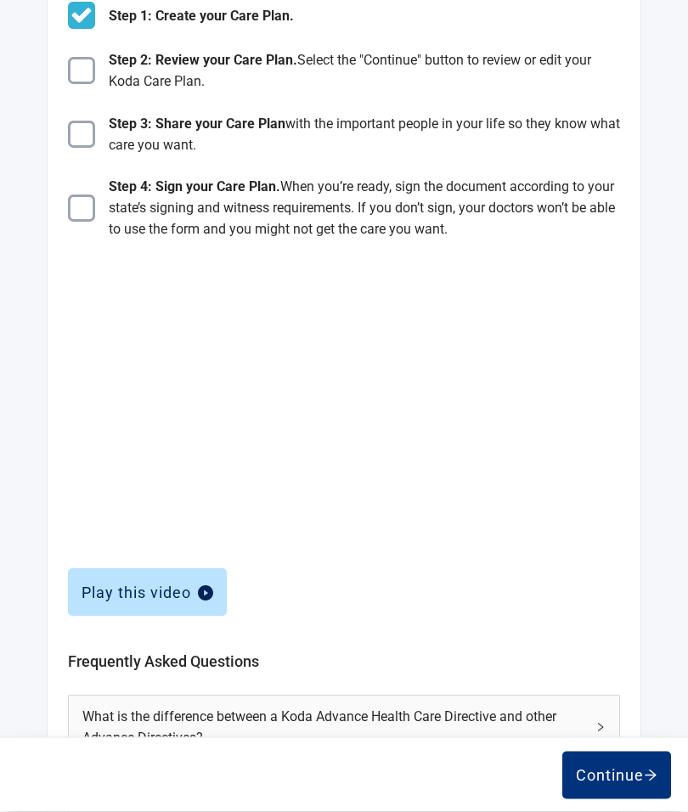
scroll to position [326, 0]
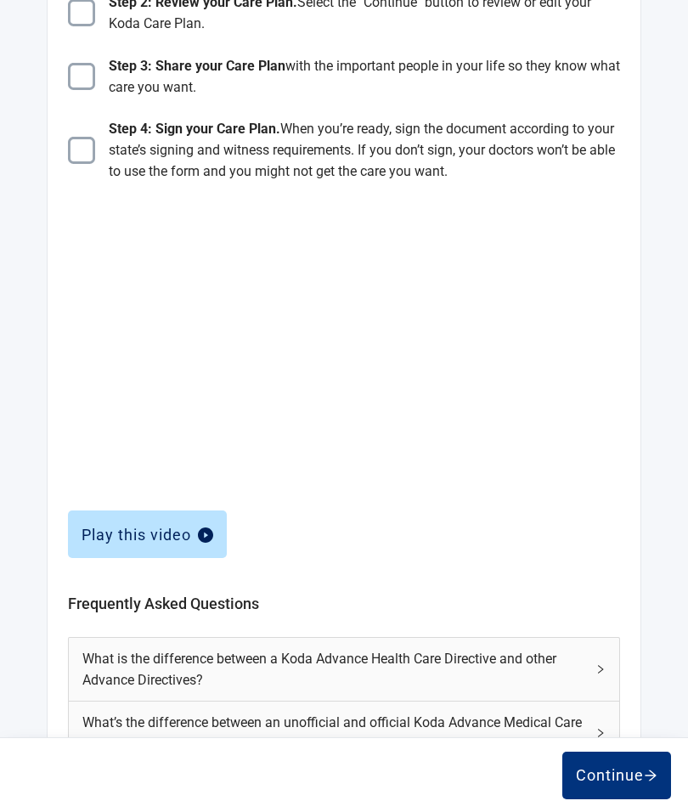
click at [624, 784] on div "Continue" at bounding box center [617, 775] width 82 height 17
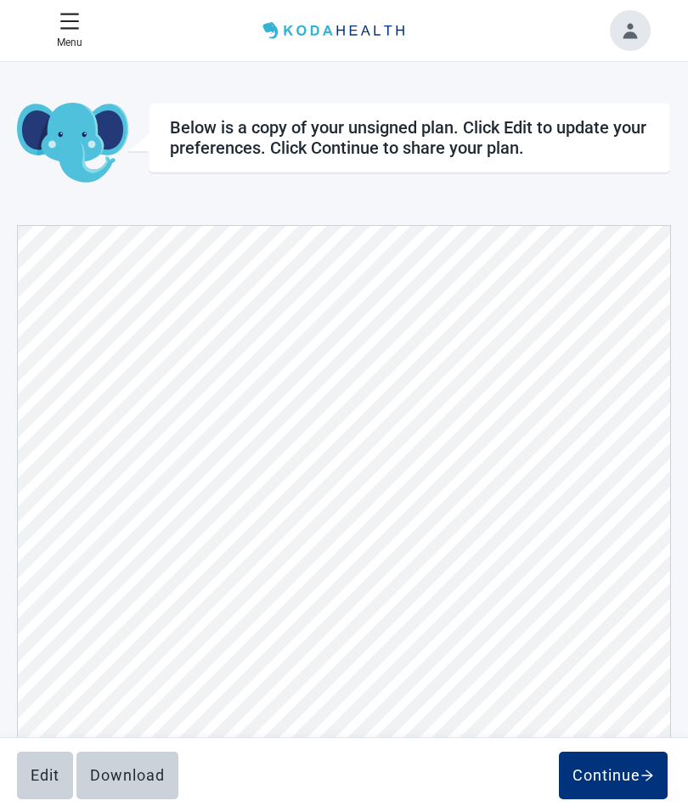
scroll to position [7541, 0]
click at [681, 597] on div "Home View Unsigned Plan Sign your Plan Share Plan Completed Plans Get Help Belo…" at bounding box center [344, 510] width 688 height 897
click at [632, 777] on div "Continue" at bounding box center [614, 775] width 82 height 17
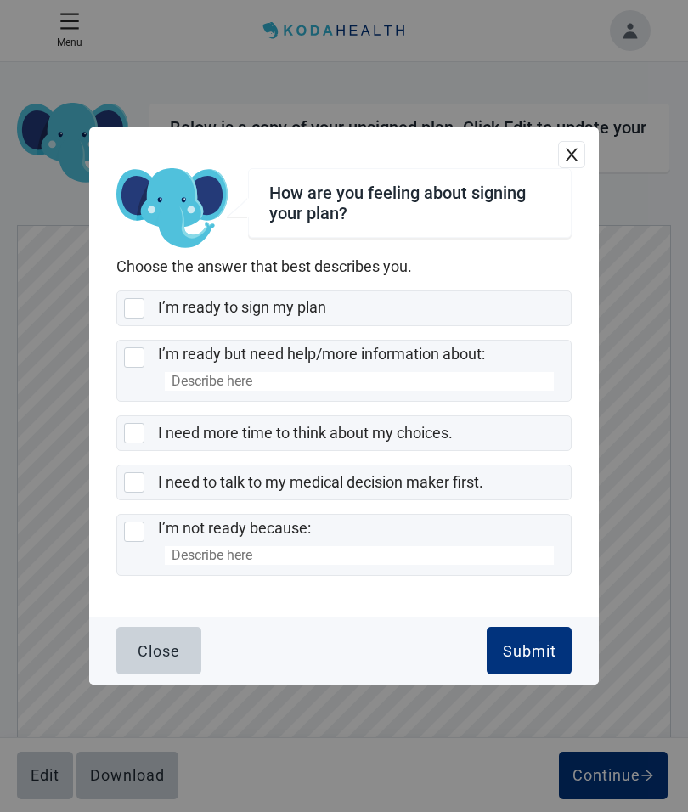
click at [138, 493] on div at bounding box center [134, 482] width 20 height 20
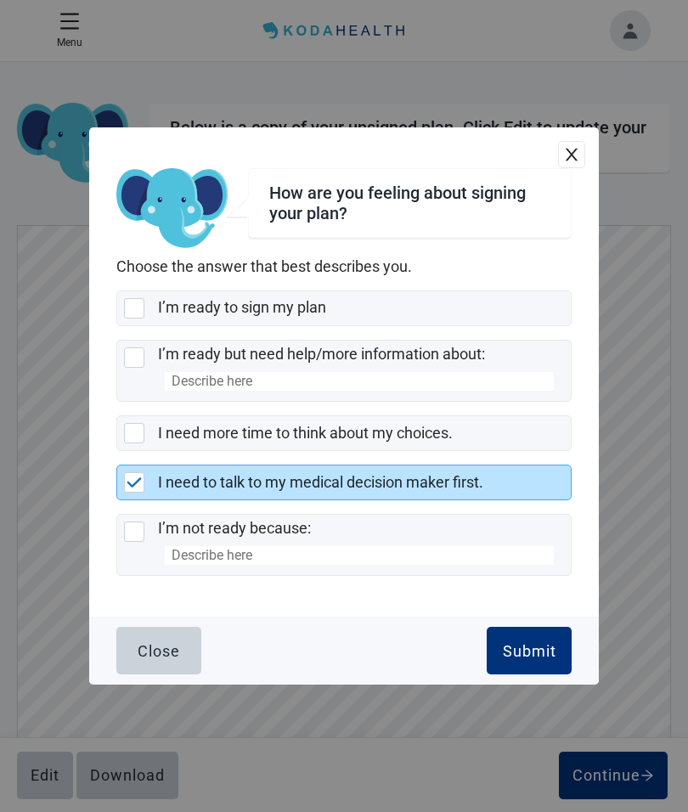
click at [544, 659] on div "Submit" at bounding box center [530, 650] width 54 height 17
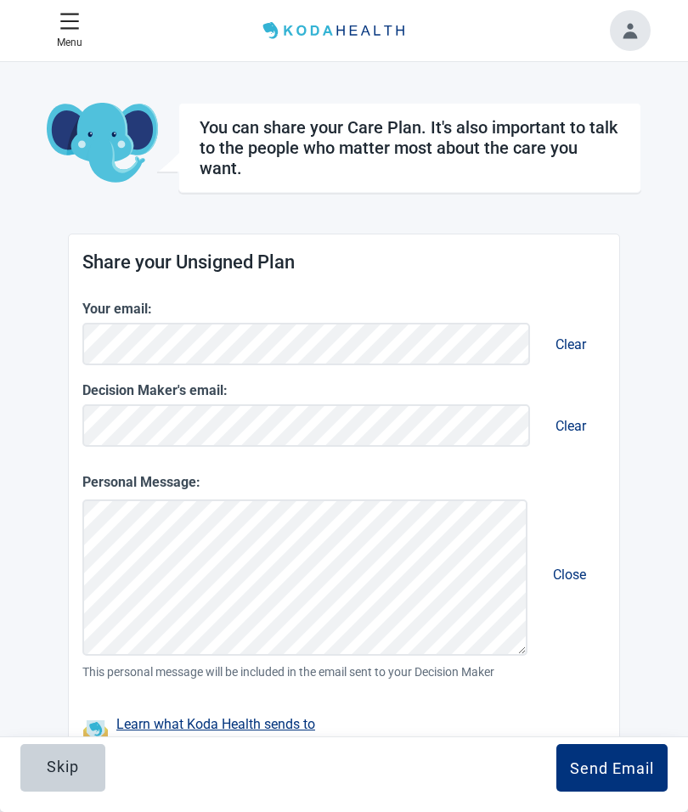
click at [69, 767] on div "Skip" at bounding box center [63, 767] width 32 height 17
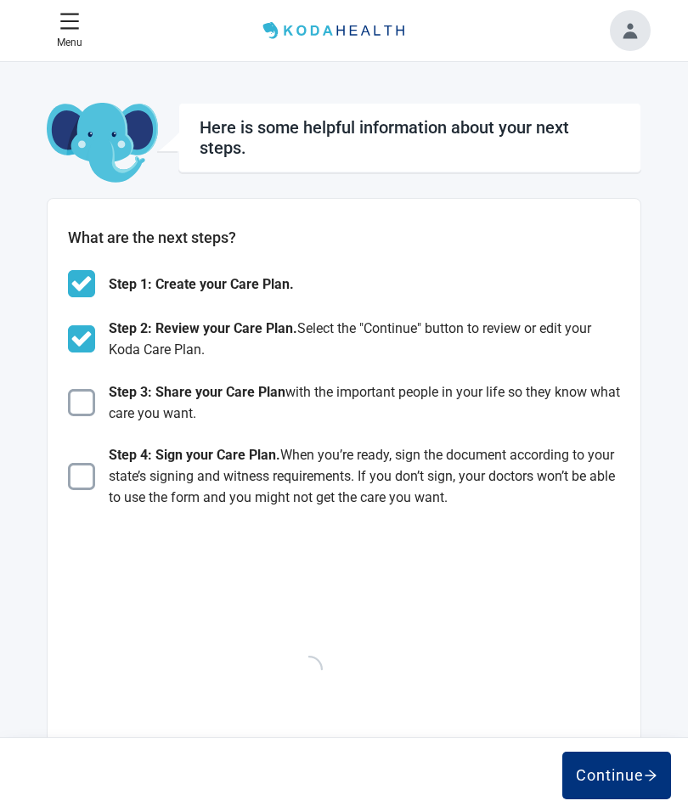
scroll to position [396, 0]
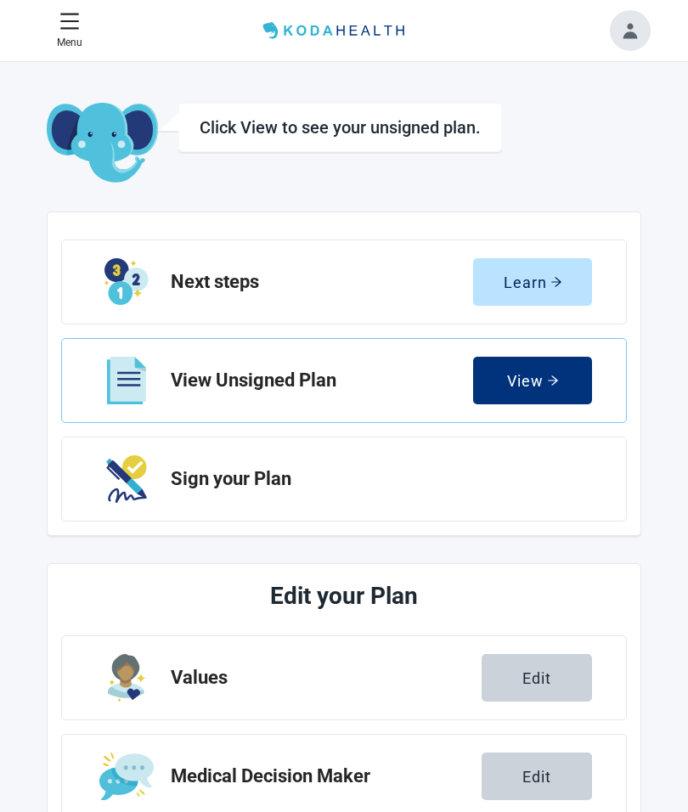
scroll to position [70, 0]
